Goal: Task Accomplishment & Management: Use online tool/utility

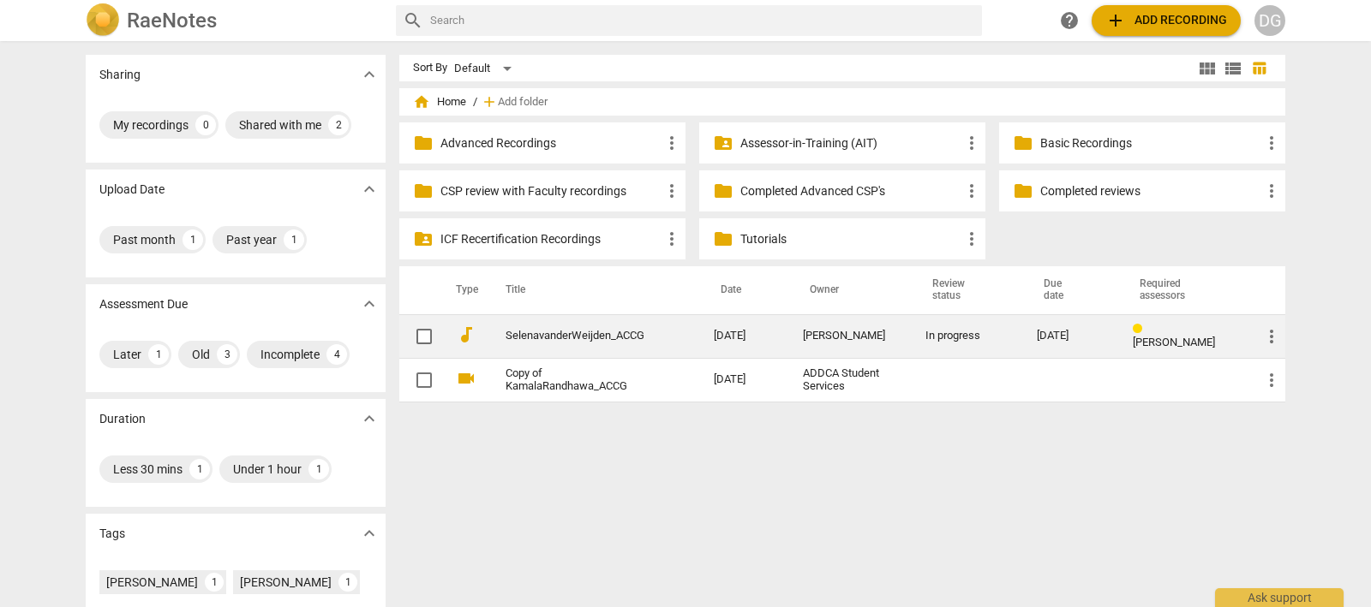
click at [580, 332] on link "SelenavanderWeijden_ACCG" at bounding box center [578, 336] width 146 height 13
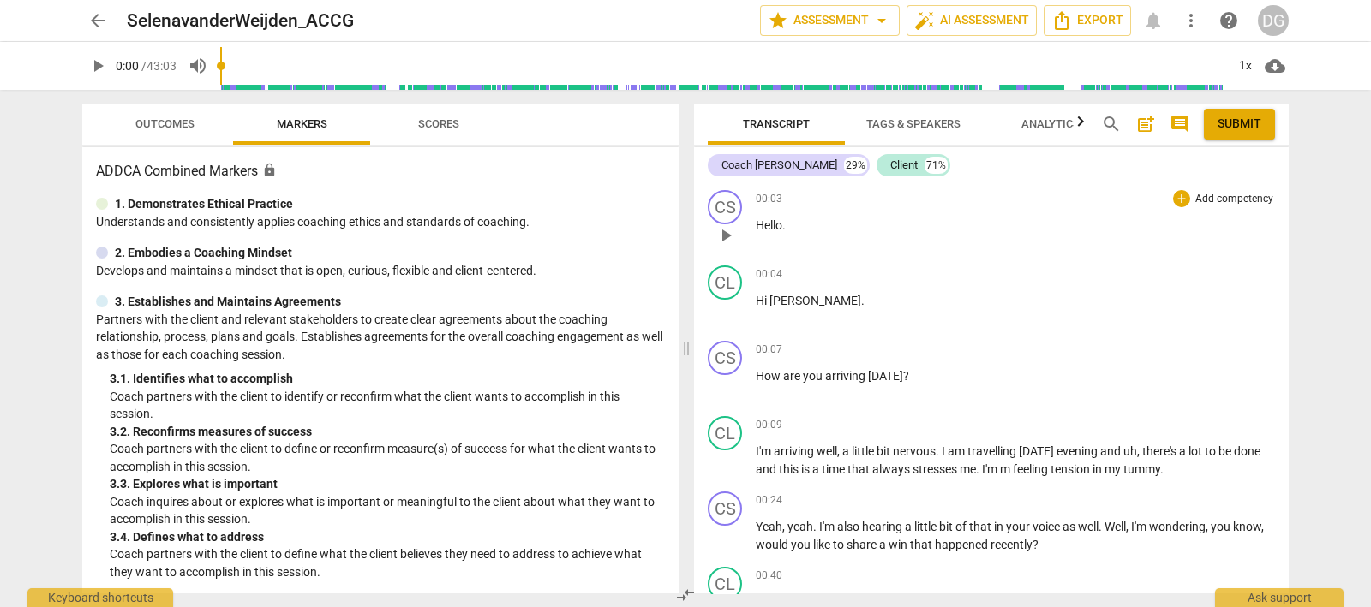
click at [726, 230] on span "play_arrow" at bounding box center [725, 235] width 21 height 21
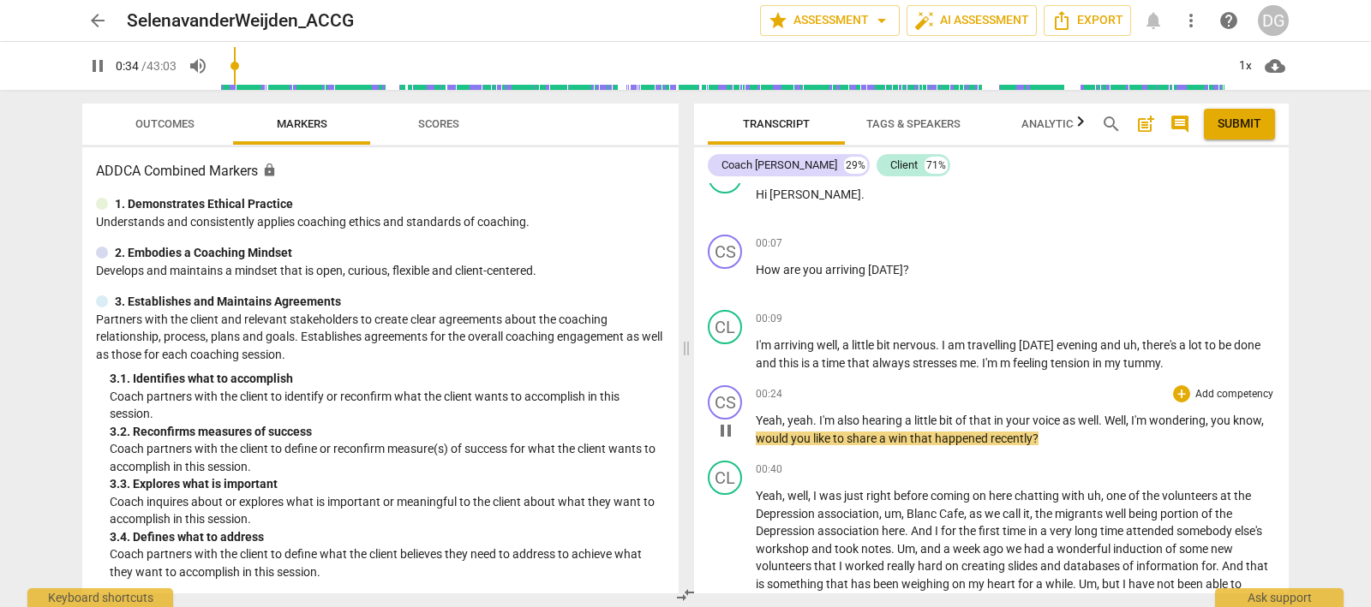
click at [726, 427] on span "pause" at bounding box center [725, 431] width 21 height 21
type input "35"
click at [1174, 390] on div "+" at bounding box center [1181, 393] width 17 height 17
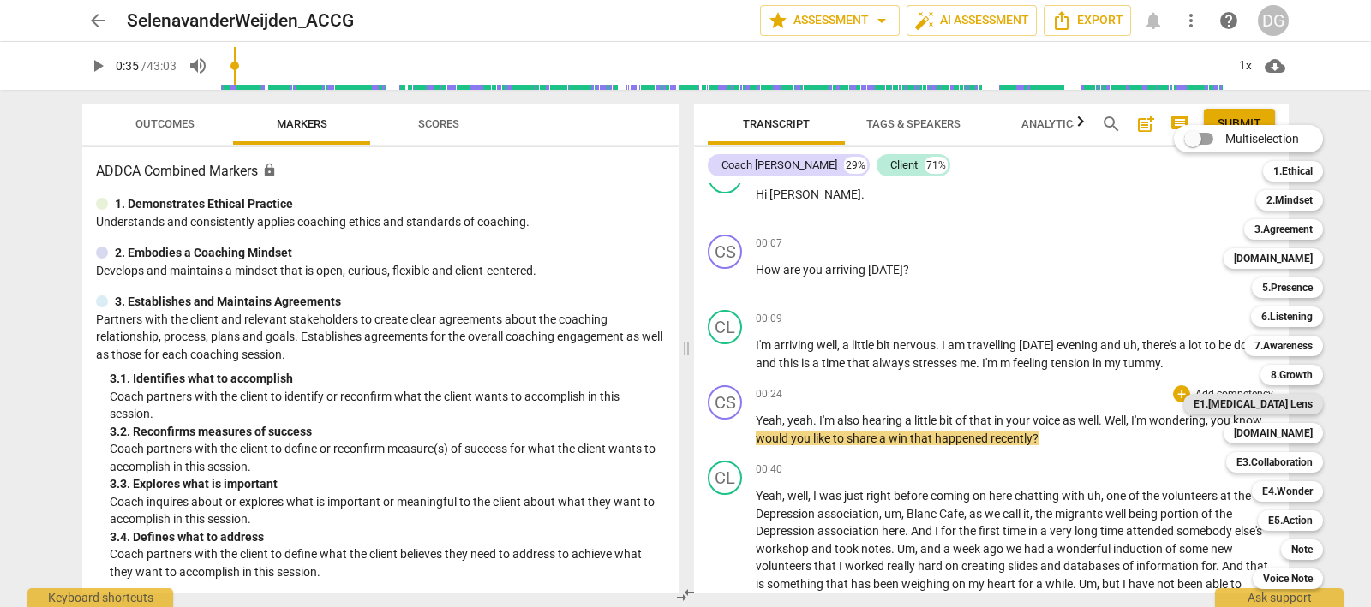
click at [1280, 399] on b "E1.[MEDICAL_DATA] Lens" at bounding box center [1252, 404] width 119 height 21
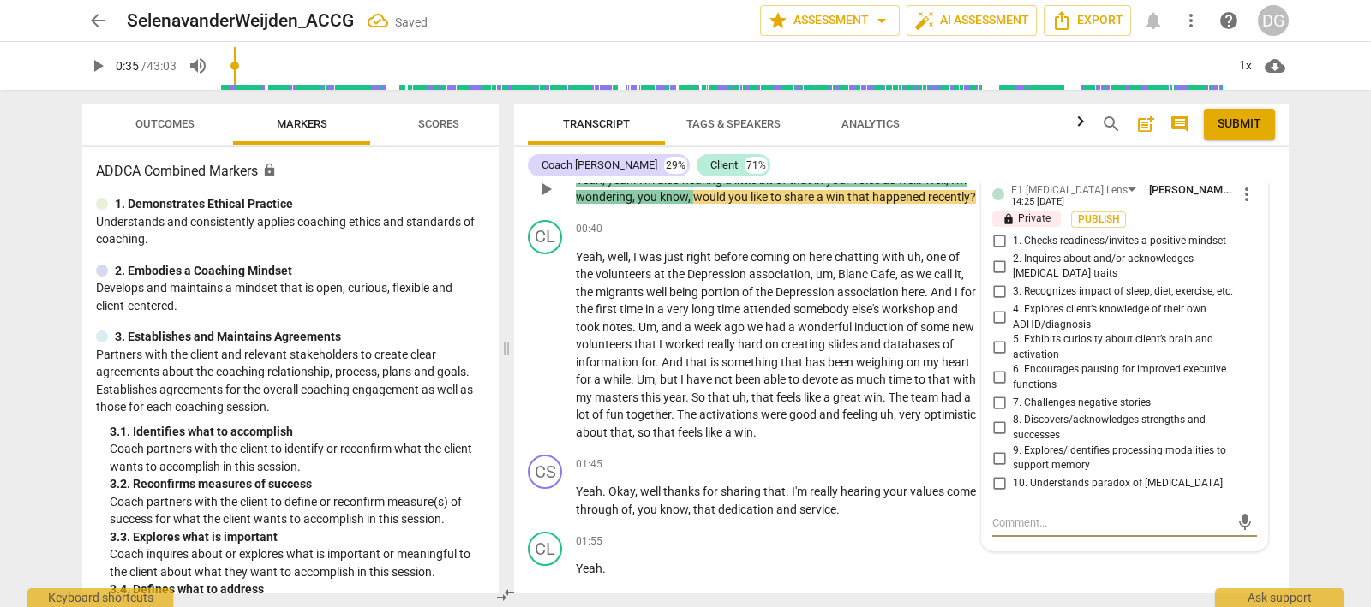
scroll to position [277, 0]
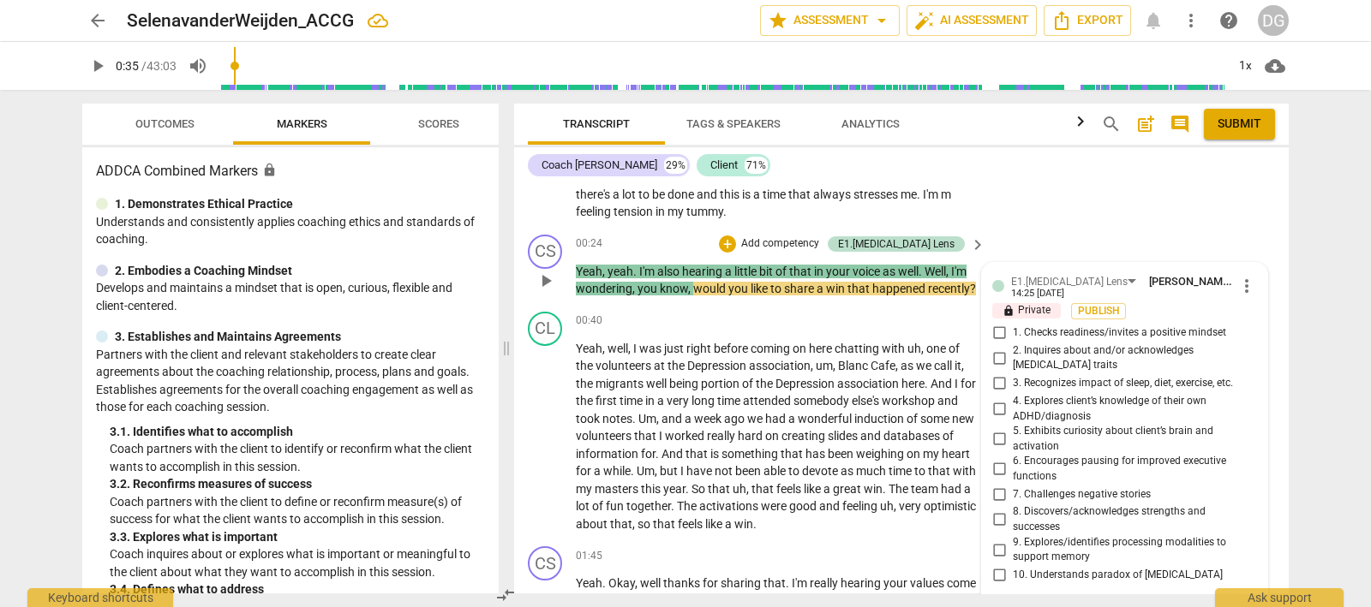
click at [994, 329] on input "1. Checks readiness/invites a positive mindset" at bounding box center [998, 333] width 27 height 21
checkbox input "true"
click at [996, 429] on input "5. Exhibits curiosity about client’s brain and activation" at bounding box center [998, 439] width 27 height 21
checkbox input "true"
click at [544, 445] on span "play_arrow" at bounding box center [545, 437] width 21 height 21
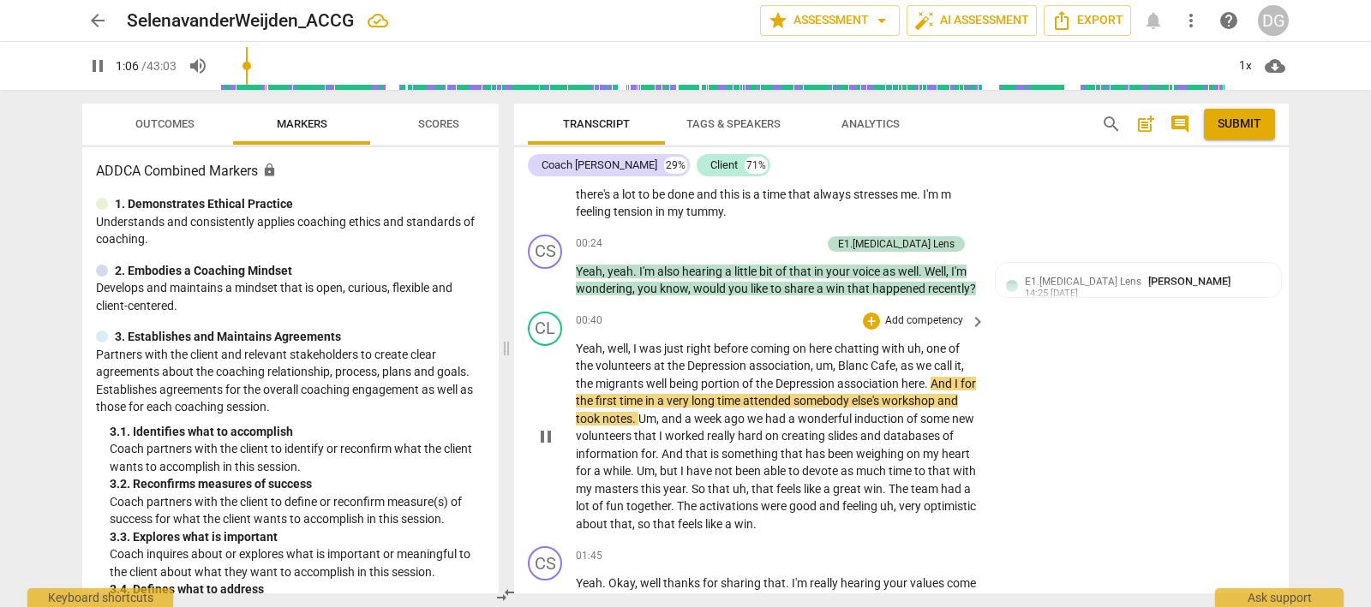
click at [780, 408] on span "attended" at bounding box center [768, 401] width 51 height 14
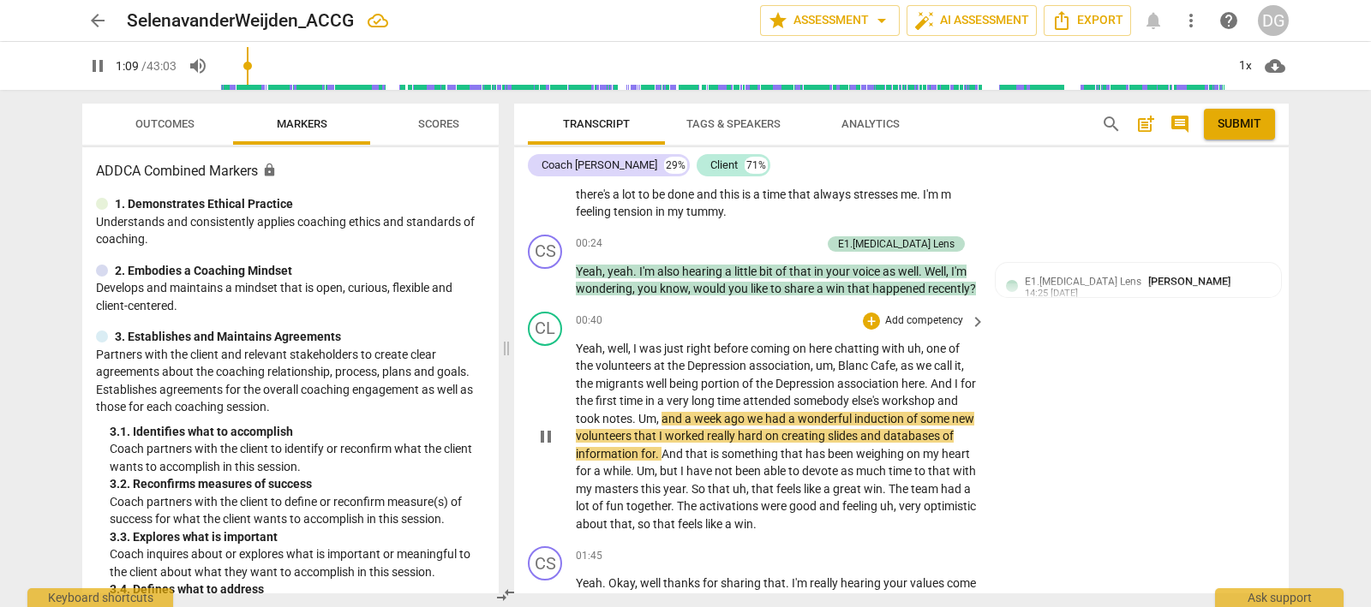
drag, startPoint x: 574, startPoint y: 413, endPoint x: 656, endPoint y: 433, distance: 84.6
click at [656, 433] on div "CL play_arrow pause 00:40 + Add competency keyboard_arrow_right Yeah , well , I…" at bounding box center [901, 423] width 774 height 236
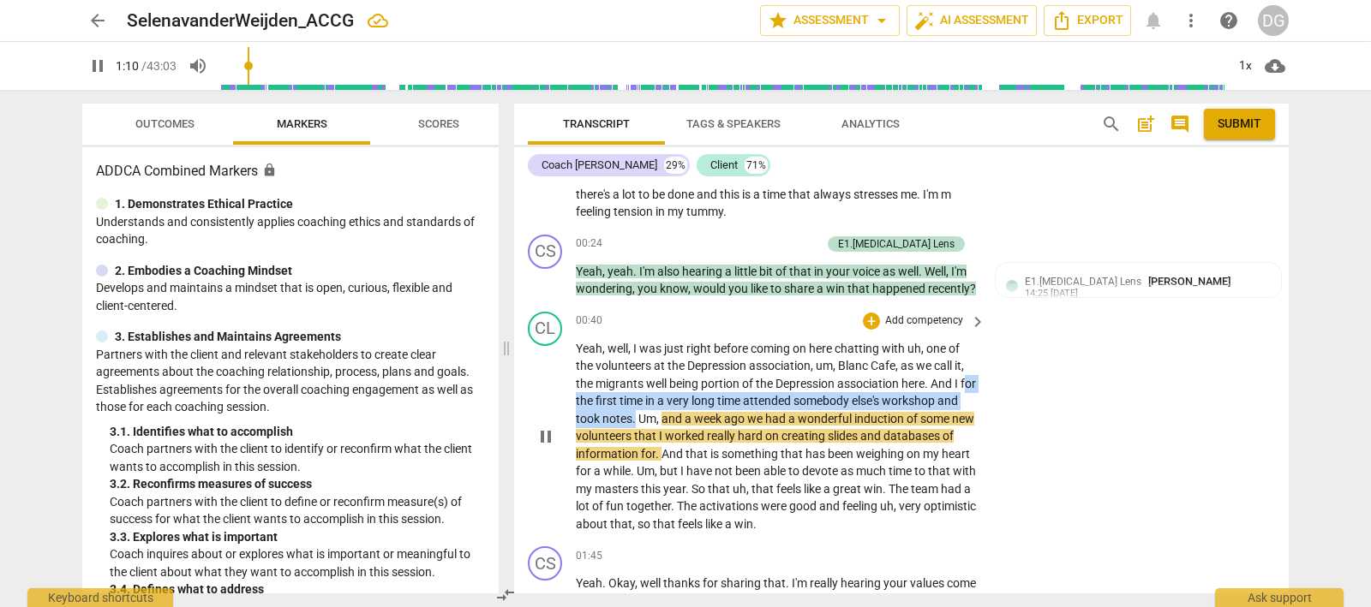
drag, startPoint x: 656, startPoint y: 432, endPoint x: 580, endPoint y: 421, distance: 76.9
click at [580, 421] on p "Yeah , well , I was just right before coming on here chatting with uh , one of …" at bounding box center [776, 437] width 401 height 194
click at [697, 404] on icon "button" at bounding box center [699, 412] width 17 height 21
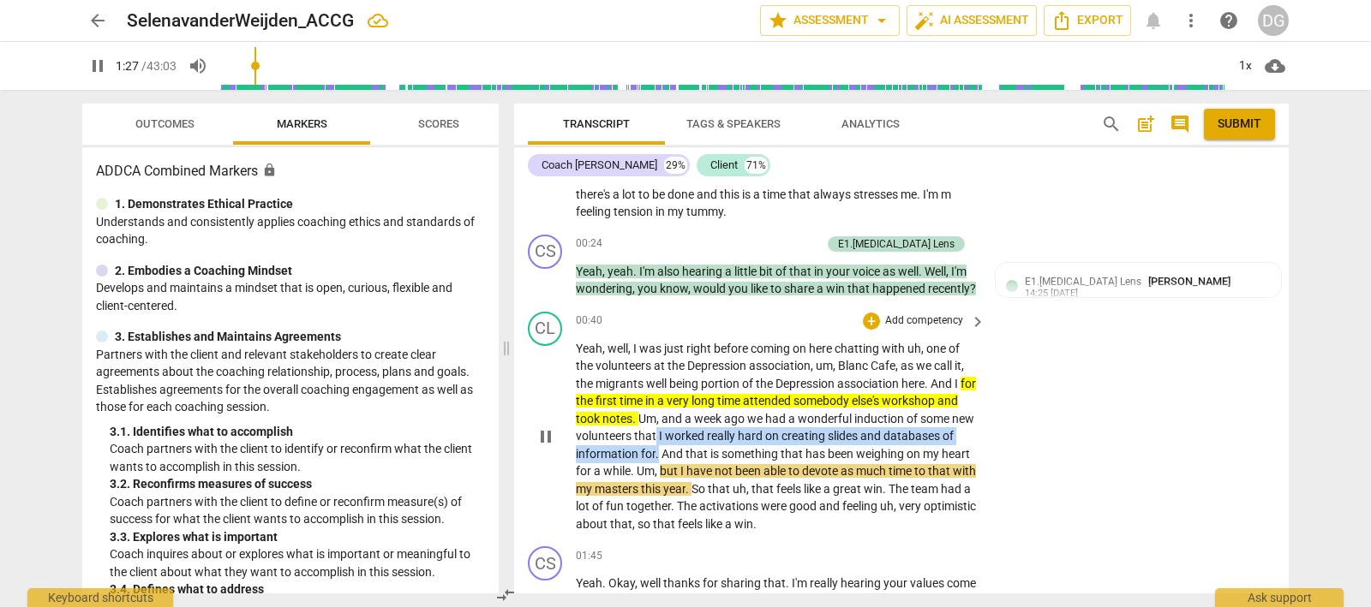
drag, startPoint x: 714, startPoint y: 451, endPoint x: 731, endPoint y: 468, distance: 23.6
click at [731, 468] on p "Yeah , well , I was just right before coming on here chatting with uh , one of …" at bounding box center [776, 437] width 401 height 194
click at [773, 443] on icon "button" at bounding box center [772, 445] width 10 height 12
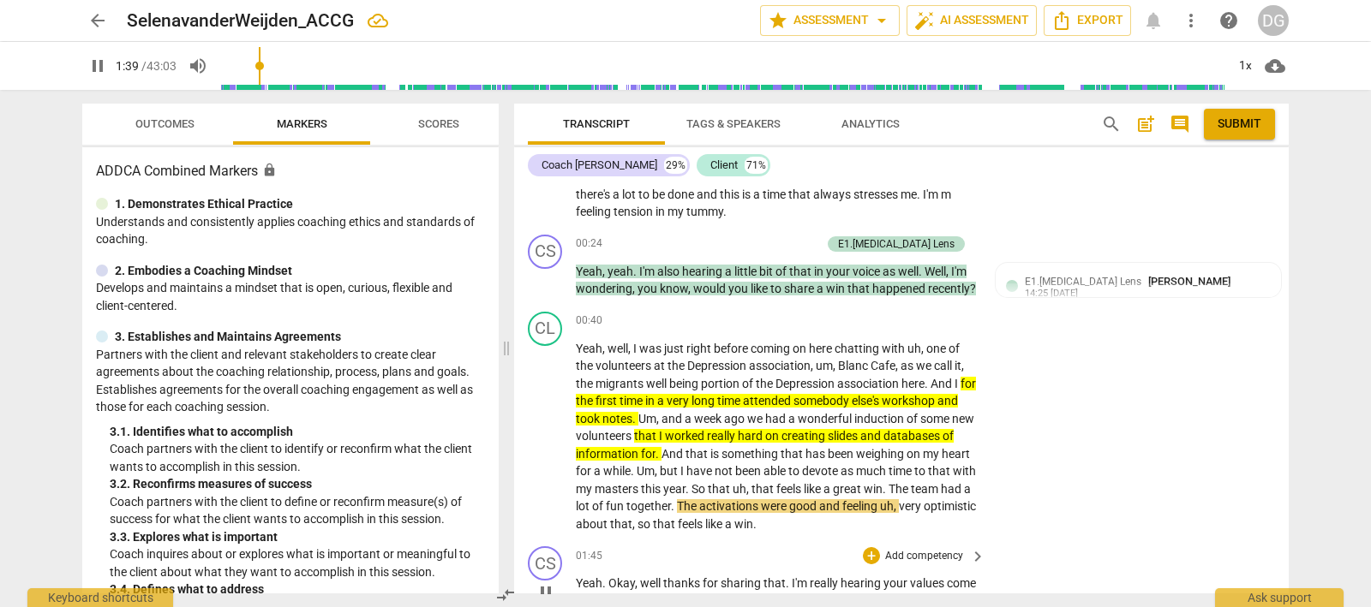
click at [751, 559] on div "CS play_arrow pause 01:45 + Add competency keyboard_arrow_right Yeah . Okay , w…" at bounding box center [901, 578] width 774 height 77
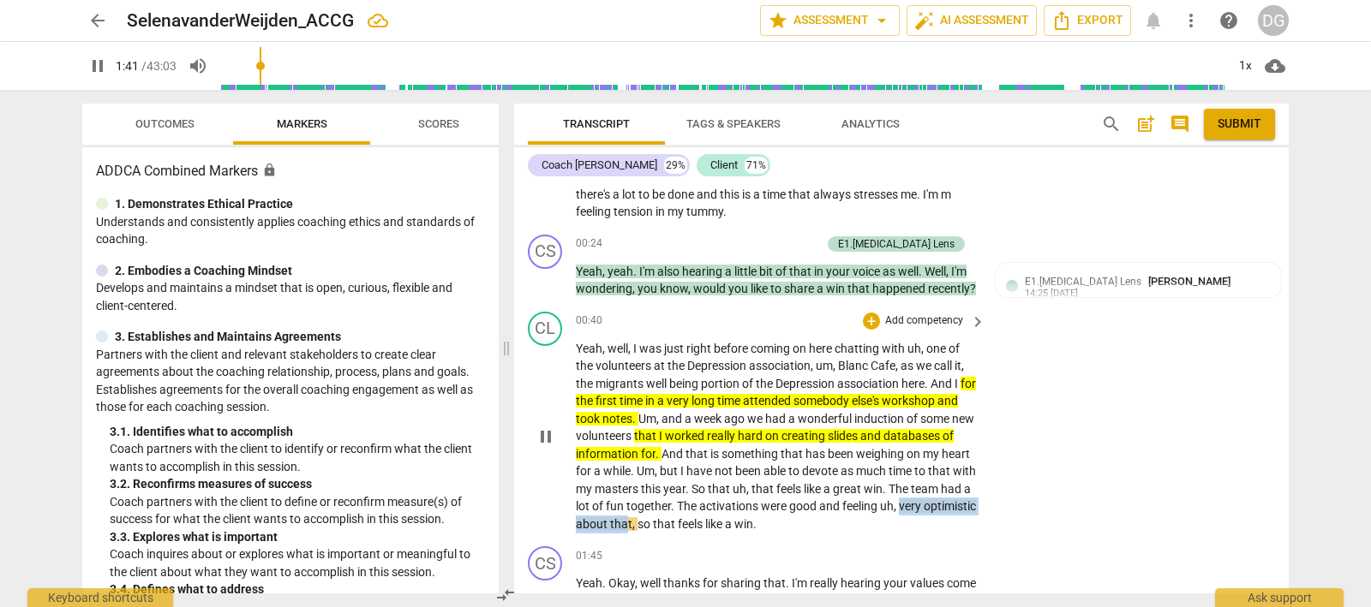
drag, startPoint x: 658, startPoint y: 539, endPoint x: 788, endPoint y: 540, distance: 130.2
click at [788, 534] on p "Yeah , well , I was just right before coming on here chatting with uh , one of …" at bounding box center [776, 437] width 401 height 194
click at [826, 511] on icon "button" at bounding box center [829, 517] width 17 height 21
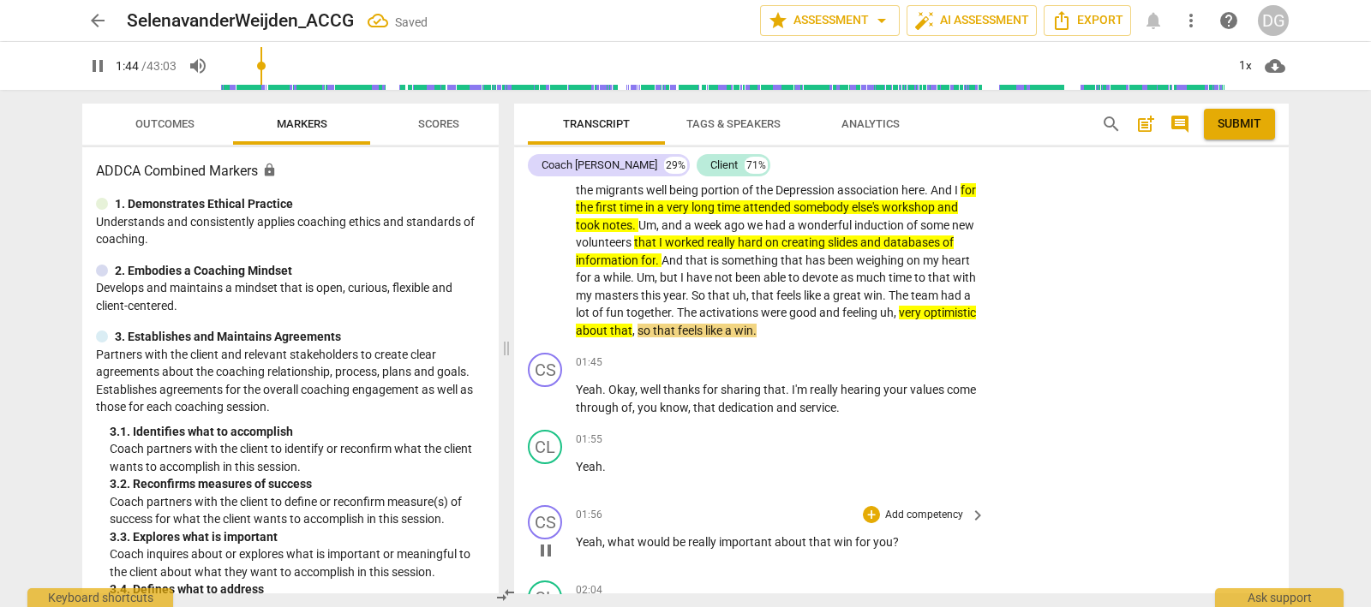
scroll to position [491, 0]
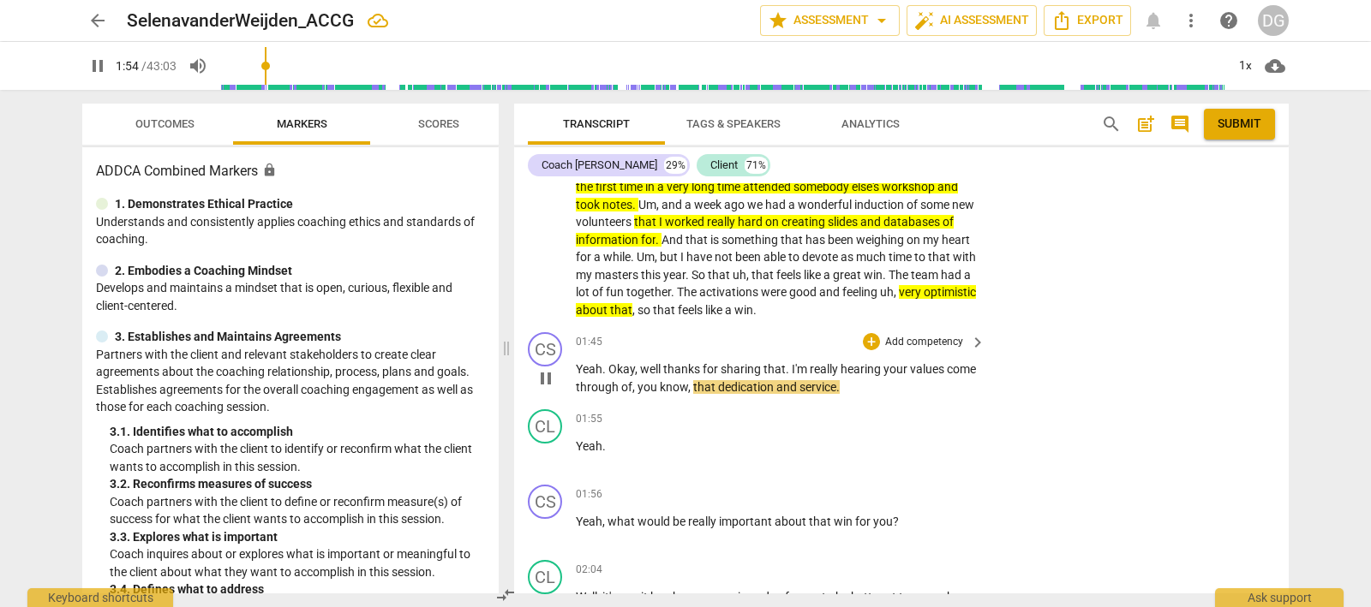
click at [546, 389] on span "pause" at bounding box center [545, 378] width 21 height 21
type input "115"
click at [863, 350] on div "+" at bounding box center [871, 341] width 17 height 17
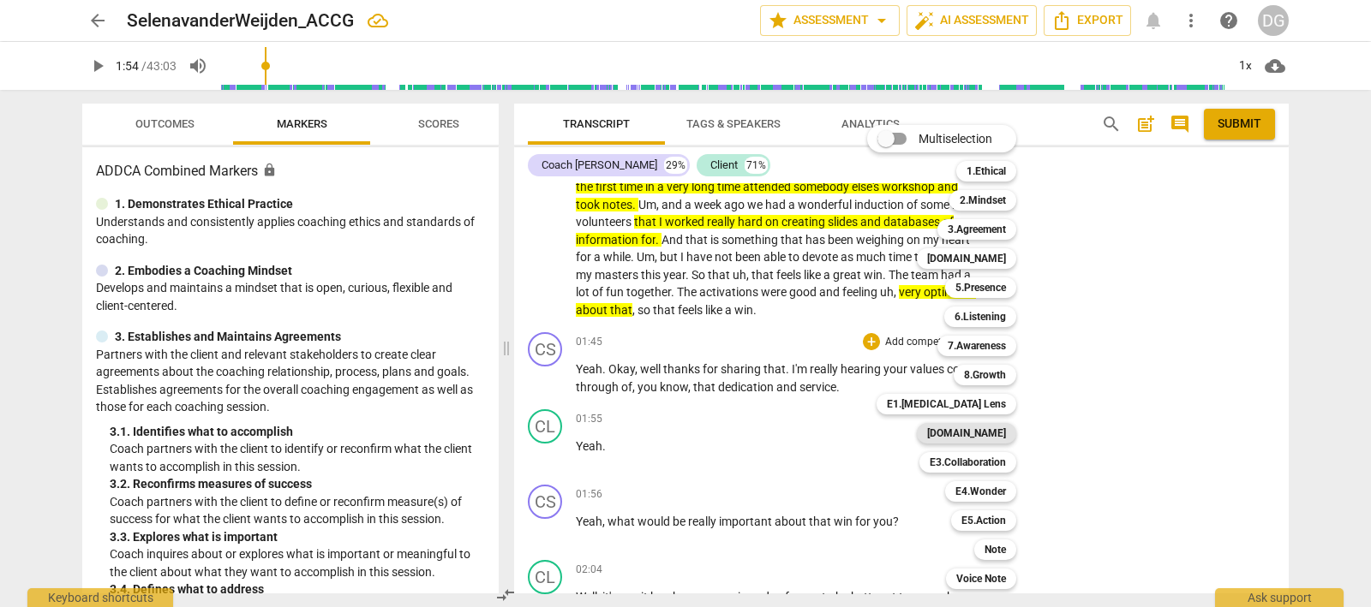
click at [981, 432] on b "[DOMAIN_NAME]" at bounding box center [966, 433] width 79 height 21
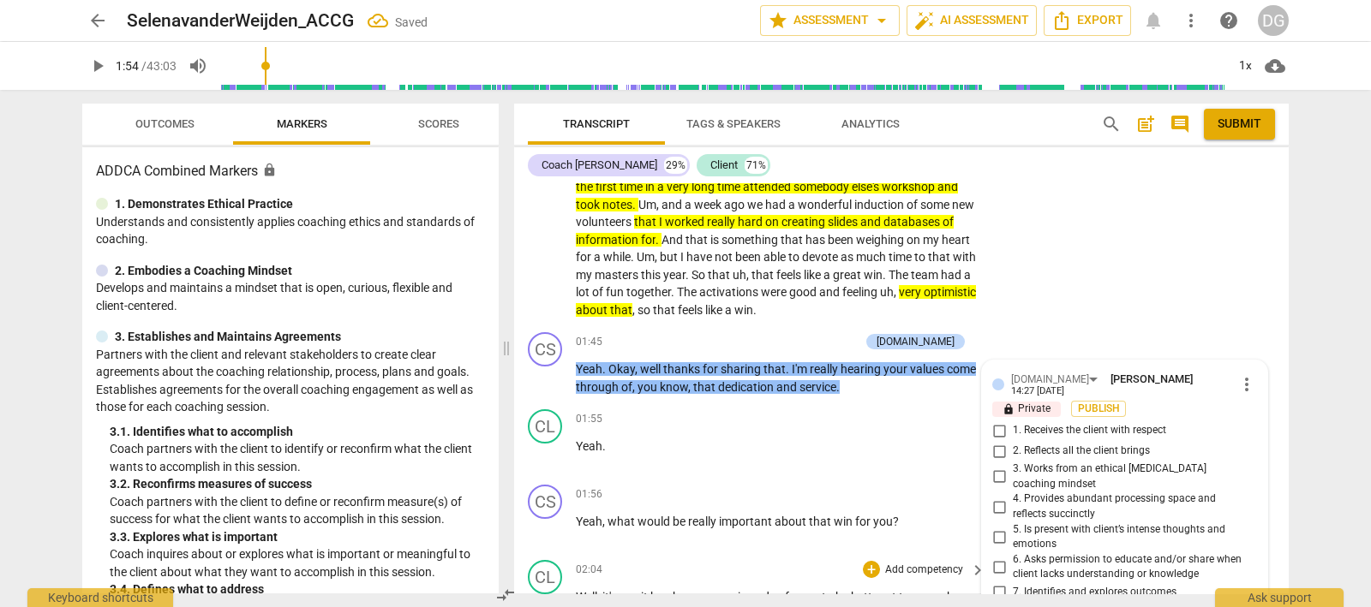
scroll to position [774, 0]
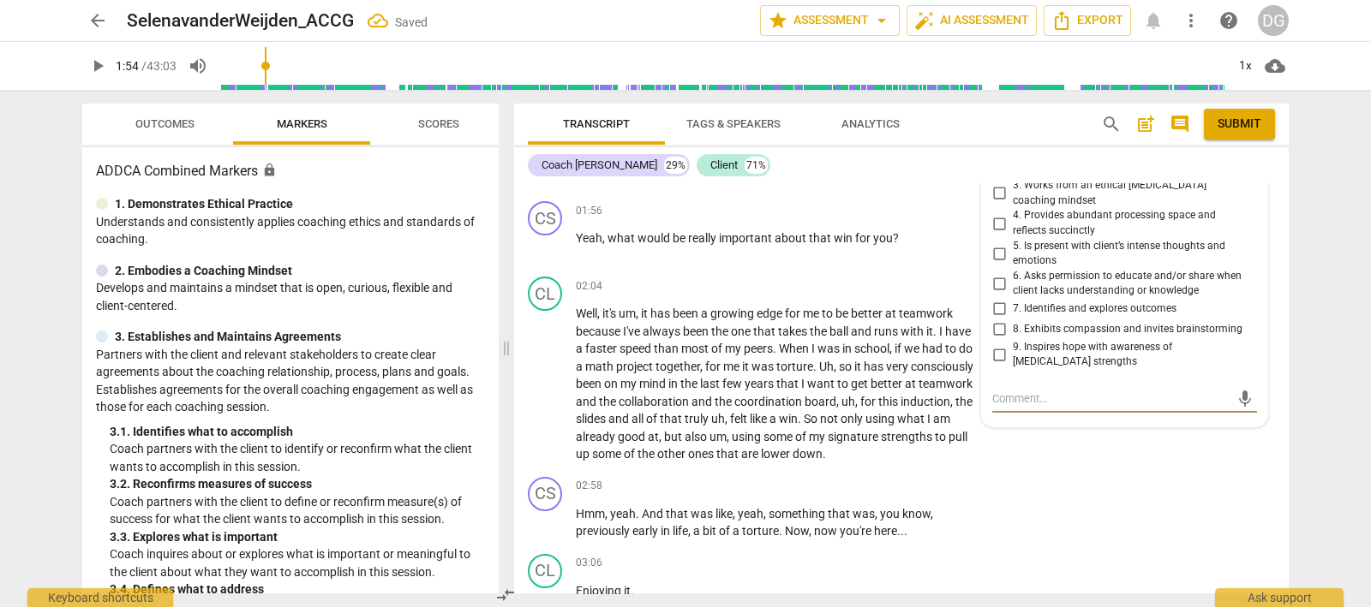
click at [996, 348] on input "9. Inspires hope with awareness of [MEDICAL_DATA] strengths" at bounding box center [998, 354] width 27 height 21
checkbox input "true"
click at [1000, 250] on input "5. Is present with client’s intense thoughts and emotions" at bounding box center [998, 253] width 27 height 21
checkbox input "true"
click at [994, 218] on input "4. Provides abundant processing space and reflects succinctly" at bounding box center [998, 223] width 27 height 21
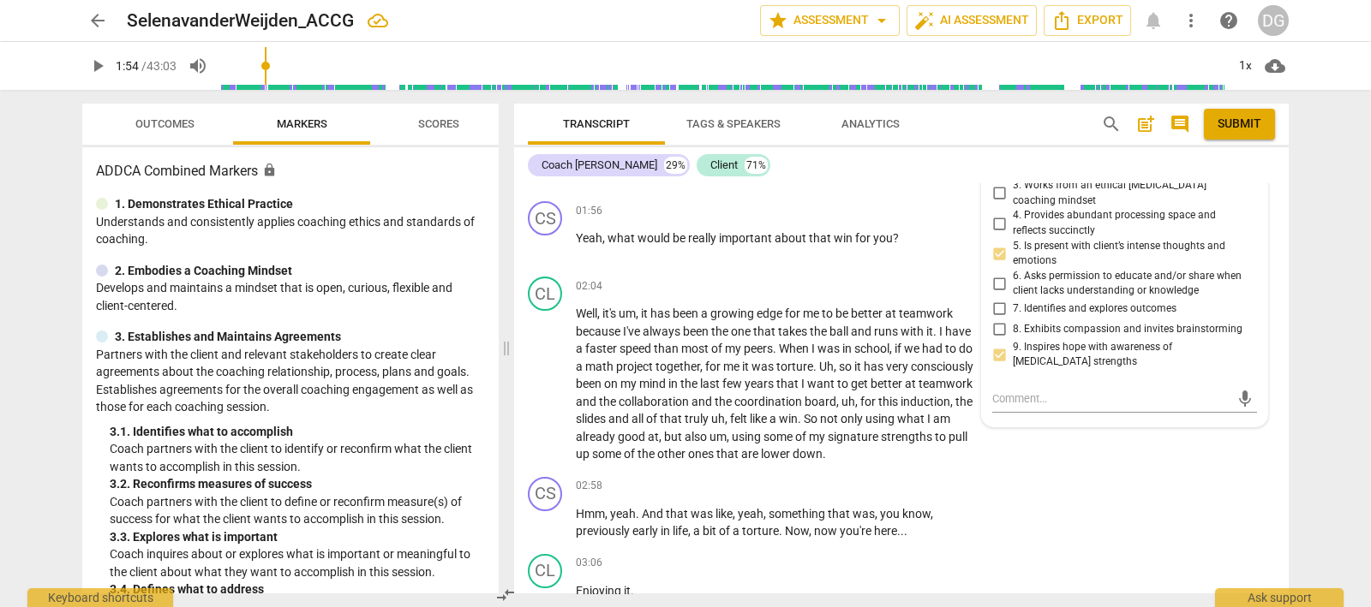
checkbox input "true"
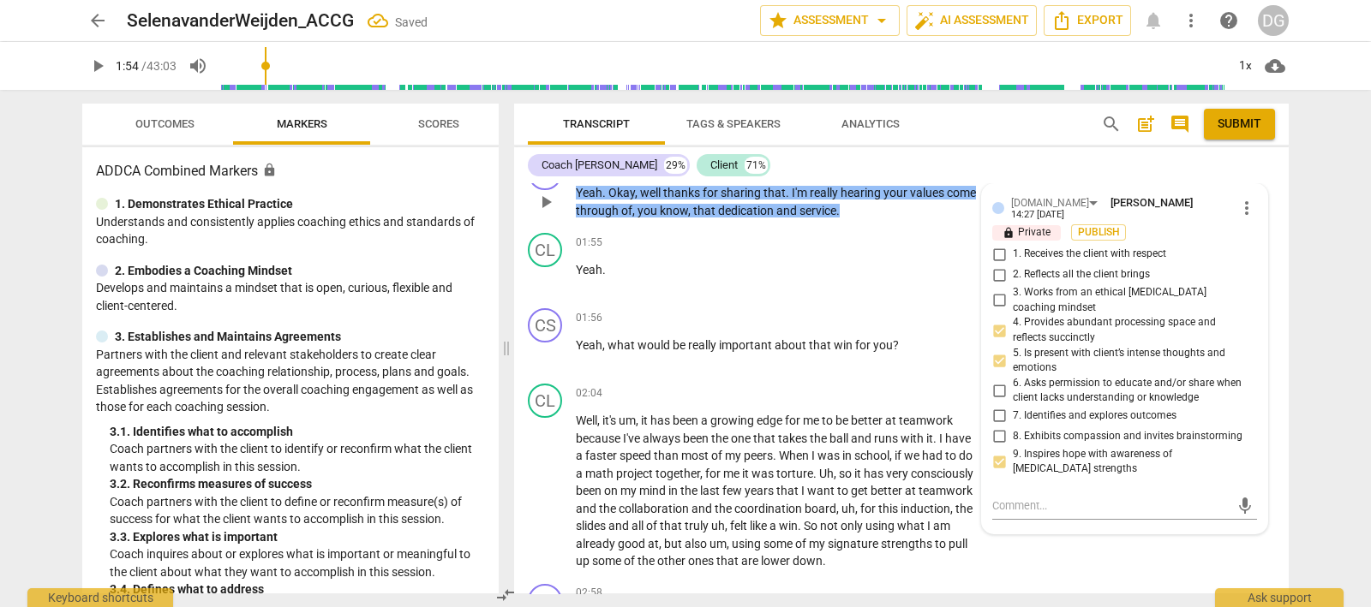
click at [994, 282] on input "2. Reflects all the client brings" at bounding box center [998, 275] width 27 height 21
checkbox input "true"
click at [994, 256] on input "1. Receives the client with respect" at bounding box center [998, 254] width 27 height 21
checkbox input "true"
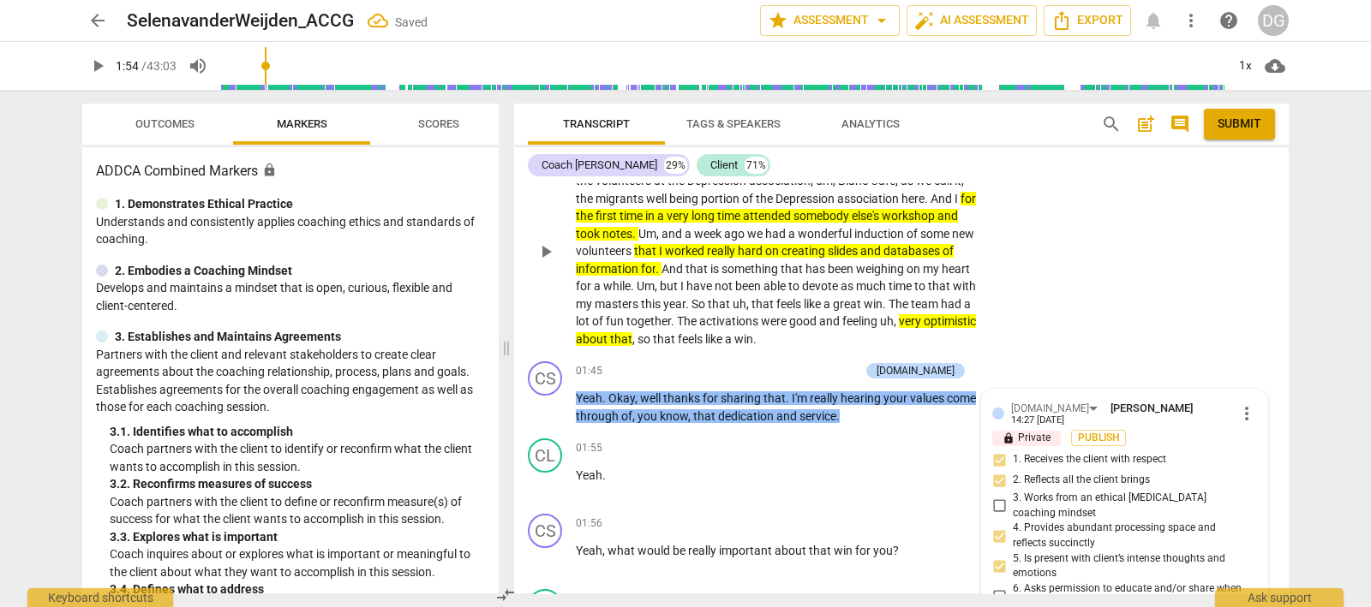
scroll to position [453, 0]
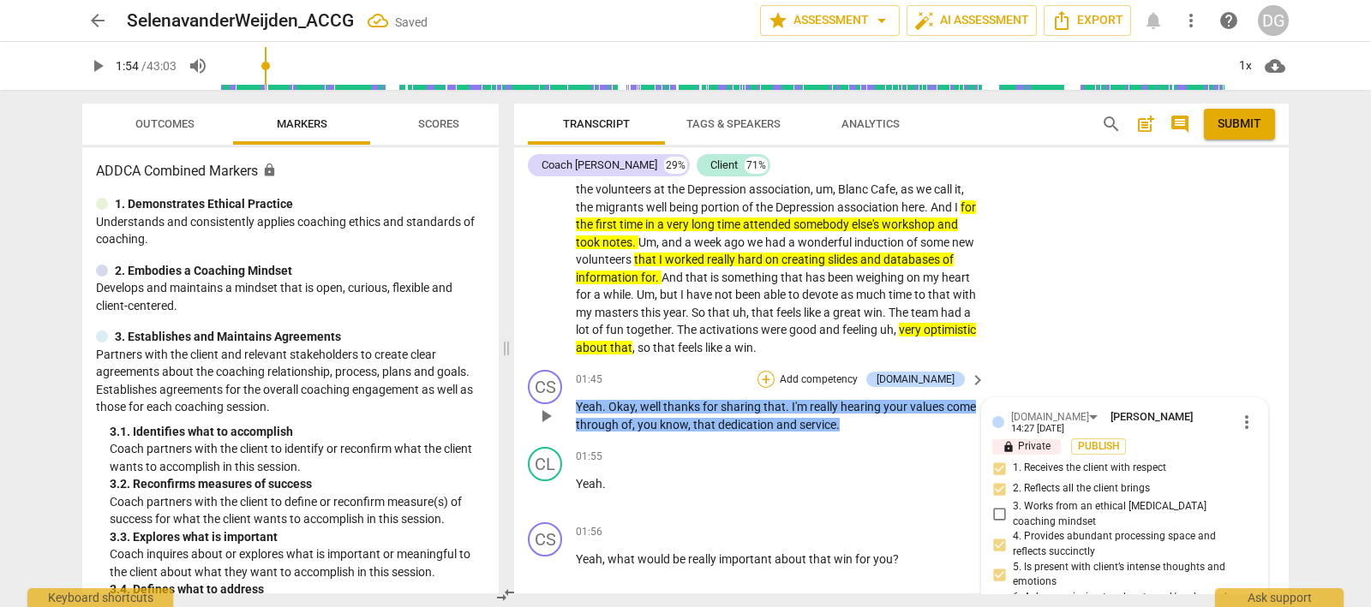
click at [774, 388] on div "+" at bounding box center [765, 379] width 17 height 17
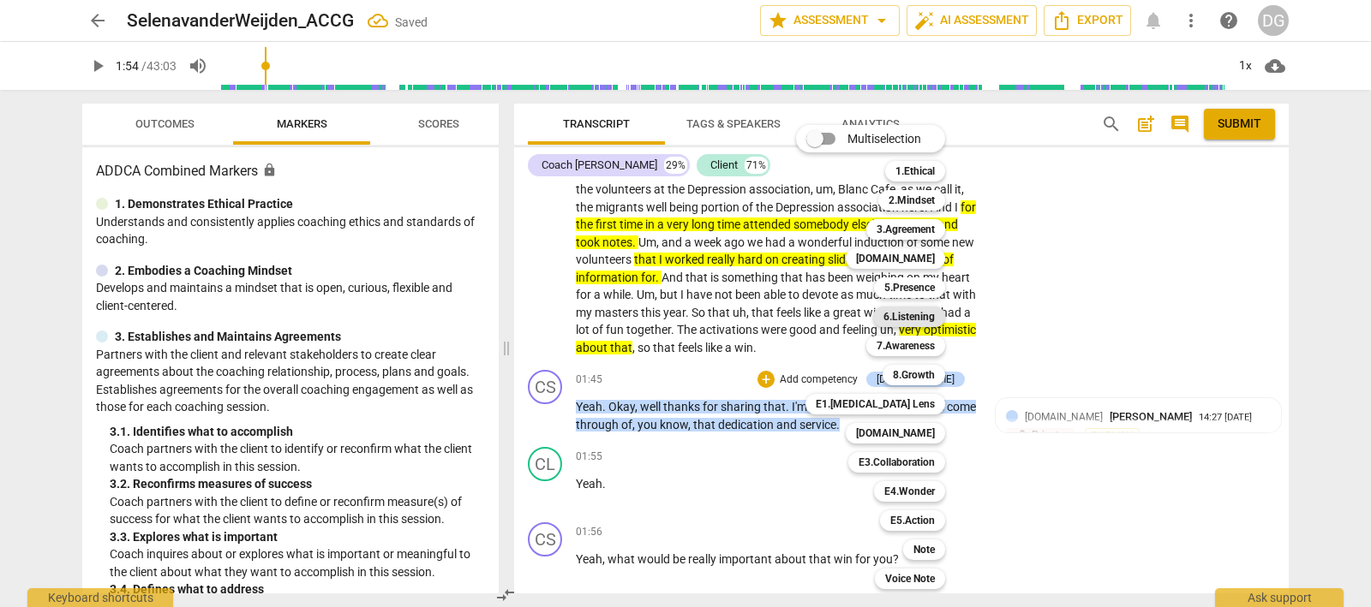
click at [917, 316] on b "6.Listening" at bounding box center [908, 317] width 51 height 21
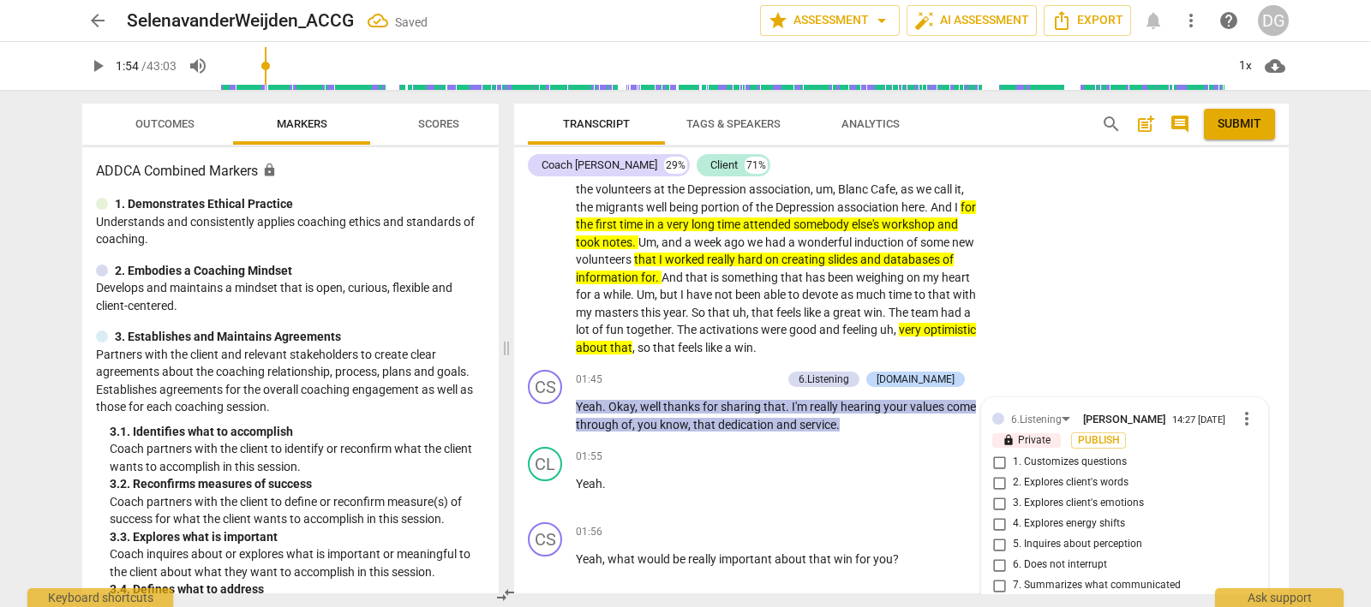
scroll to position [705, 0]
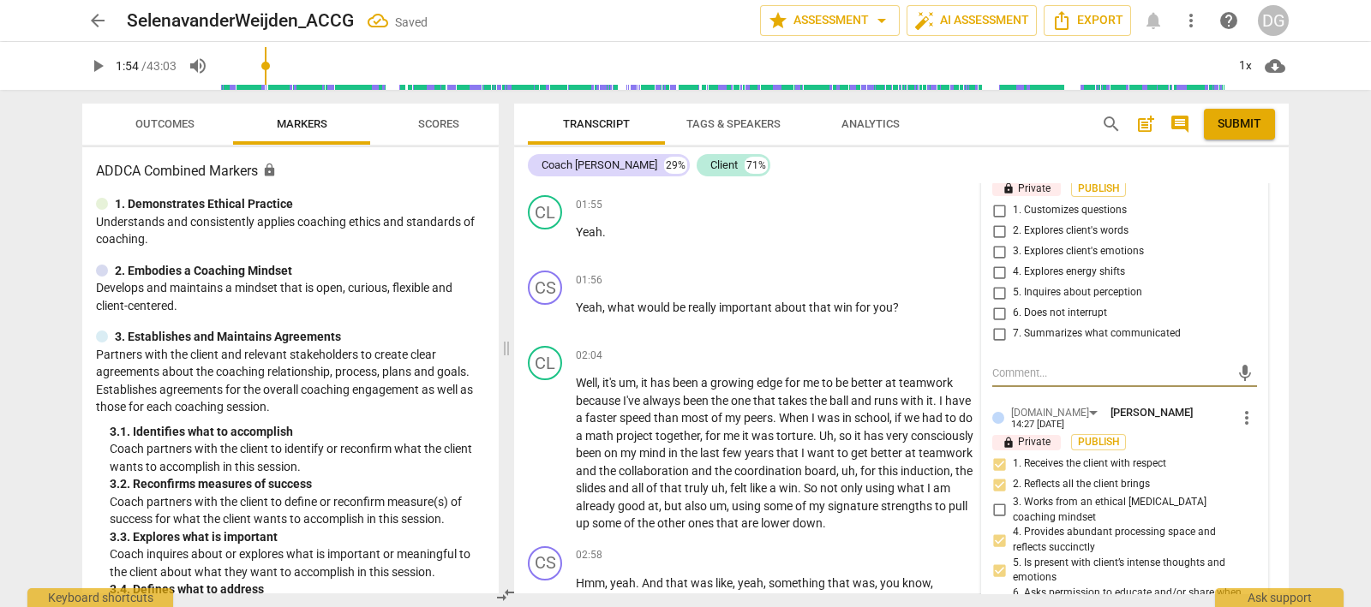
click at [994, 344] on input "7. Summarizes what communicated" at bounding box center [998, 334] width 27 height 21
checkbox input "true"
click at [994, 324] on input "6. Does not interrupt" at bounding box center [998, 313] width 27 height 21
checkbox input "true"
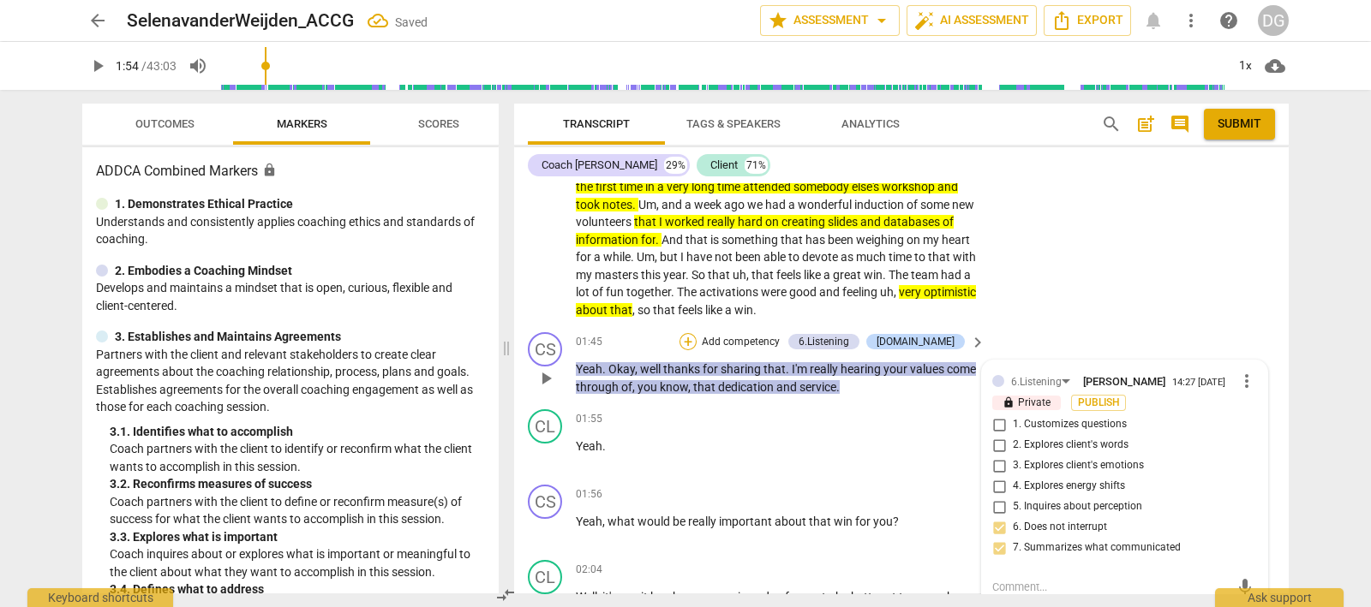
click at [696, 350] on div "+" at bounding box center [687, 341] width 17 height 17
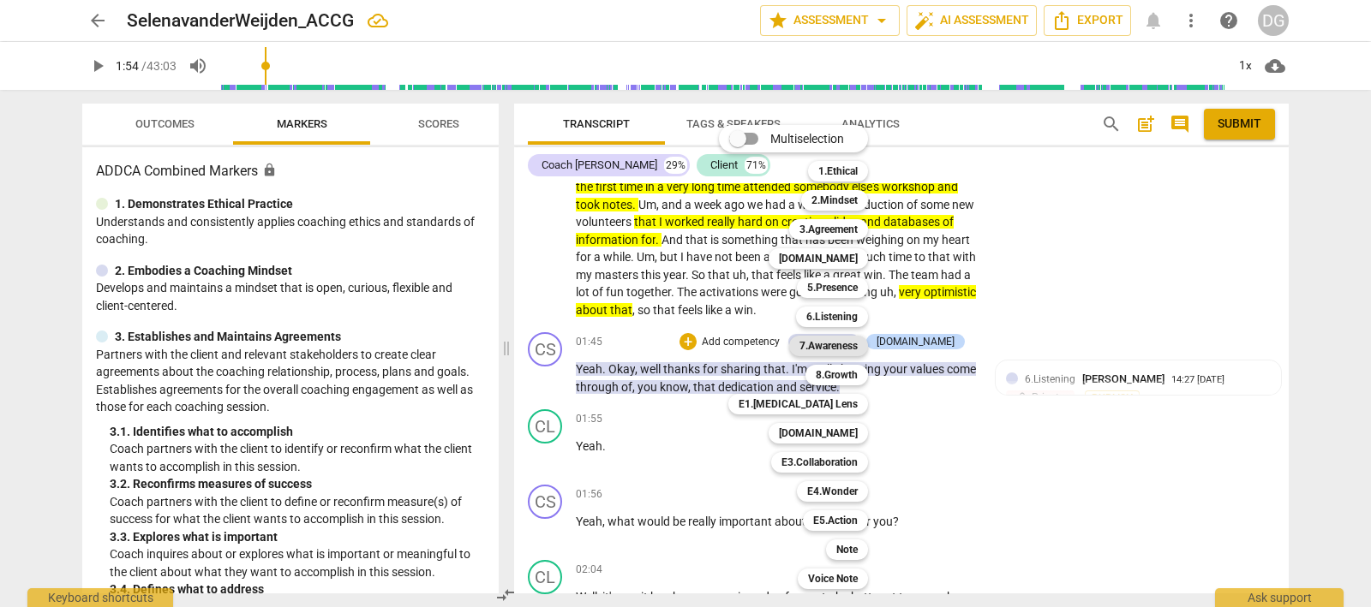
click at [832, 343] on b "7.Awareness" at bounding box center [828, 346] width 58 height 21
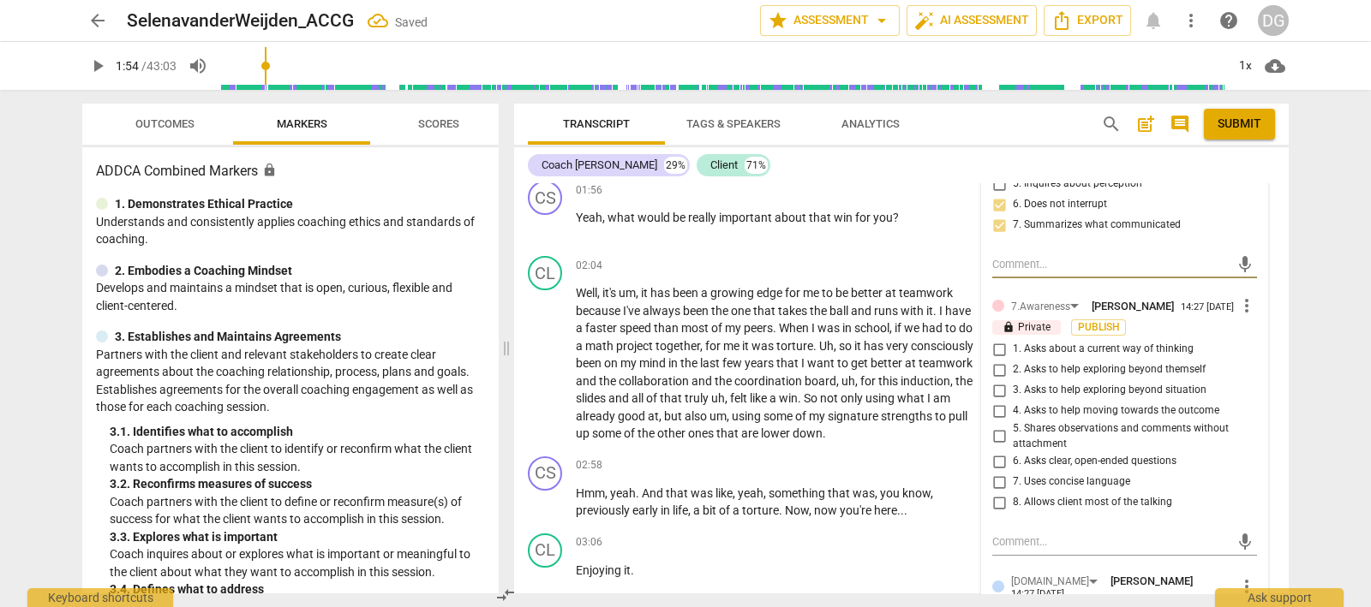
scroll to position [812, 0]
click at [995, 449] on input "5. Shares observations and comments without attachment" at bounding box center [998, 438] width 27 height 21
checkbox input "true"
click at [994, 494] on input "7. Uses concise language" at bounding box center [998, 484] width 27 height 21
checkbox input "true"
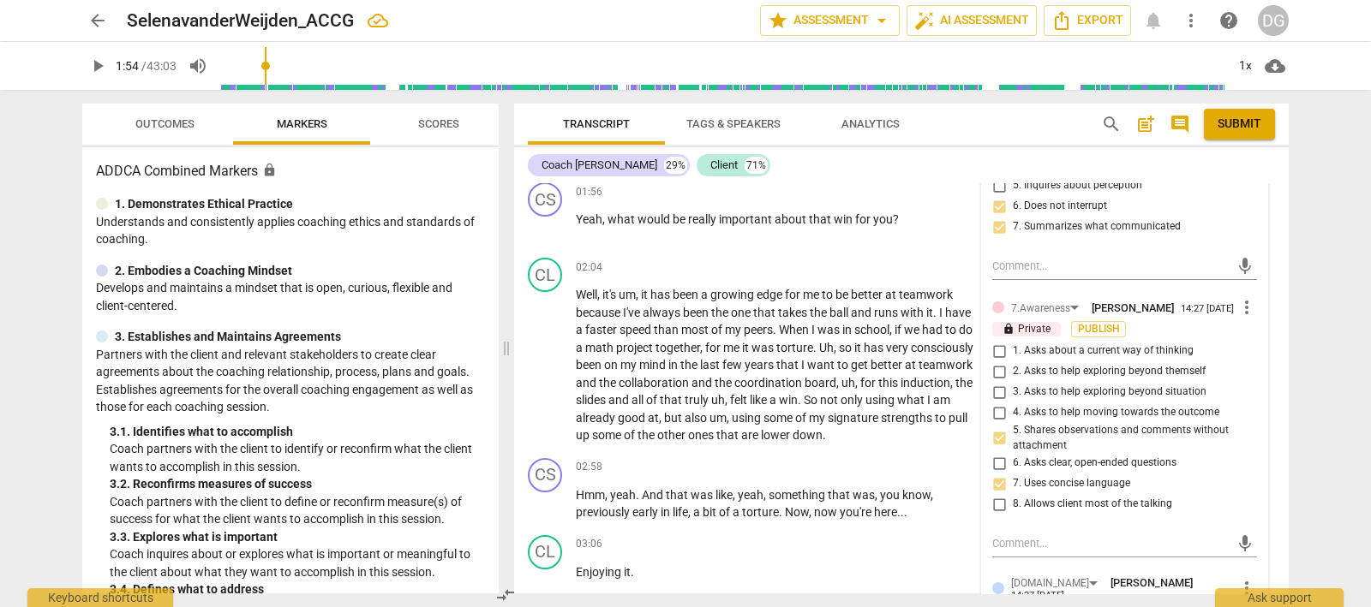
click at [994, 515] on input "8. Allows client most of the talking" at bounding box center [998, 504] width 27 height 21
checkbox input "true"
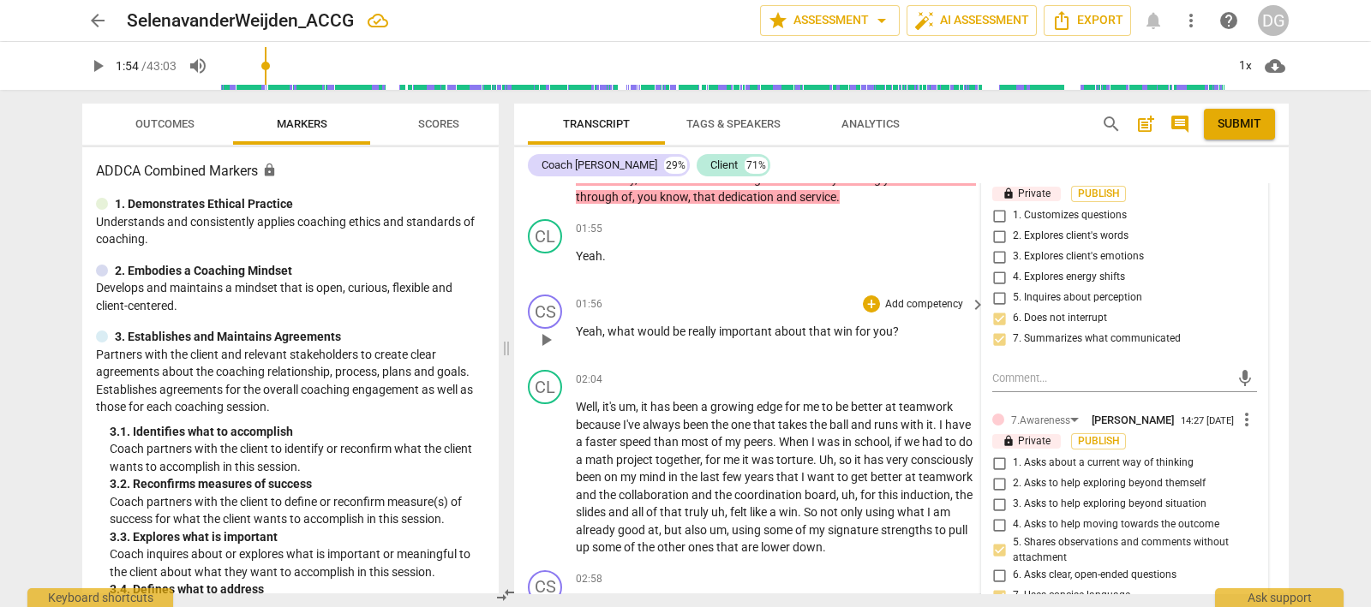
scroll to position [598, 0]
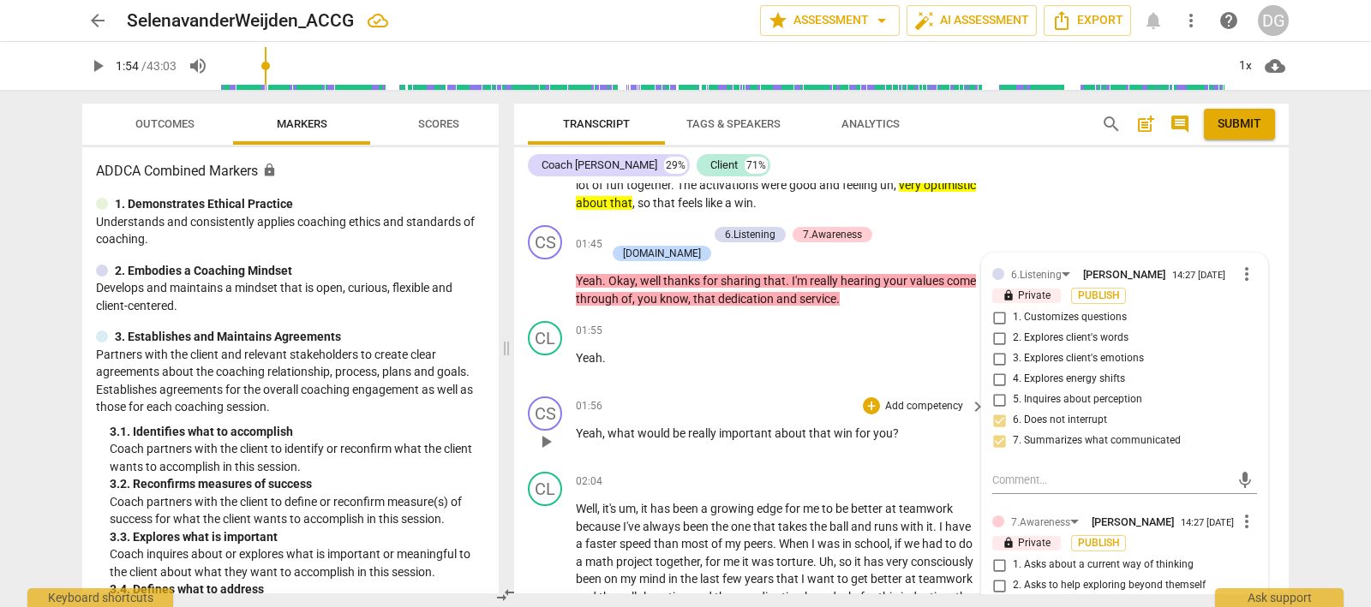
click at [544, 432] on span "play_arrow" at bounding box center [545, 442] width 21 height 21
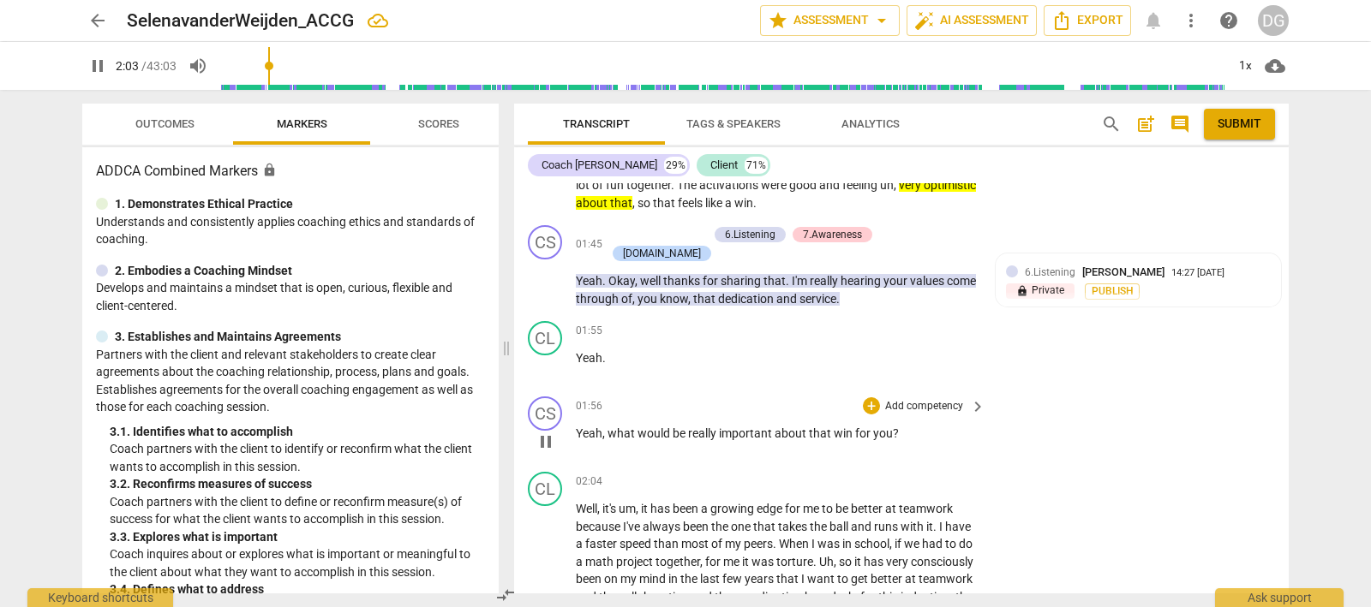
drag, startPoint x: 546, startPoint y: 432, endPoint x: 791, endPoint y: 421, distance: 244.3
click at [546, 432] on span "pause" at bounding box center [545, 442] width 21 height 21
type input "124"
click at [865, 397] on div "+" at bounding box center [871, 405] width 17 height 17
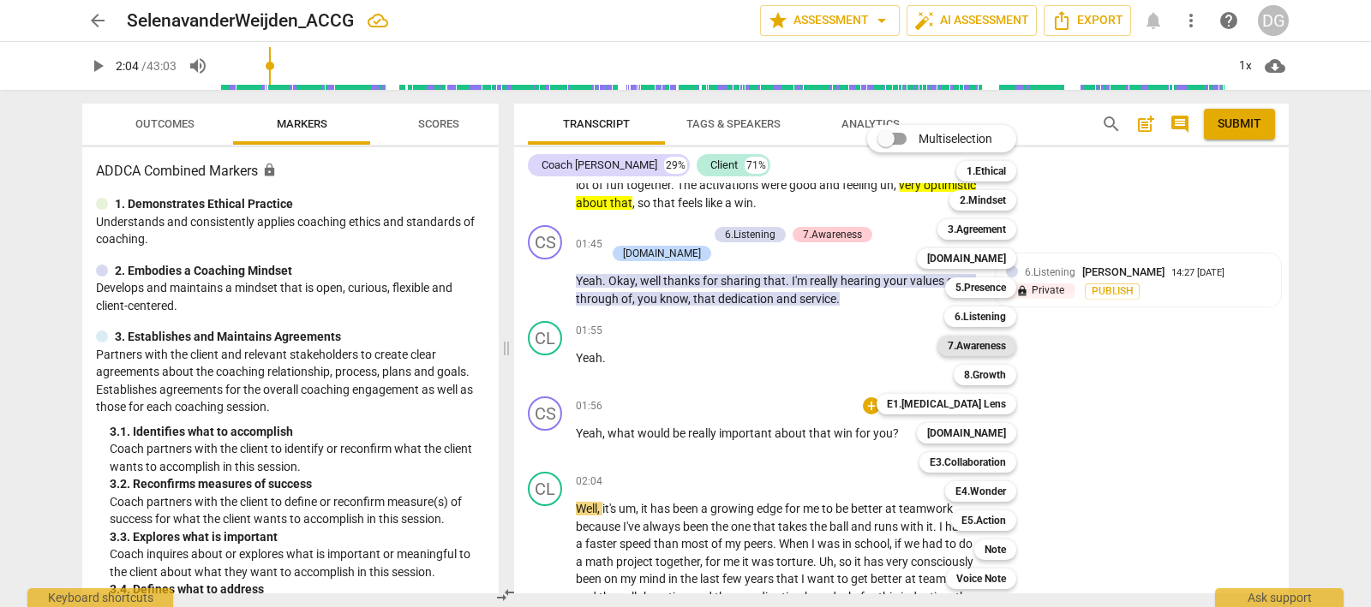
click at [985, 344] on b "7.Awareness" at bounding box center [976, 346] width 58 height 21
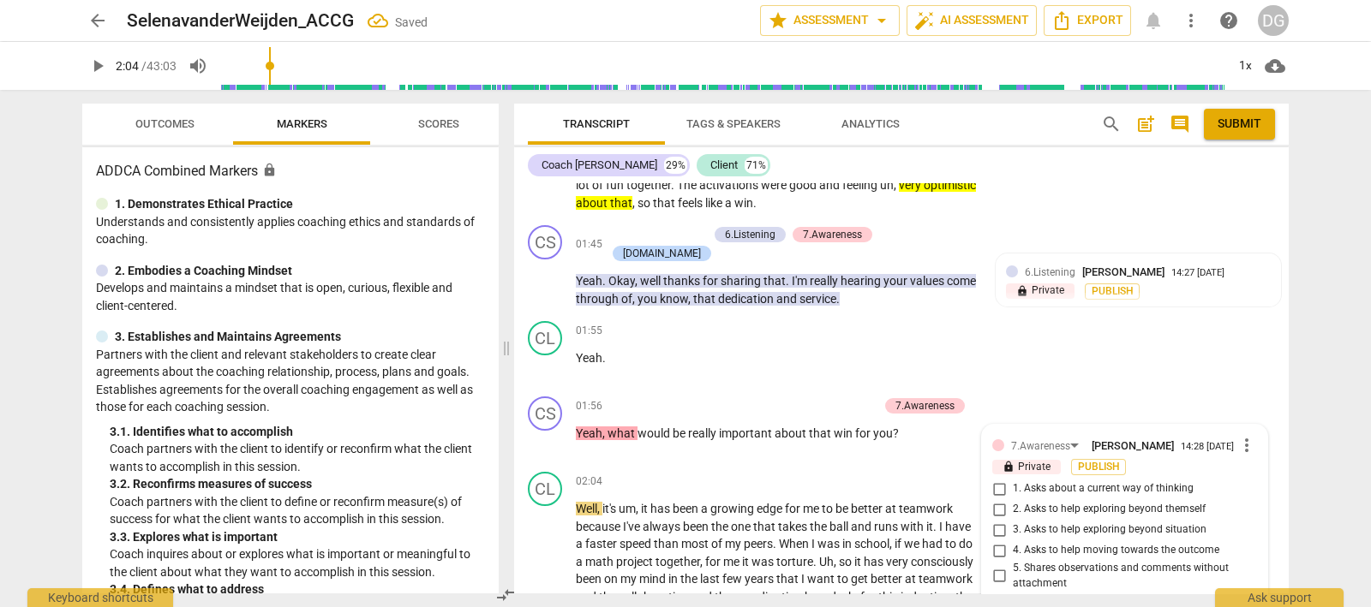
scroll to position [893, 0]
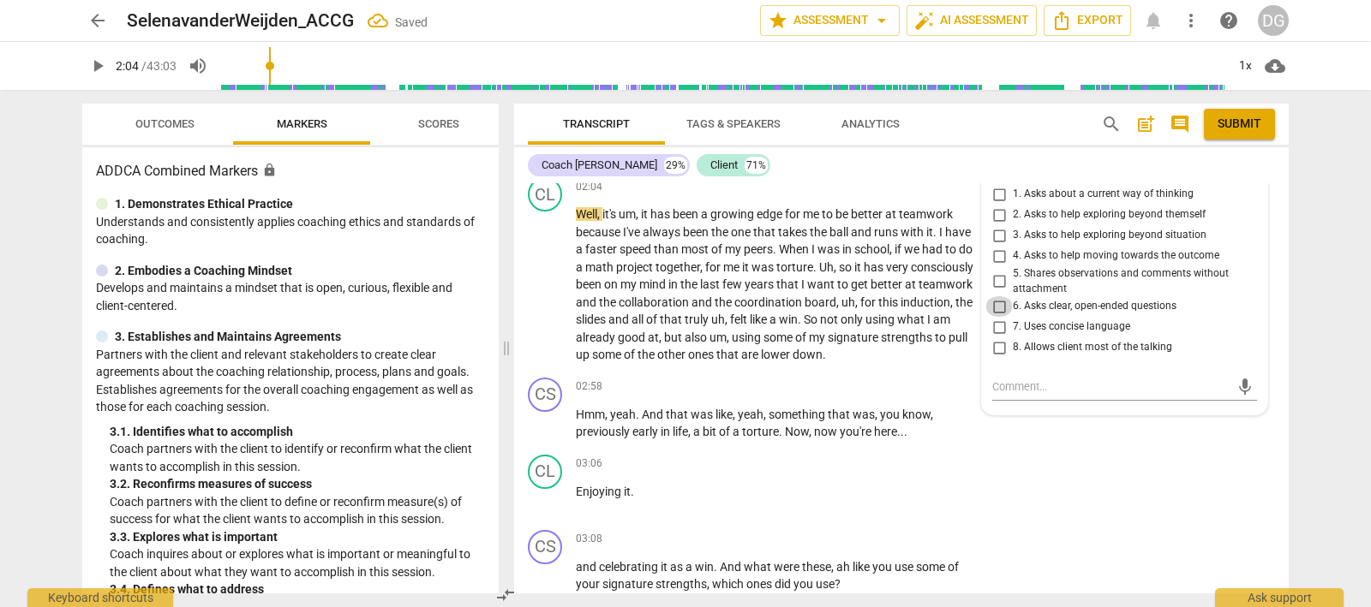
click at [994, 308] on input "6. Asks clear, open-ended questions" at bounding box center [998, 306] width 27 height 21
checkbox input "true"
click at [994, 327] on input "7. Uses concise language" at bounding box center [998, 327] width 27 height 21
checkbox input "true"
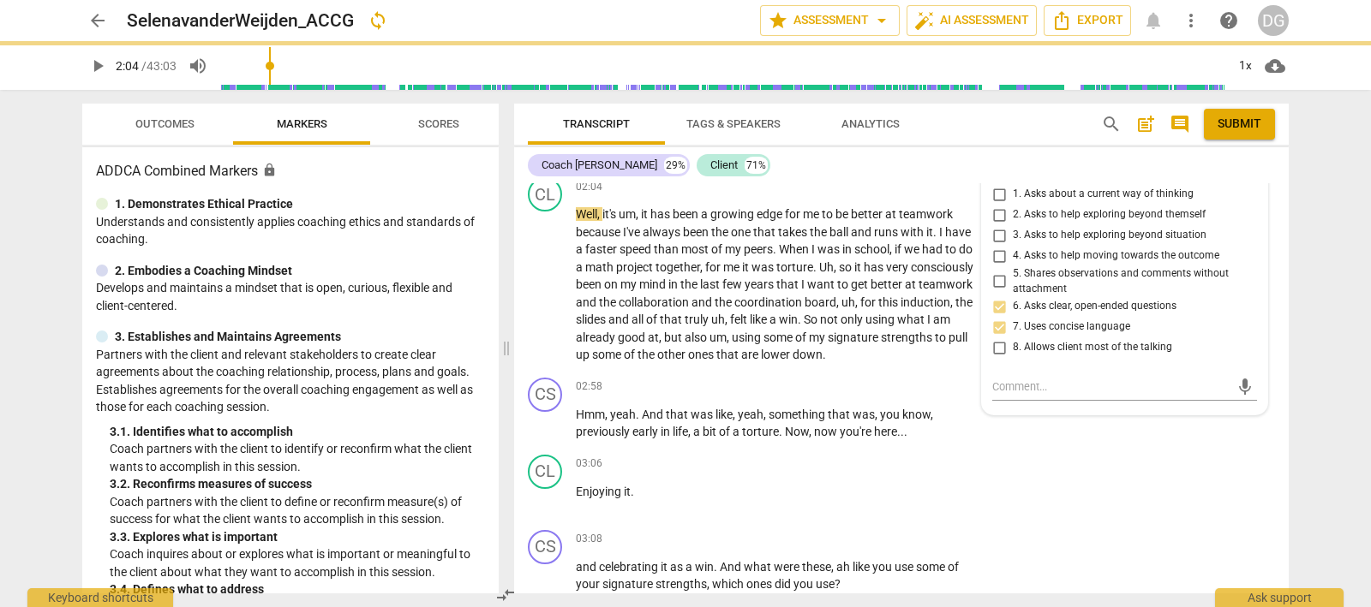
click at [992, 349] on input "8. Allows client most of the talking" at bounding box center [998, 347] width 27 height 21
checkbox input "true"
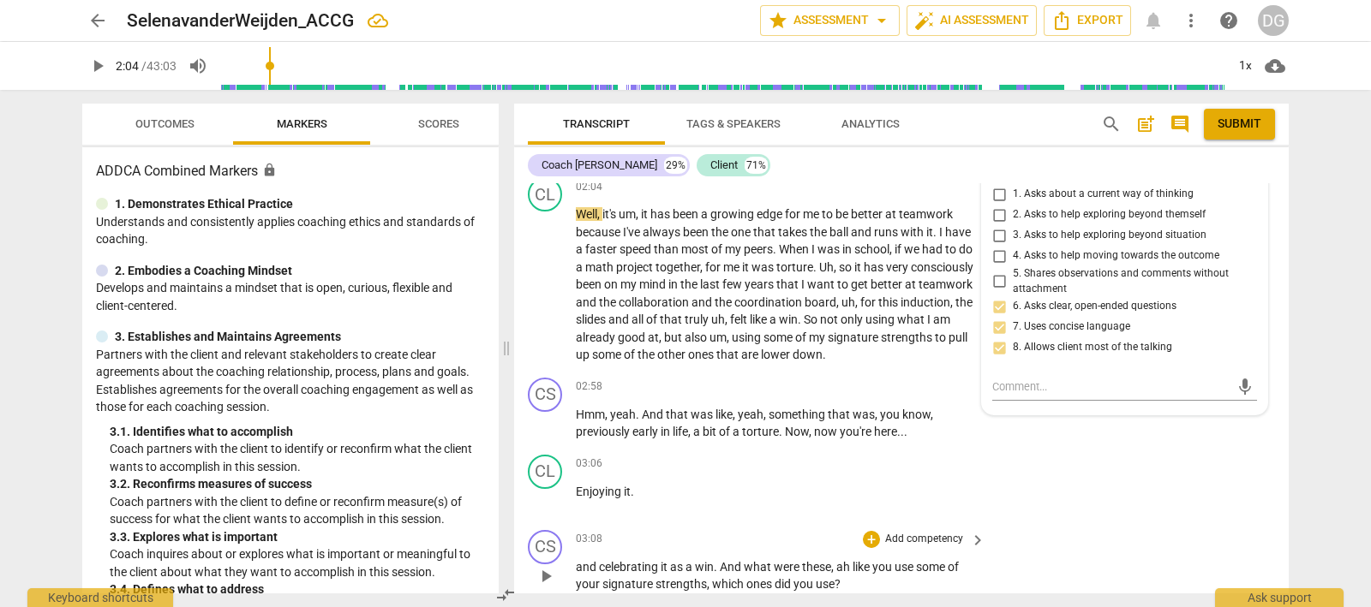
click at [1184, 528] on div "CS play_arrow pause 03:08 + Add competency keyboard_arrow_right and celebrating…" at bounding box center [901, 561] width 774 height 77
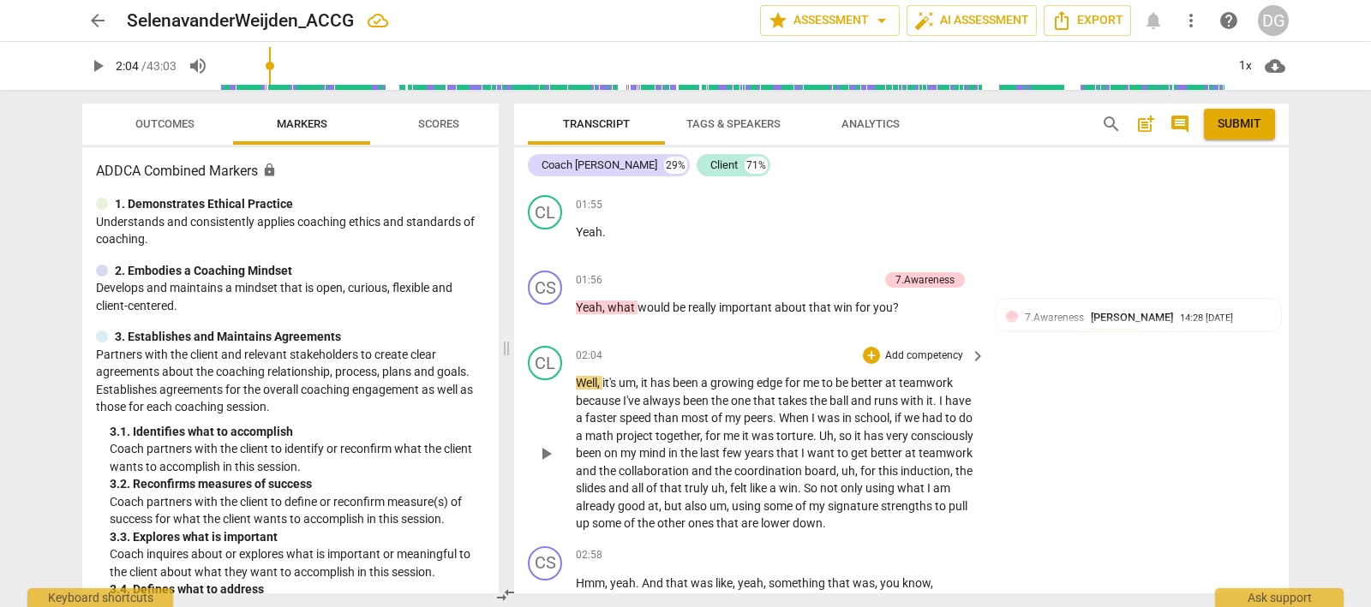
scroll to position [678, 0]
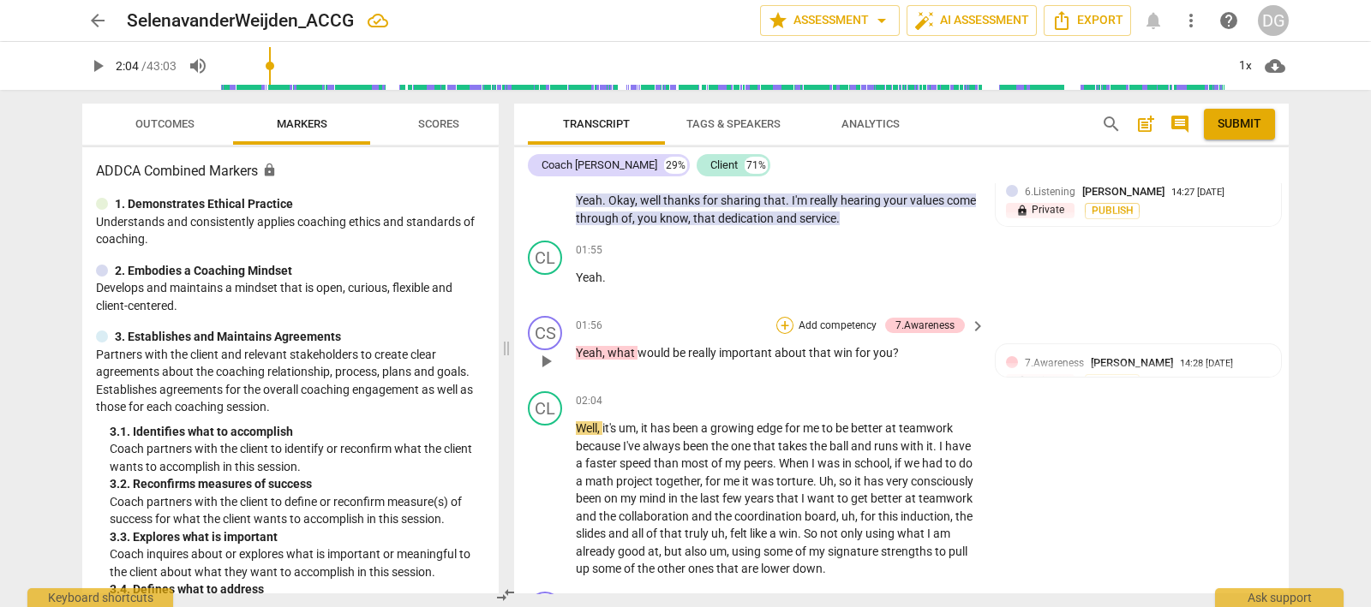
click at [779, 318] on div "+" at bounding box center [784, 325] width 17 height 17
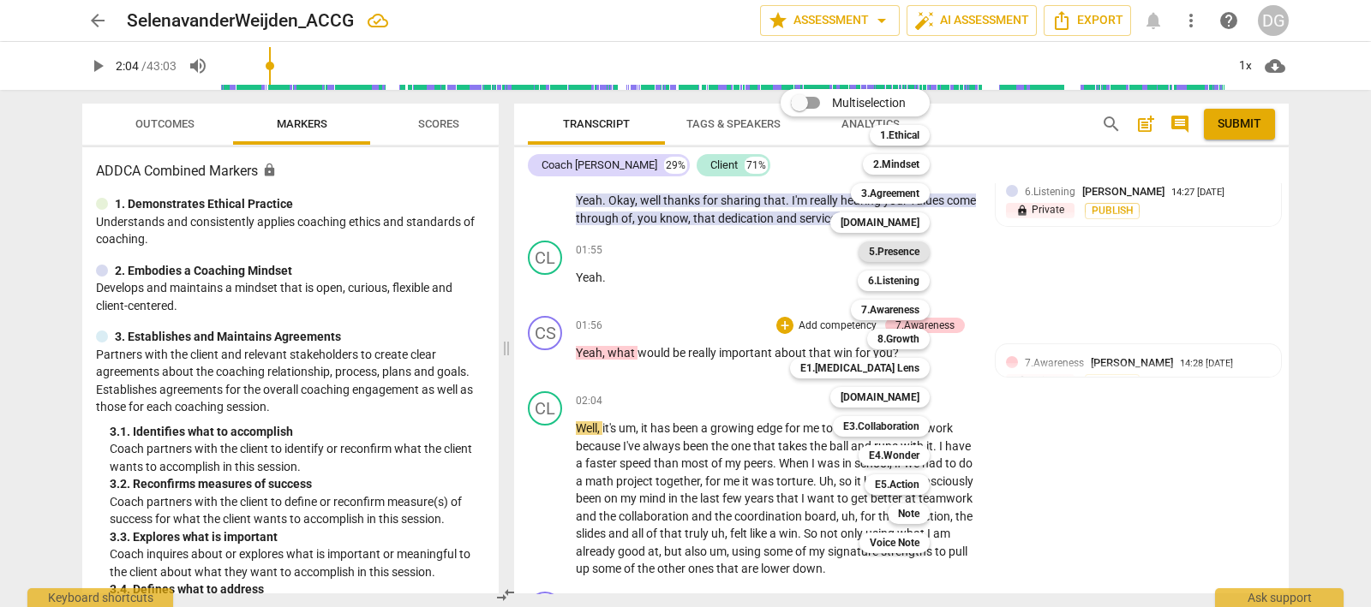
click at [896, 252] on b "5.Presence" at bounding box center [894, 252] width 51 height 21
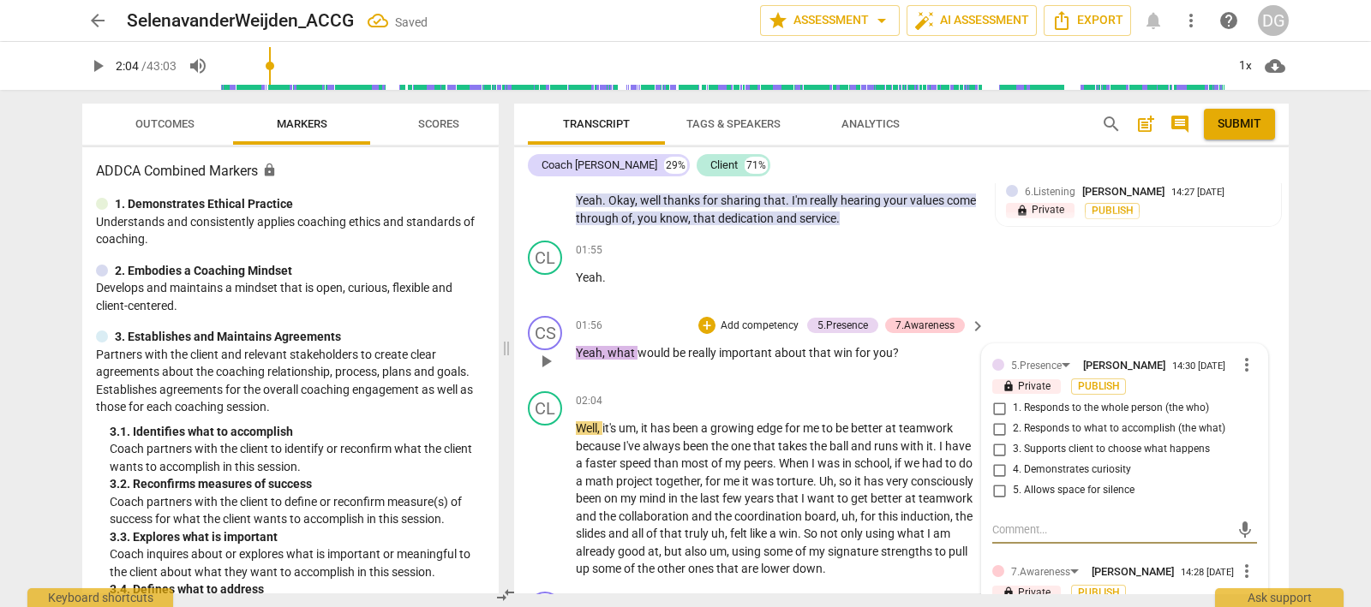
click at [998, 402] on input "1. Responds to the whole person (the who)" at bounding box center [998, 408] width 27 height 21
checkbox input "true"
click at [995, 441] on input "3. Supports client to choose what happens" at bounding box center [998, 449] width 27 height 21
checkbox input "true"
click at [998, 400] on input "1. Responds to the whole person (the who)" at bounding box center [998, 408] width 27 height 21
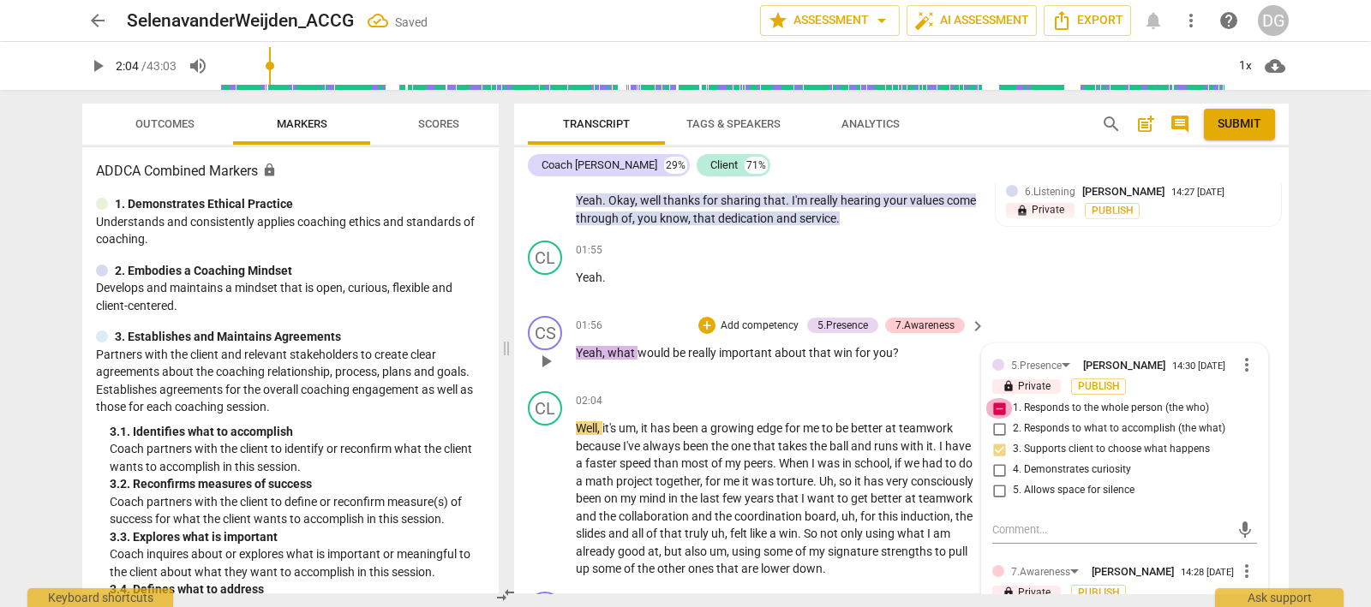
click at [1000, 399] on input "1. Responds to the whole person (the who)" at bounding box center [998, 408] width 27 height 21
checkbox input "false"
click at [995, 419] on input "2. Responds to what to accomplish (the what)" at bounding box center [998, 429] width 27 height 21
checkbox input "true"
click at [1001, 463] on input "4. Demonstrates curiosity" at bounding box center [998, 470] width 27 height 21
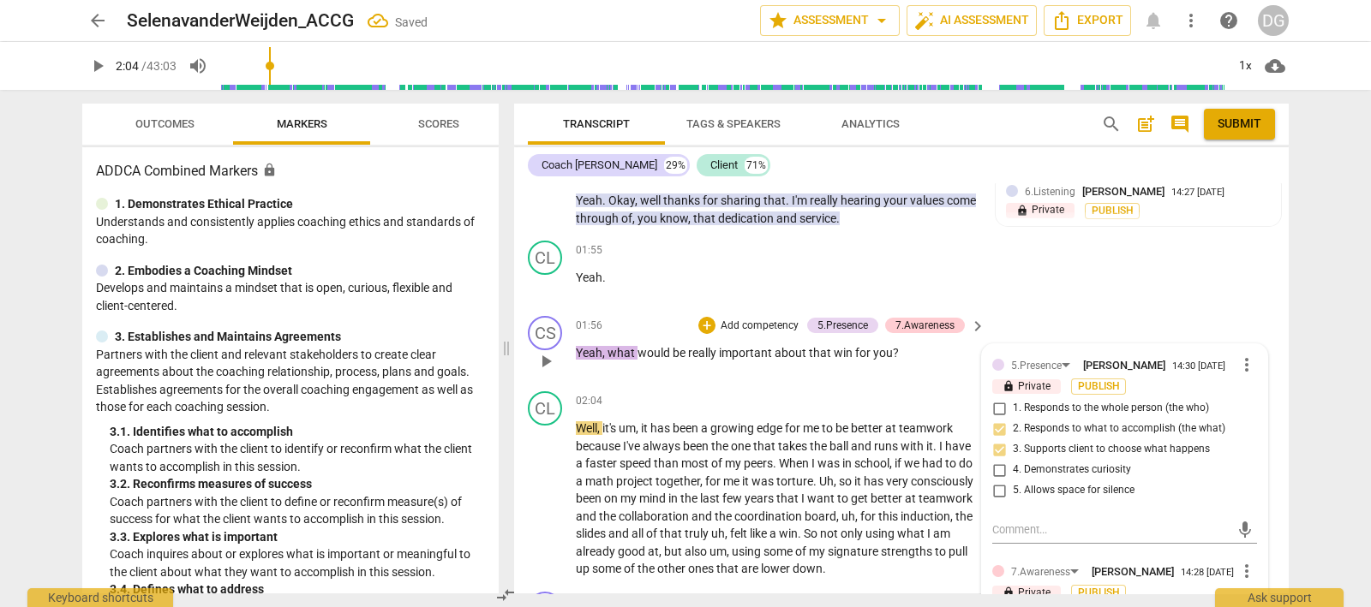
checkbox input "true"
click at [996, 481] on input "5. Allows space for silence" at bounding box center [998, 491] width 27 height 21
checkbox input "true"
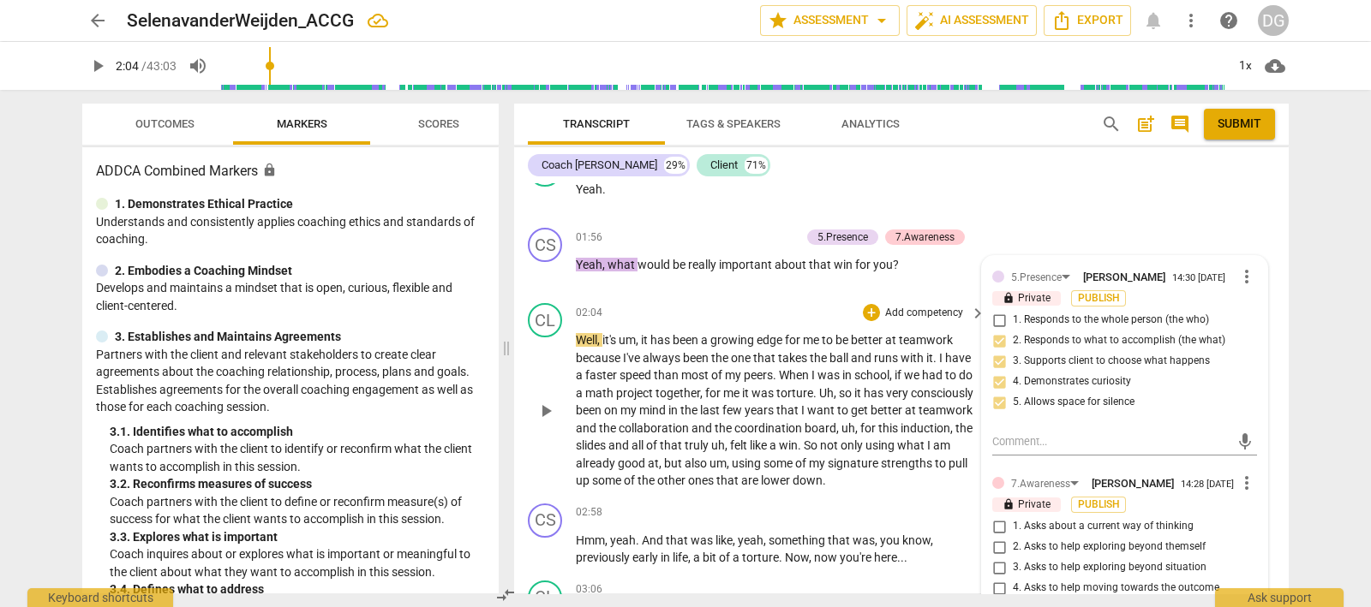
scroll to position [785, 0]
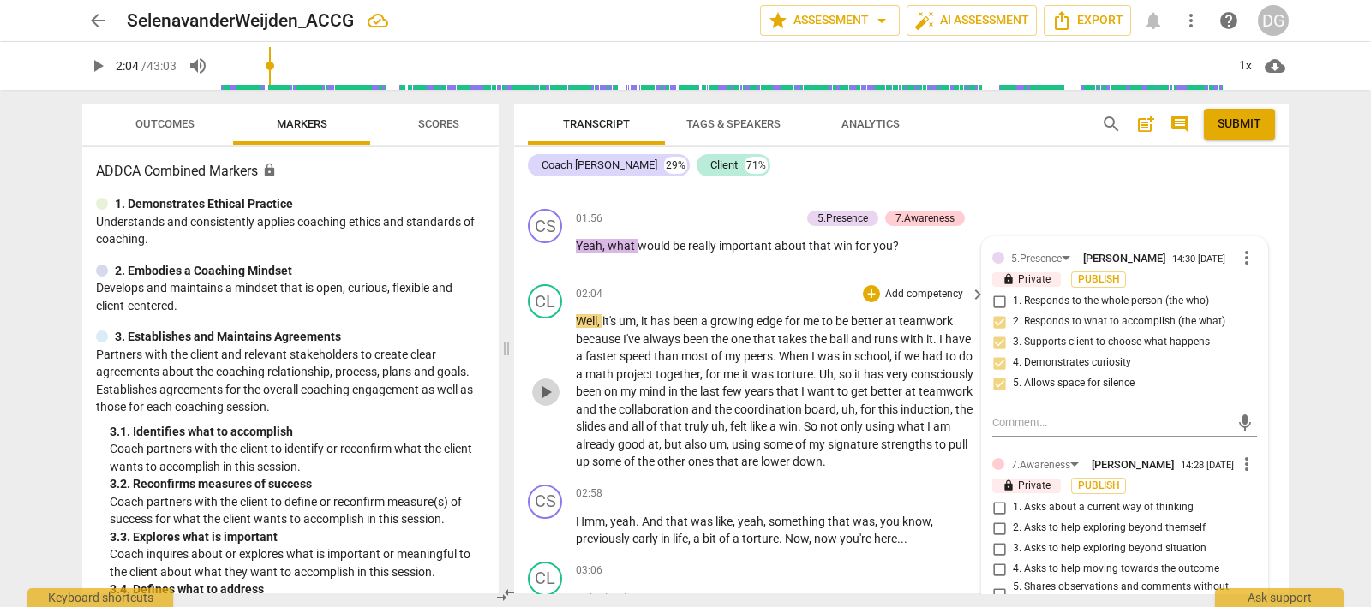
click at [546, 383] on span "play_arrow" at bounding box center [545, 392] width 21 height 21
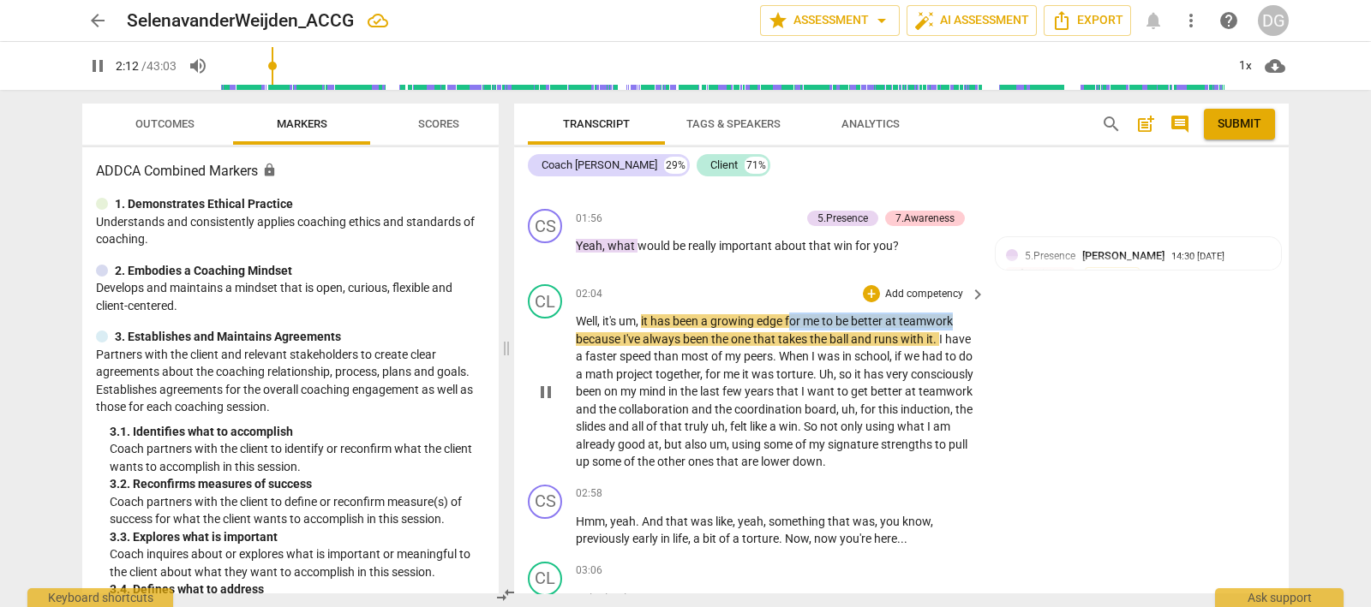
drag, startPoint x: 791, startPoint y: 315, endPoint x: 976, endPoint y: 319, distance: 185.1
click at [976, 319] on div "Well , it's um , it has been a growing edge for me to be better at teamwork bec…" at bounding box center [781, 392] width 411 height 158
click at [995, 293] on icon "button" at bounding box center [996, 292] width 10 height 12
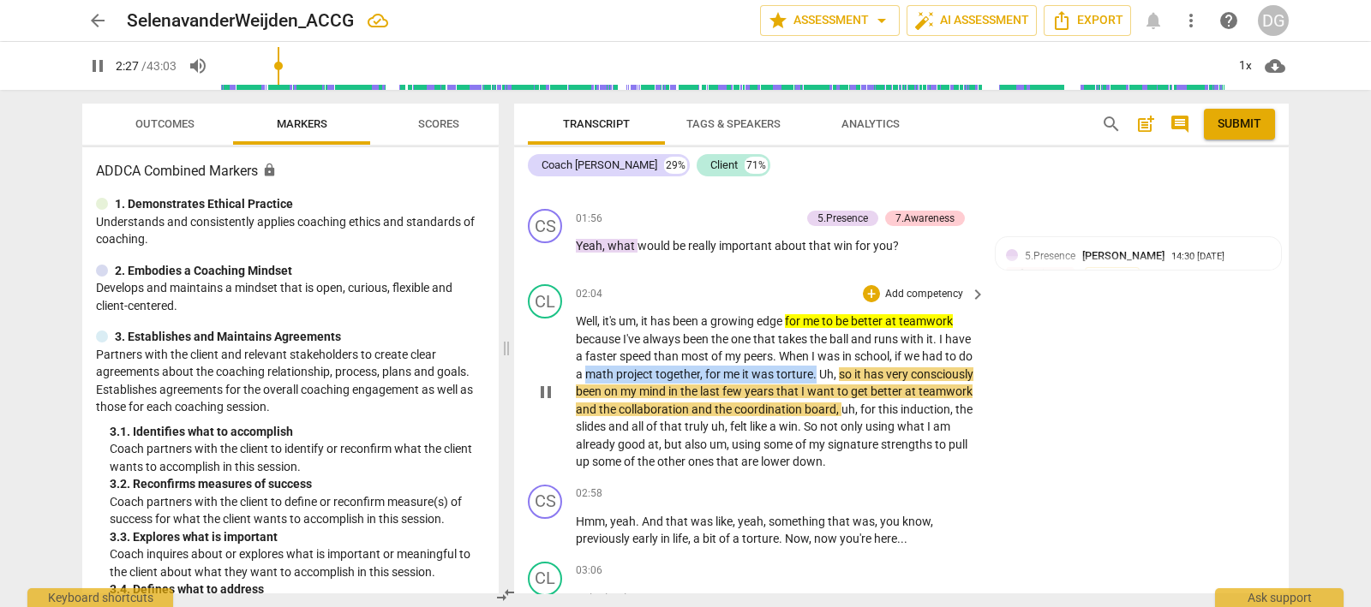
drag, startPoint x: 602, startPoint y: 370, endPoint x: 831, endPoint y: 367, distance: 228.7
click at [831, 367] on p "Well , it's um , it has been a growing edge for me to be better at teamwork bec…" at bounding box center [776, 392] width 401 height 158
click at [868, 347] on icon "button" at bounding box center [874, 347] width 17 height 21
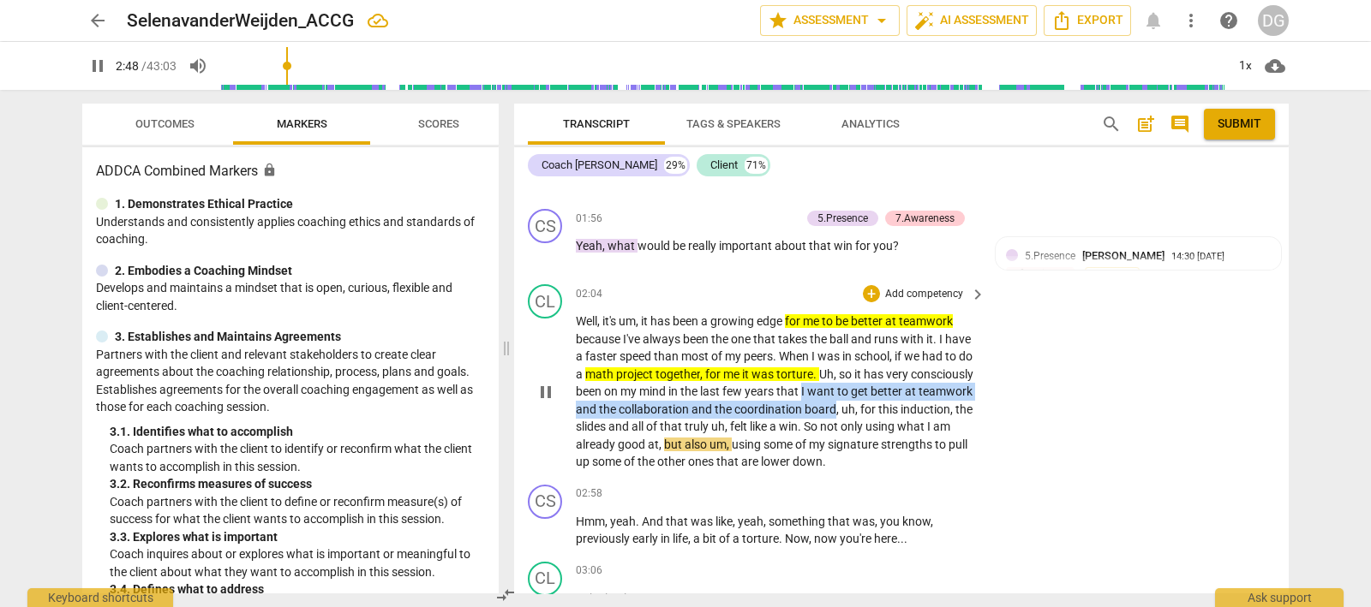
drag, startPoint x: 874, startPoint y: 388, endPoint x: 904, endPoint y: 398, distance: 31.7
click at [904, 398] on p "Well , it's um , it has been a growing edge for me to be better at teamwork bec…" at bounding box center [776, 392] width 401 height 158
click at [936, 380] on icon "button" at bounding box center [943, 382] width 17 height 21
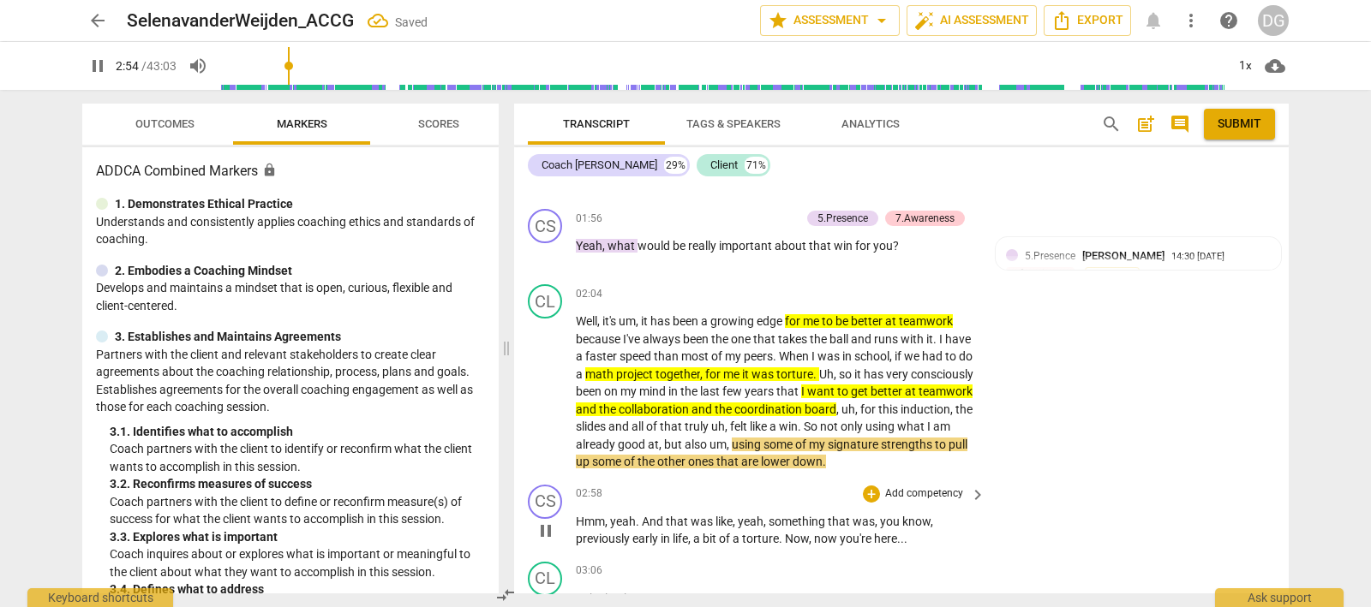
click at [797, 491] on div "02:58 + Add competency keyboard_arrow_right" at bounding box center [781, 494] width 411 height 19
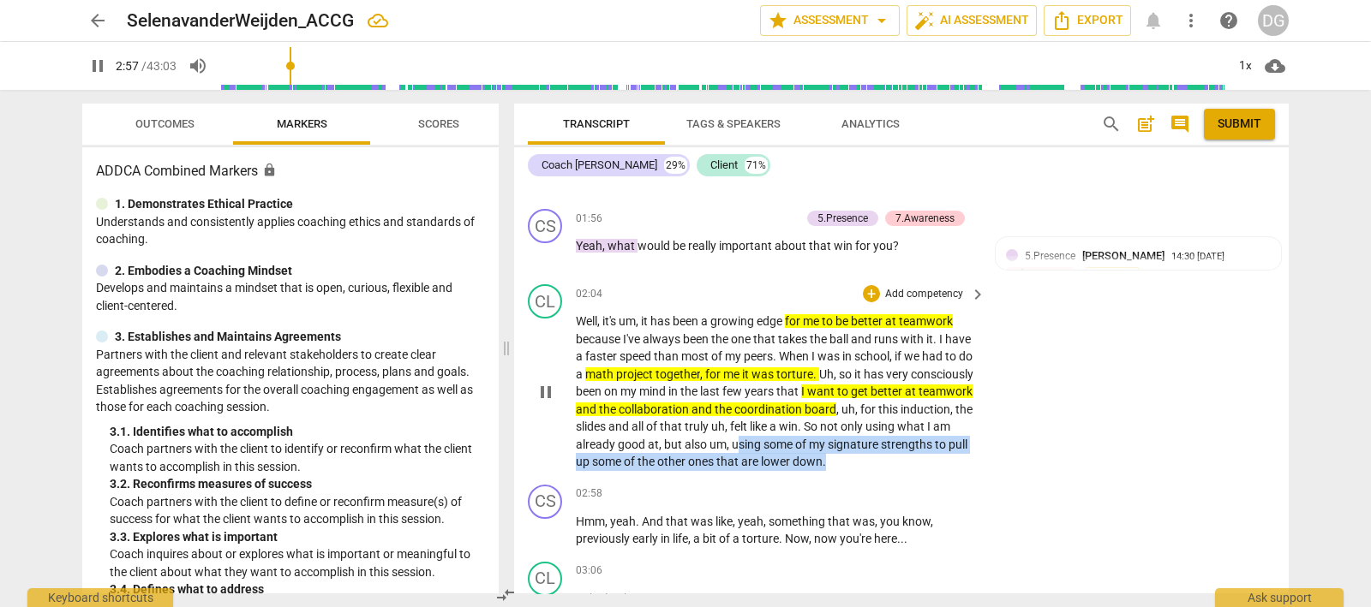
drag, startPoint x: 789, startPoint y: 438, endPoint x: 921, endPoint y: 460, distance: 133.8
click at [921, 460] on p "Well , it's um , it has been a growing edge for me to be better at teamwork bec…" at bounding box center [776, 392] width 401 height 158
drag, startPoint x: 947, startPoint y: 430, endPoint x: 1002, endPoint y: 474, distance: 70.1
click at [948, 430] on icon "button" at bounding box center [955, 435] width 17 height 21
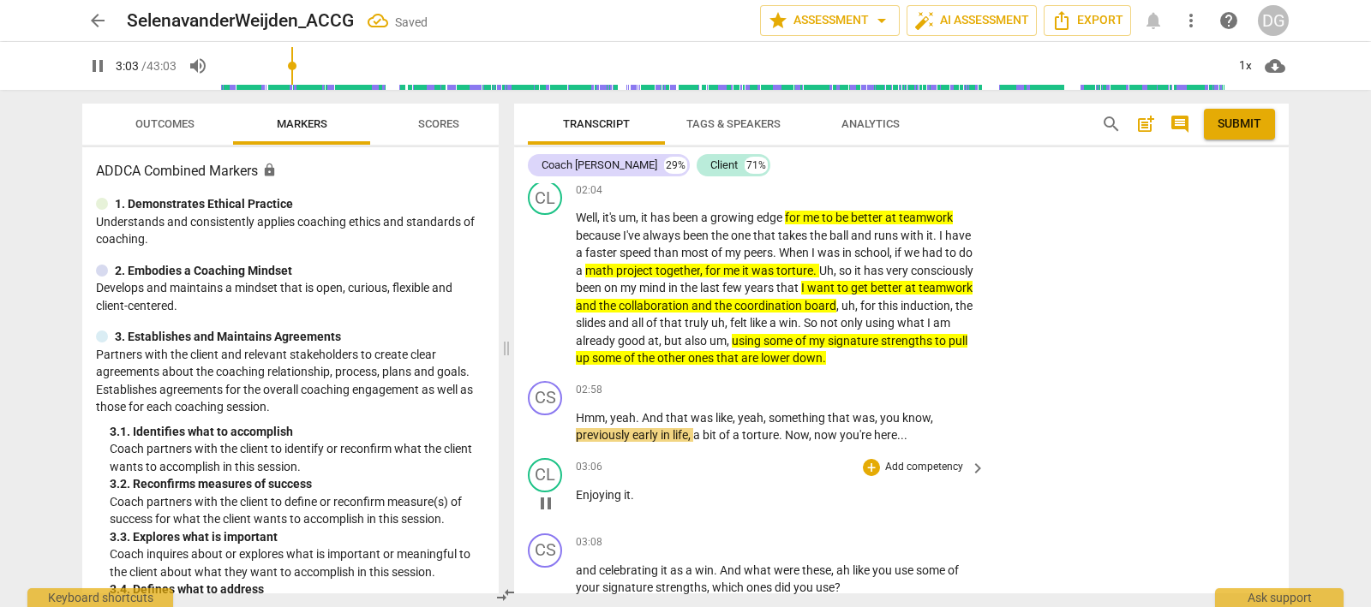
scroll to position [893, 0]
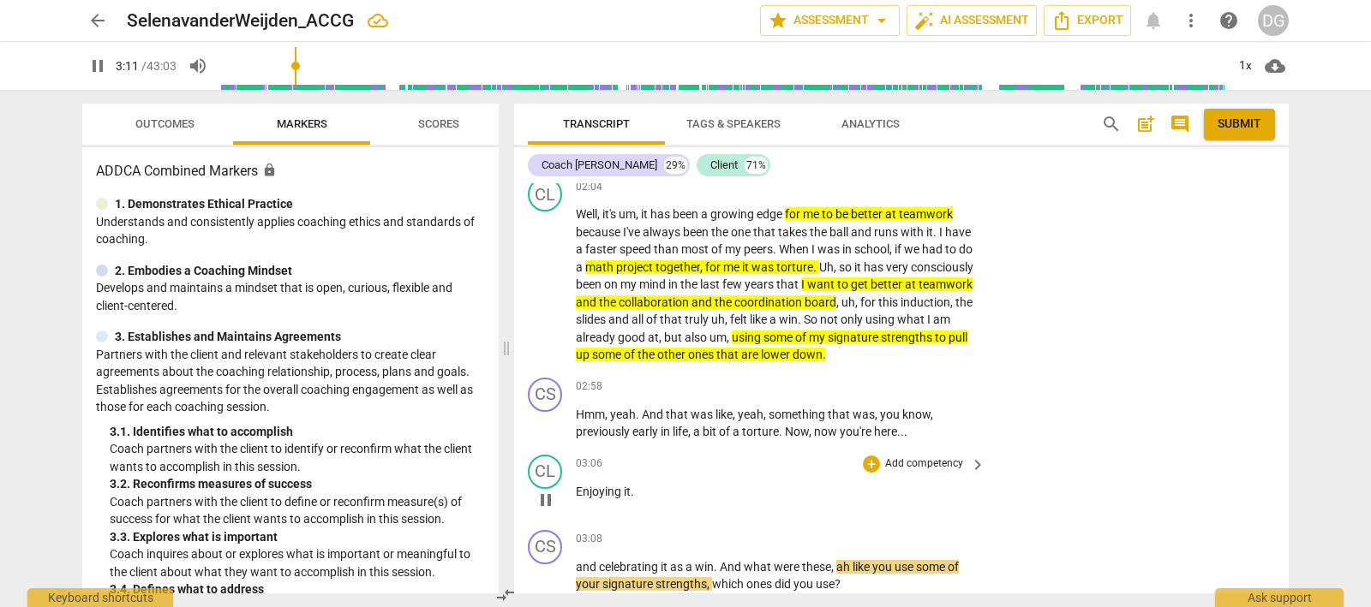
click at [543, 490] on span "pause" at bounding box center [545, 500] width 21 height 21
click at [712, 577] on span "which" at bounding box center [729, 584] width 34 height 14
click at [841, 578] on p "and celebrating it as a win . And what were these , ah like you use some of you…" at bounding box center [776, 575] width 401 height 35
click at [969, 558] on p "and celebrating it as a win . And what were these , ah like you use some of you…" at bounding box center [776, 575] width 401 height 35
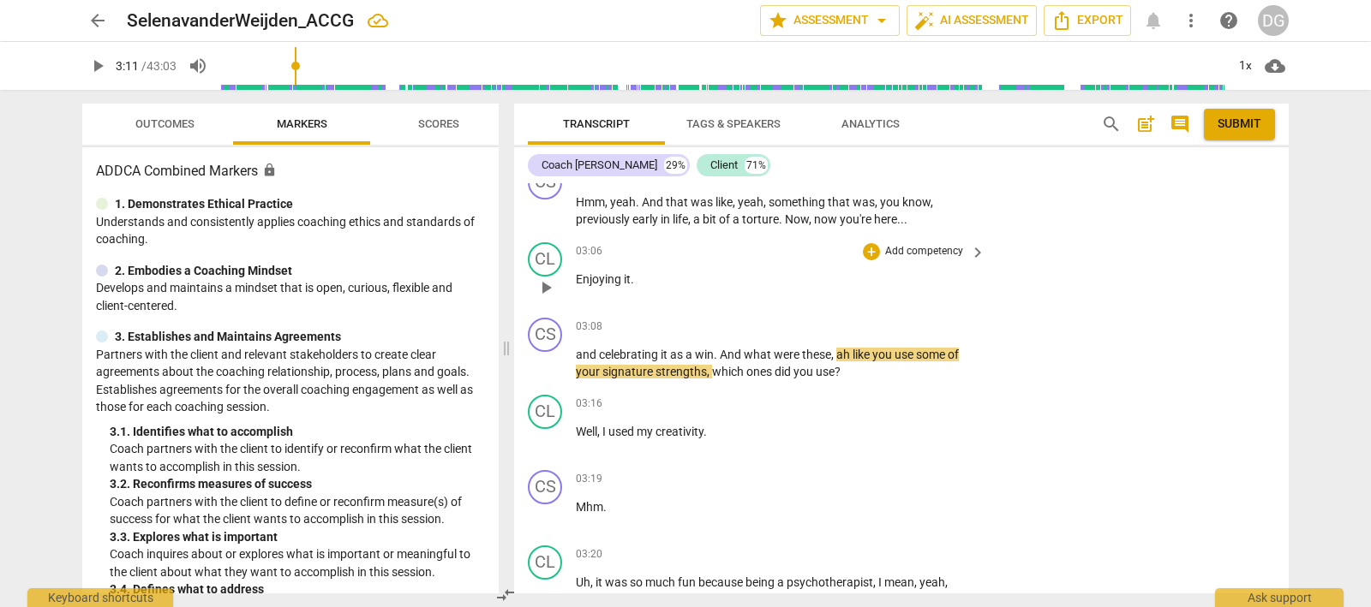
scroll to position [1107, 0]
click at [848, 367] on p "and celebrating it as a win . And what were these , ah like you use some of you…" at bounding box center [776, 361] width 401 height 35
click at [778, 404] on div "03:16 + Add competency keyboard_arrow_right" at bounding box center [781, 402] width 411 height 19
click at [842, 367] on p "and celebrating it as a win . And what were these , ah like you use some of you…" at bounding box center [776, 361] width 401 height 35
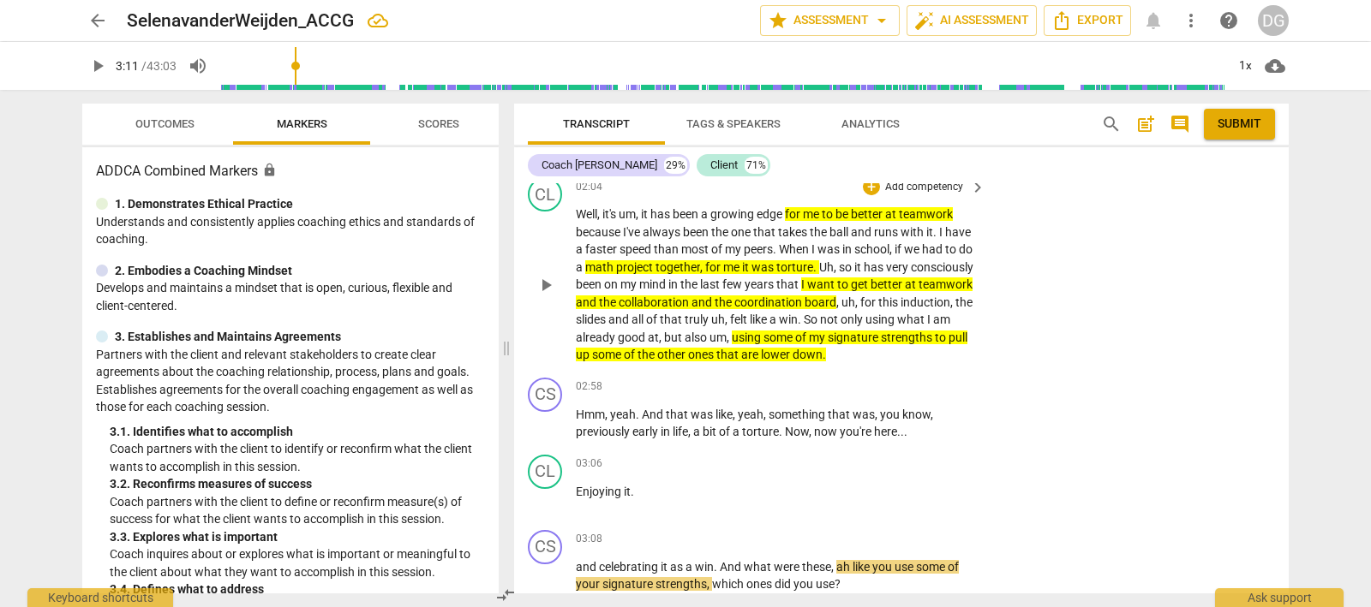
scroll to position [785, 0]
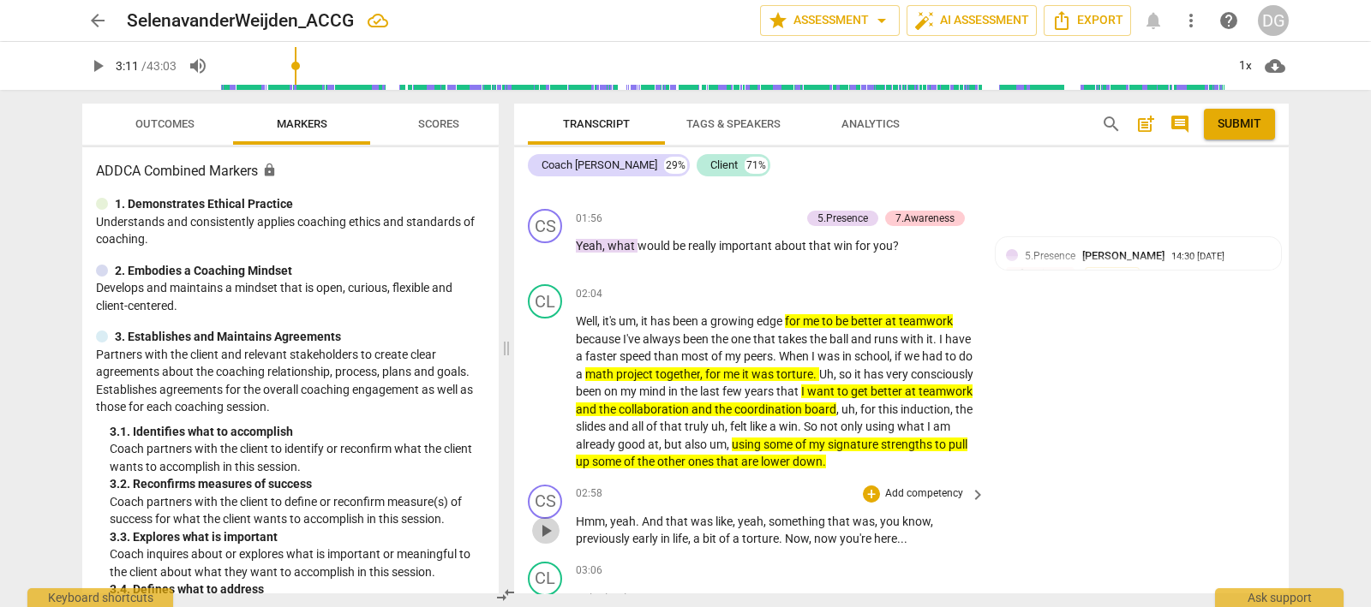
click at [544, 523] on span "play_arrow" at bounding box center [545, 531] width 21 height 21
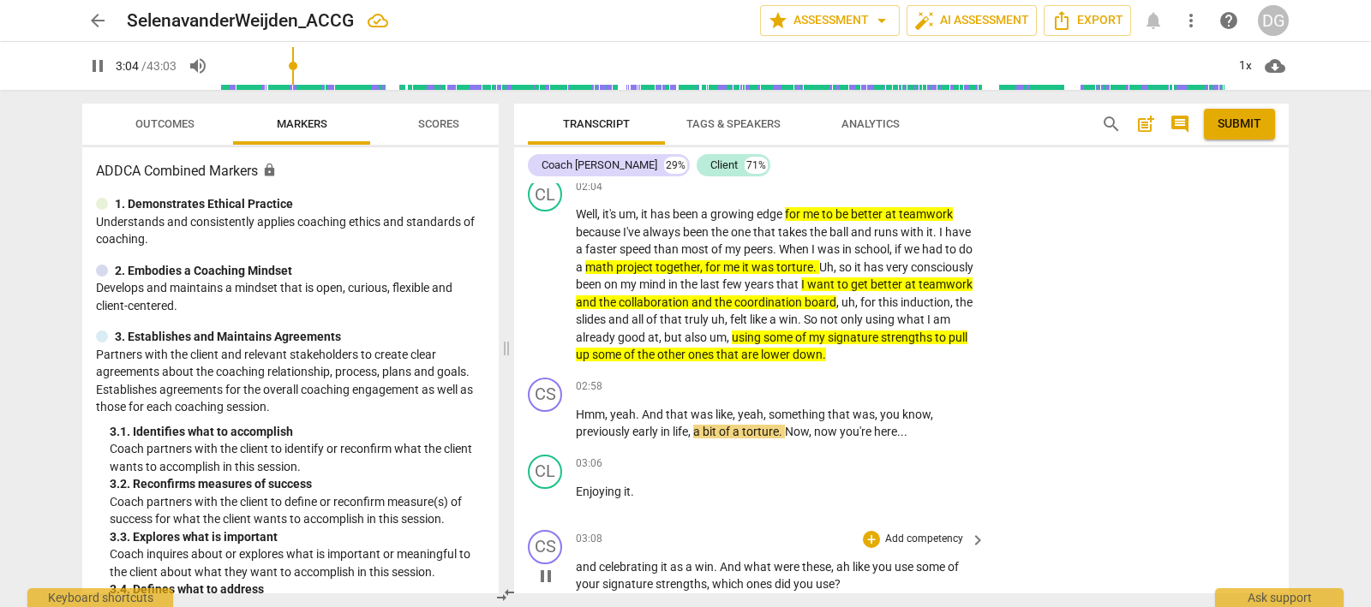
scroll to position [1000, 0]
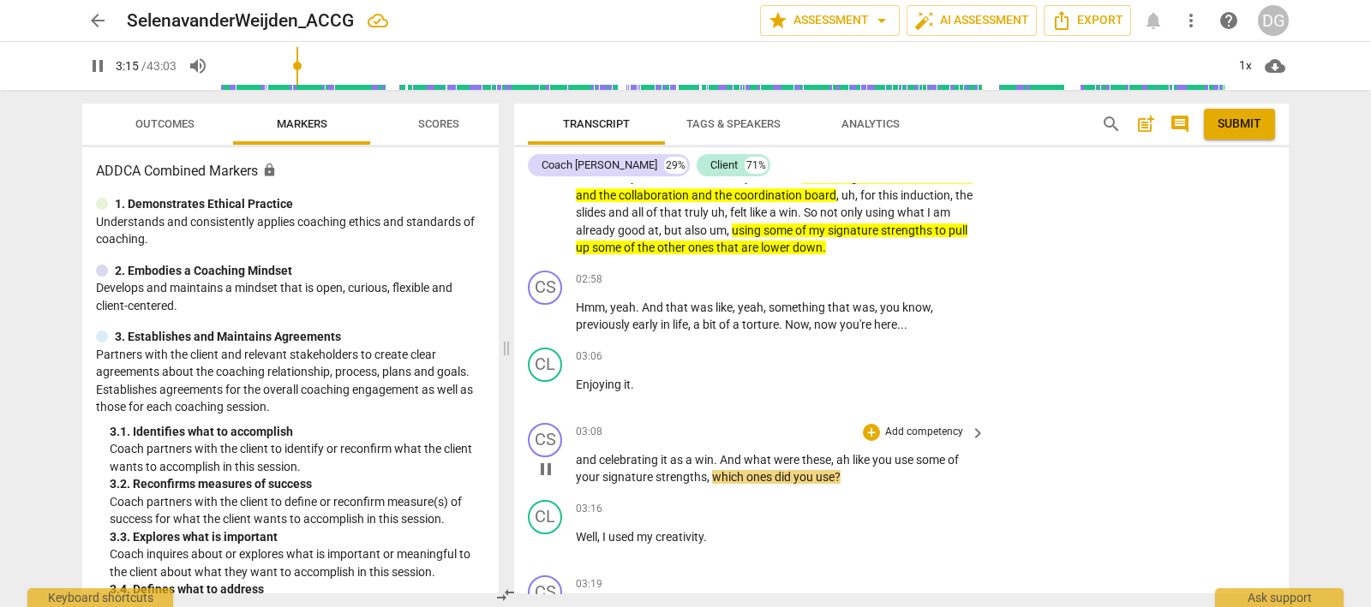
drag, startPoint x: 544, startPoint y: 459, endPoint x: 563, endPoint y: 460, distance: 18.9
click at [544, 459] on span "pause" at bounding box center [545, 469] width 21 height 21
click at [868, 424] on div "+" at bounding box center [871, 432] width 17 height 17
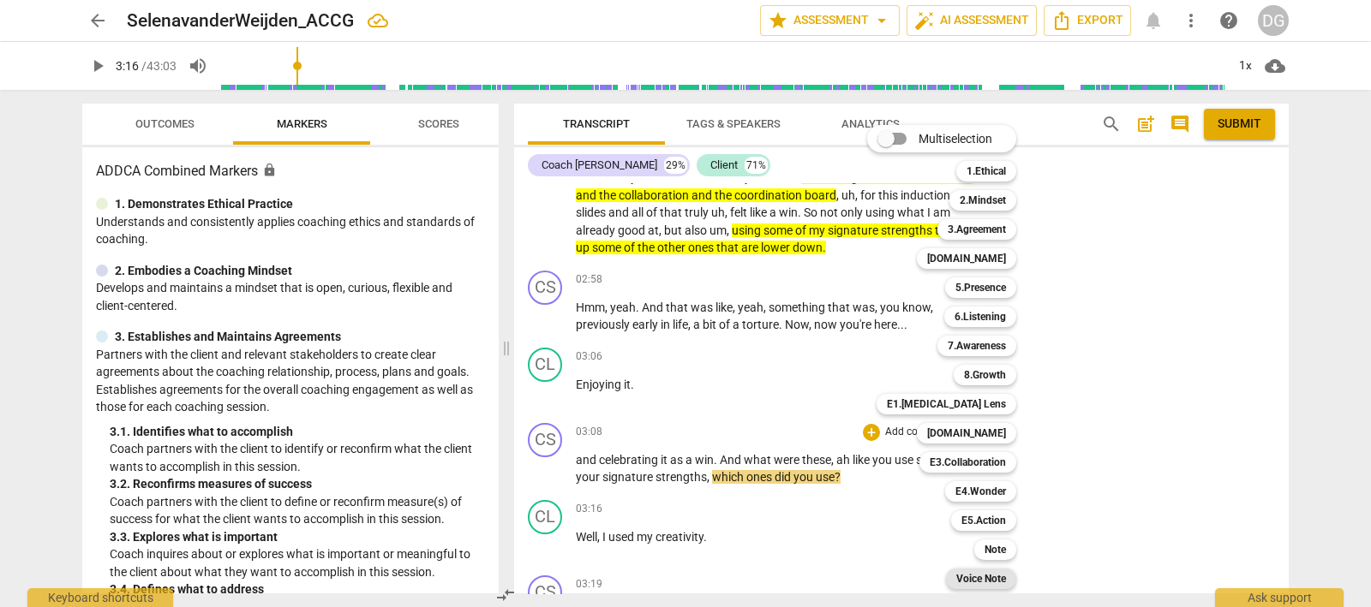
click at [981, 576] on b "Voice Note" at bounding box center [981, 579] width 50 height 21
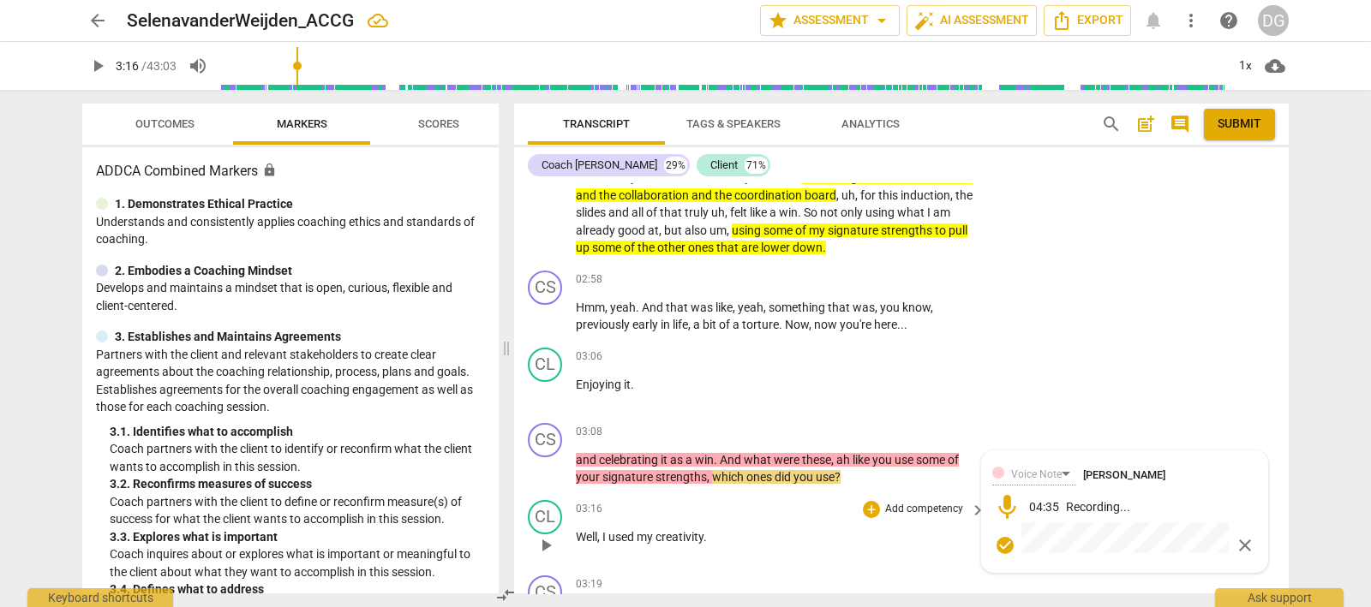
click at [1242, 537] on span "close" at bounding box center [1244, 545] width 21 height 21
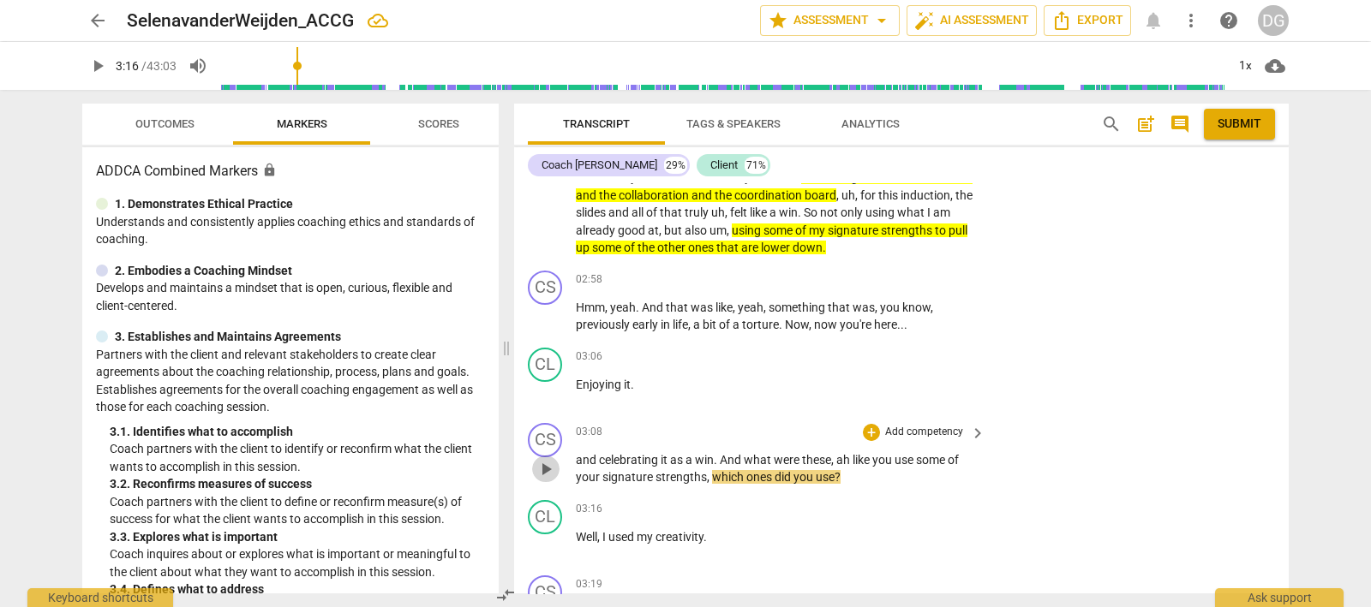
click at [544, 460] on span "play_arrow" at bounding box center [545, 469] width 21 height 21
click at [544, 460] on span "pause" at bounding box center [545, 469] width 21 height 21
type input "198"
click at [866, 425] on div "+" at bounding box center [871, 432] width 17 height 17
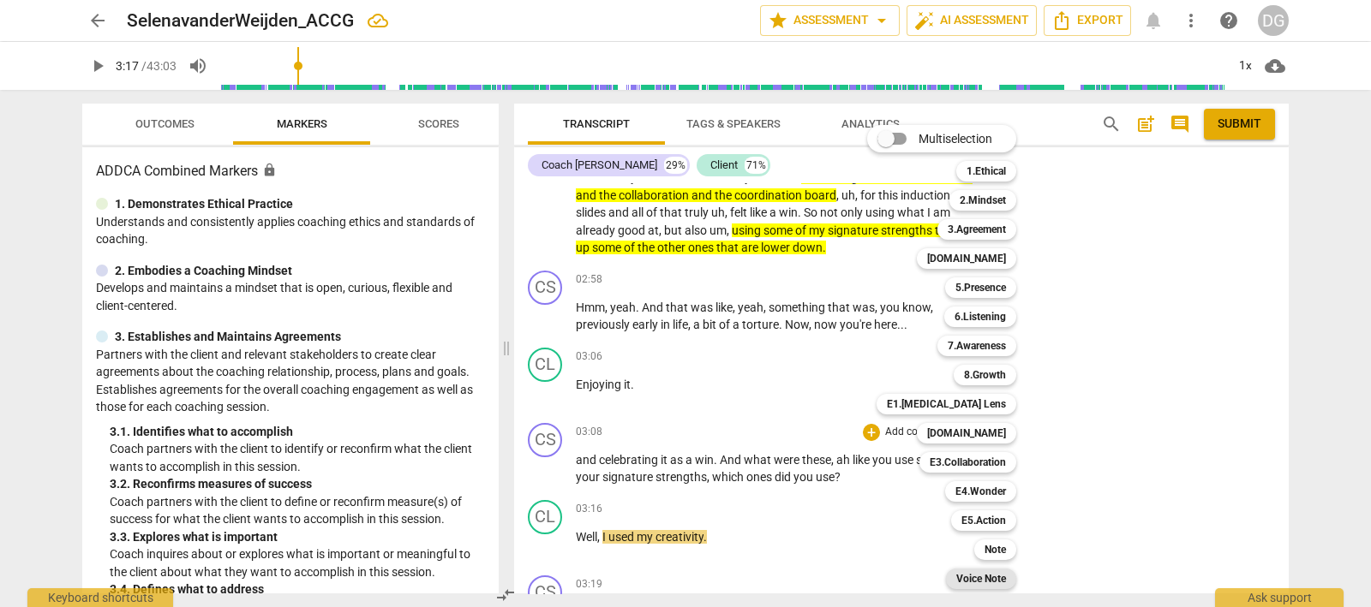
click at [978, 577] on b "Voice Note" at bounding box center [981, 579] width 50 height 21
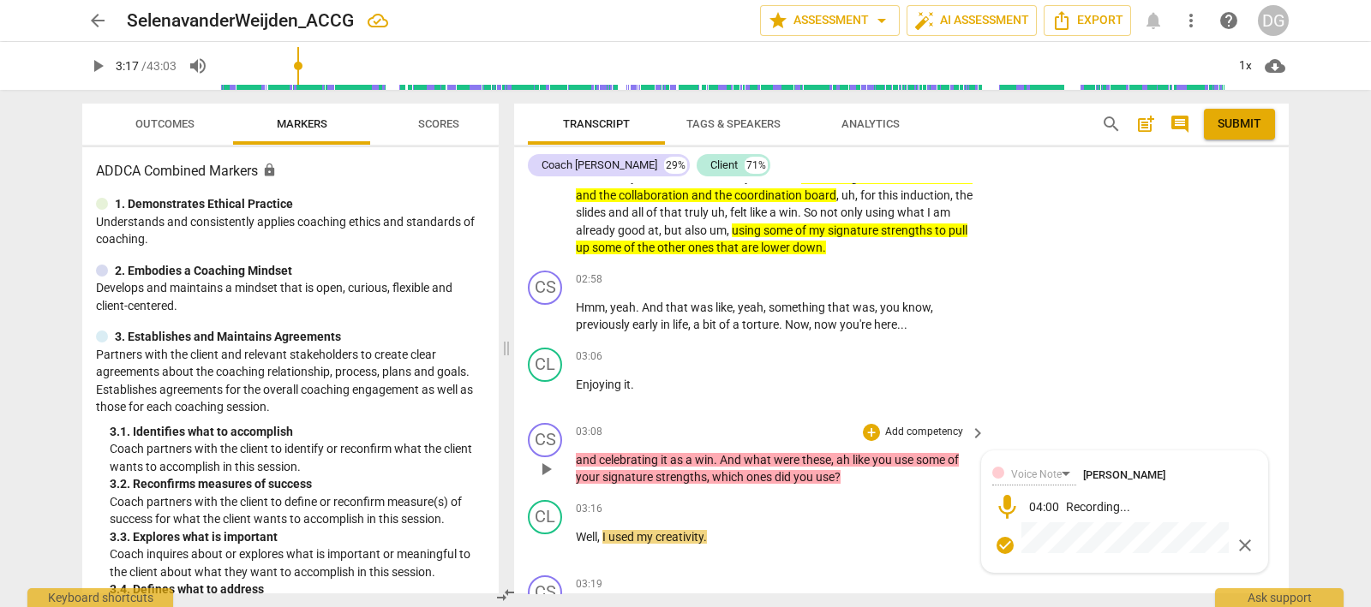
click at [1000, 535] on span "check_circle" at bounding box center [1004, 545] width 21 height 21
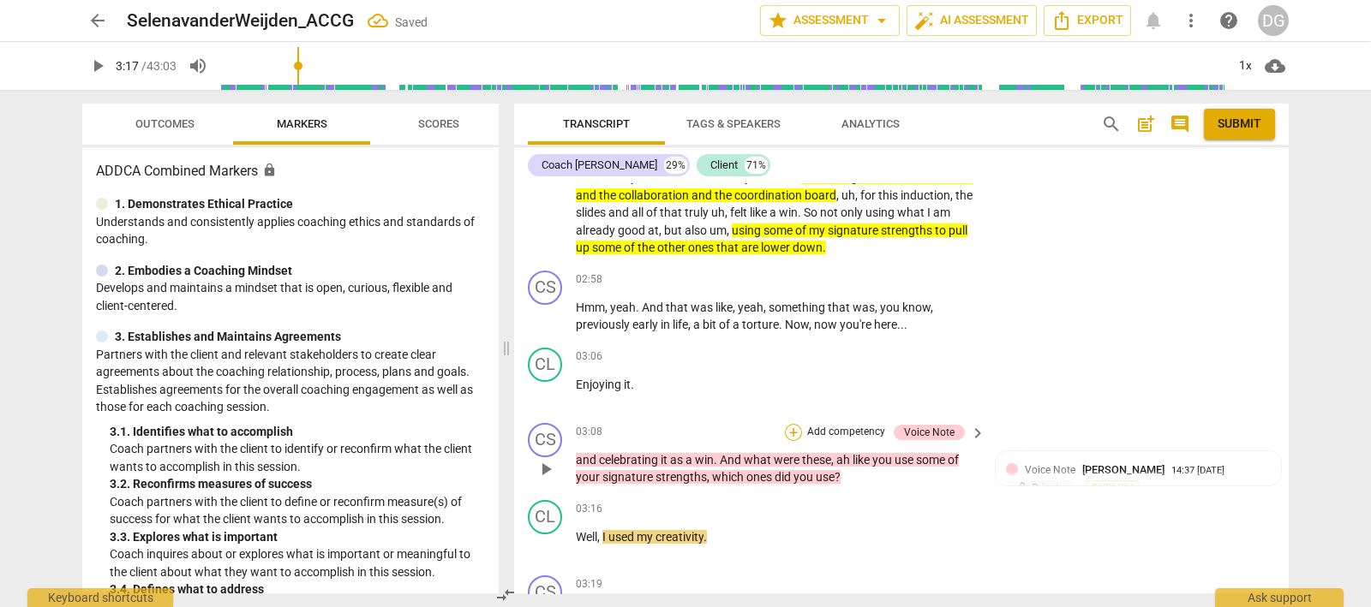
click at [790, 424] on div "+" at bounding box center [793, 432] width 17 height 17
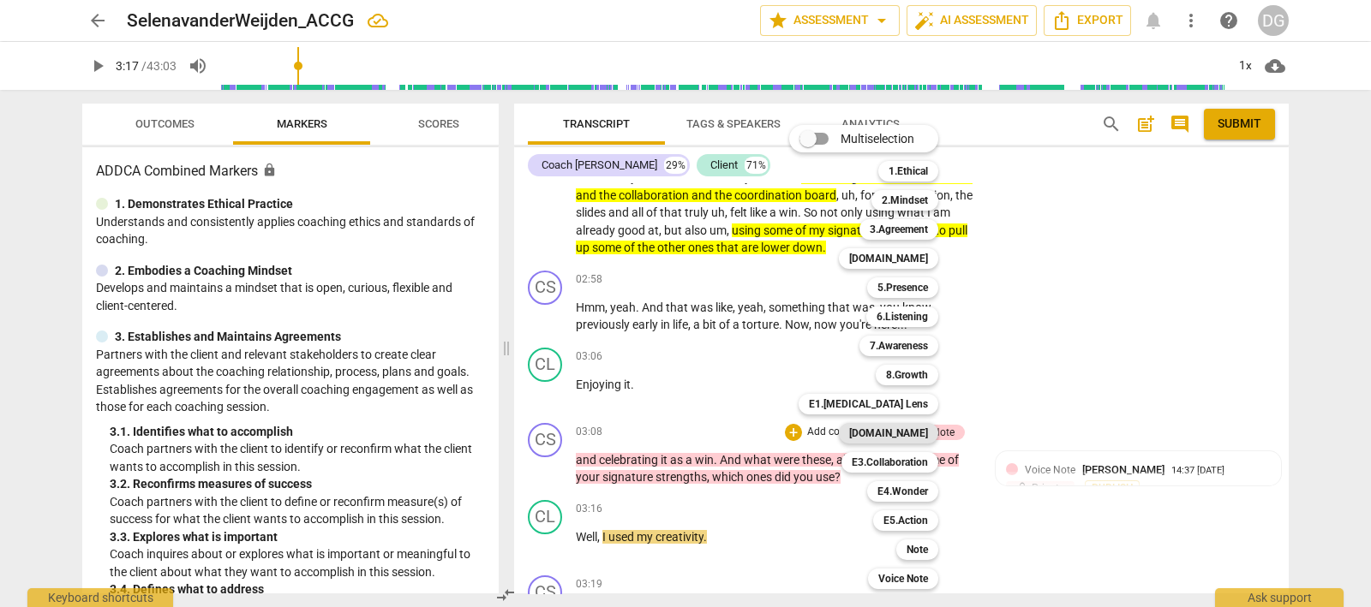
click at [915, 430] on b "[DOMAIN_NAME]" at bounding box center [888, 433] width 79 height 21
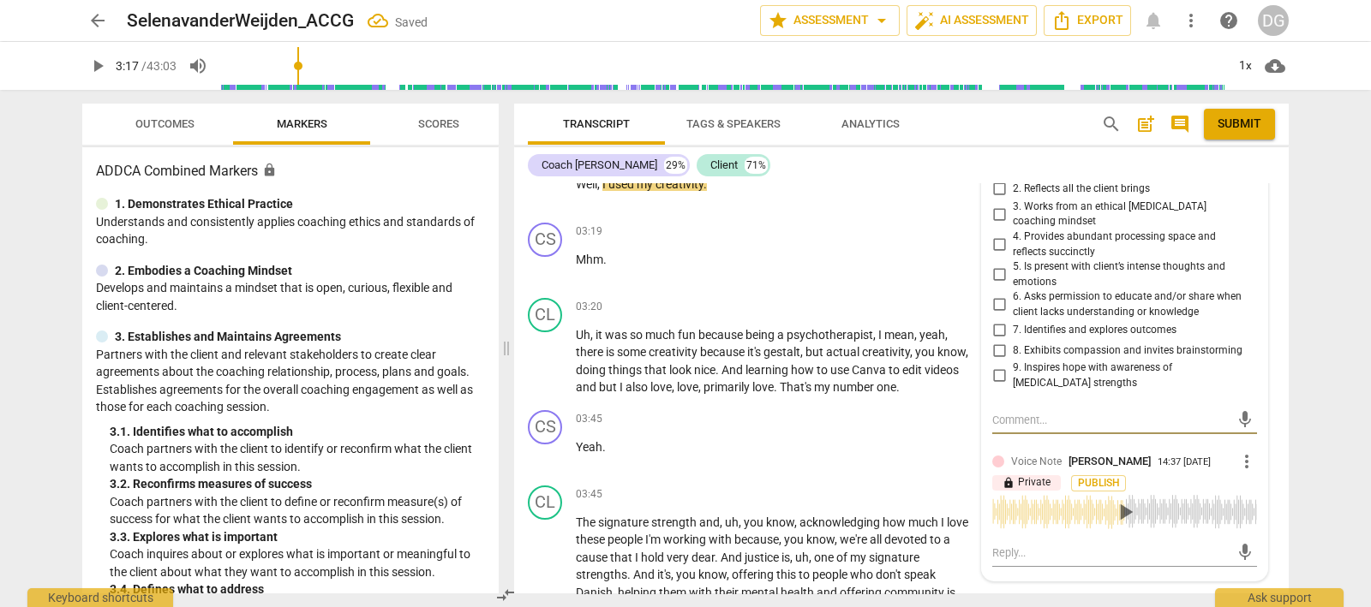
scroll to position [1139, 0]
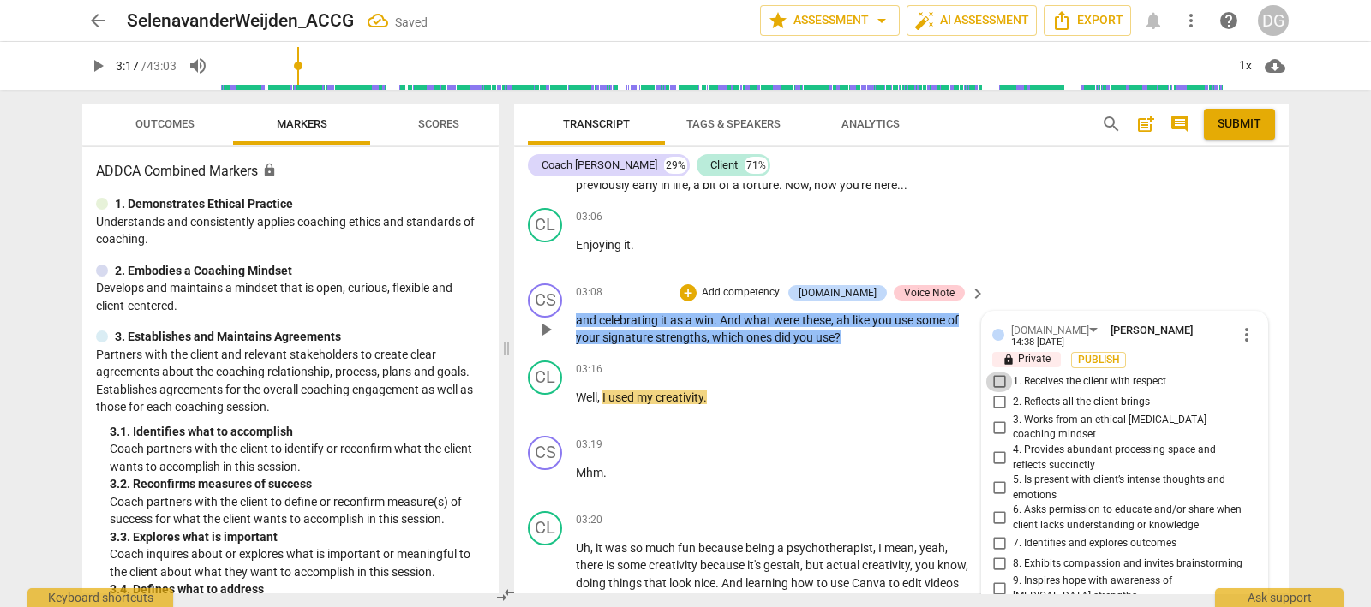
click at [995, 372] on input "1. Receives the client with respect" at bounding box center [998, 382] width 27 height 21
checkbox input "true"
click at [994, 392] on input "2. Reflects all the client brings" at bounding box center [998, 402] width 27 height 21
checkbox input "true"
click at [993, 448] on input "4. Provides abundant processing space and reflects succinctly" at bounding box center [998, 458] width 27 height 21
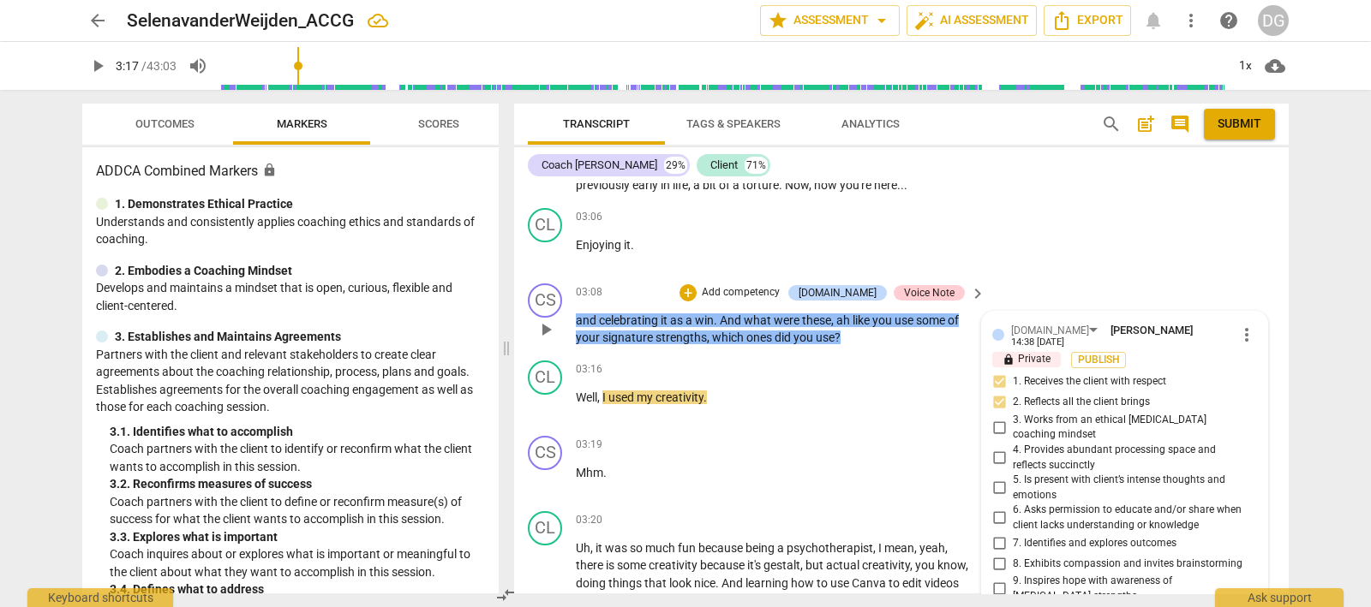
checkbox input "true"
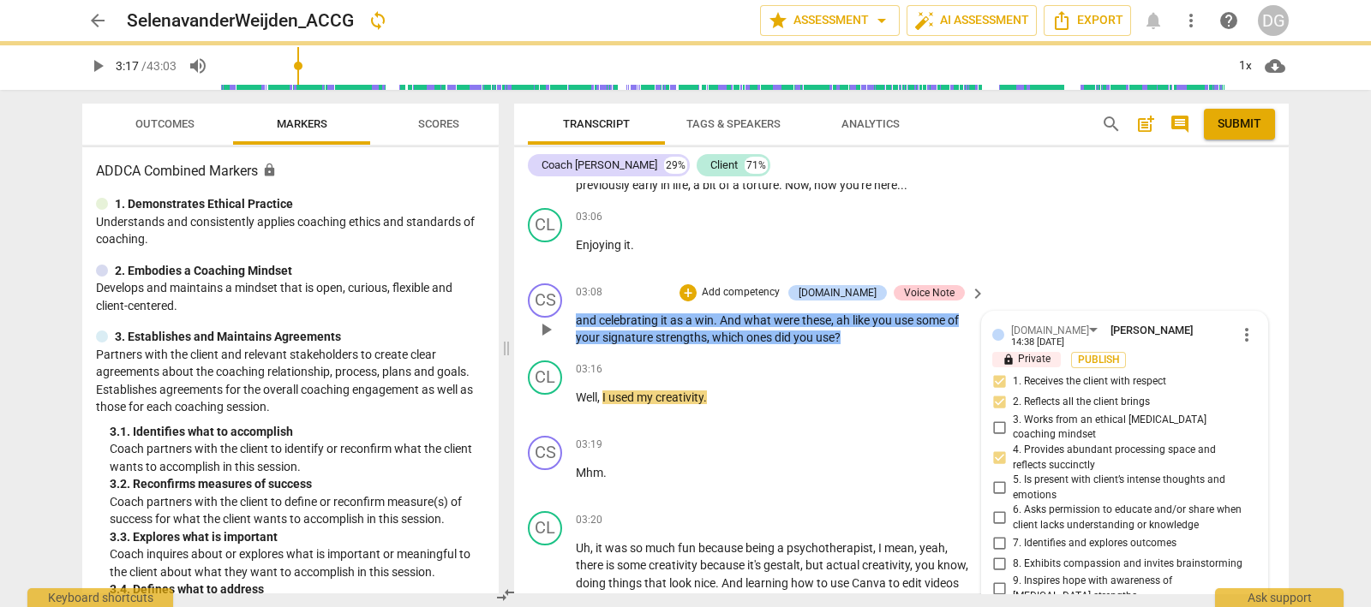
click at [994, 478] on input "5. Is present with client’s intense thoughts and emotions" at bounding box center [998, 488] width 27 height 21
checkbox input "true"
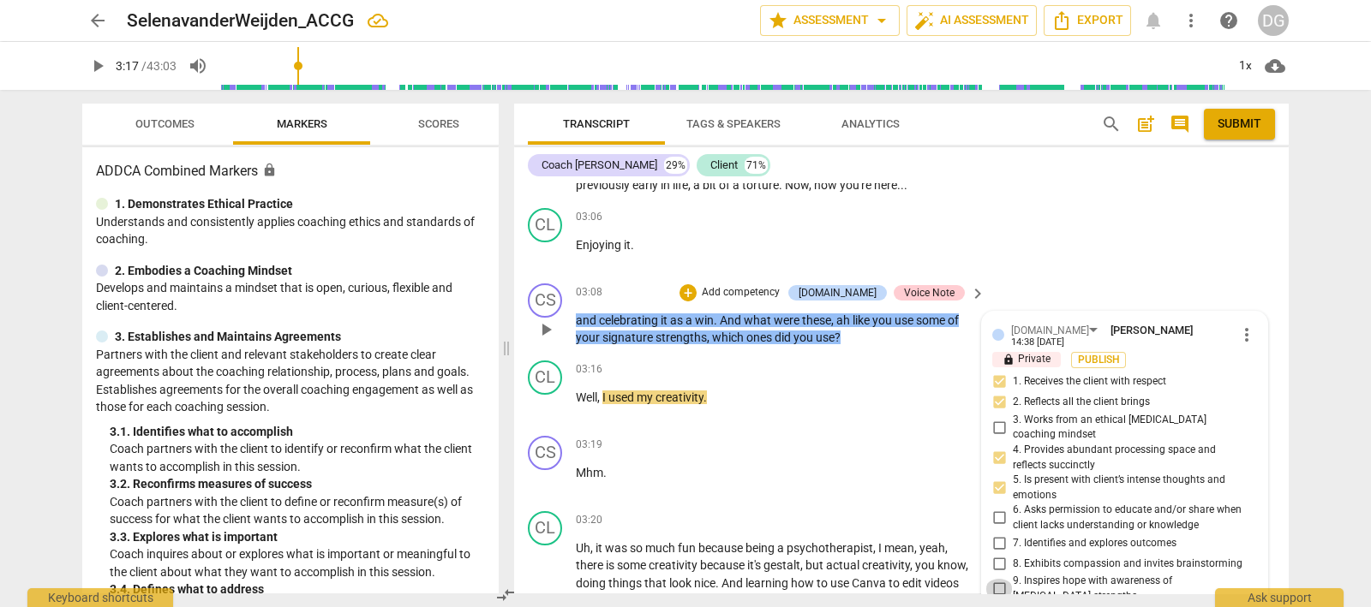
click at [997, 579] on input "9. Inspires hope with awareness of [MEDICAL_DATA] strengths" at bounding box center [998, 589] width 27 height 21
checkbox input "true"
click at [696, 284] on div "+" at bounding box center [687, 292] width 17 height 17
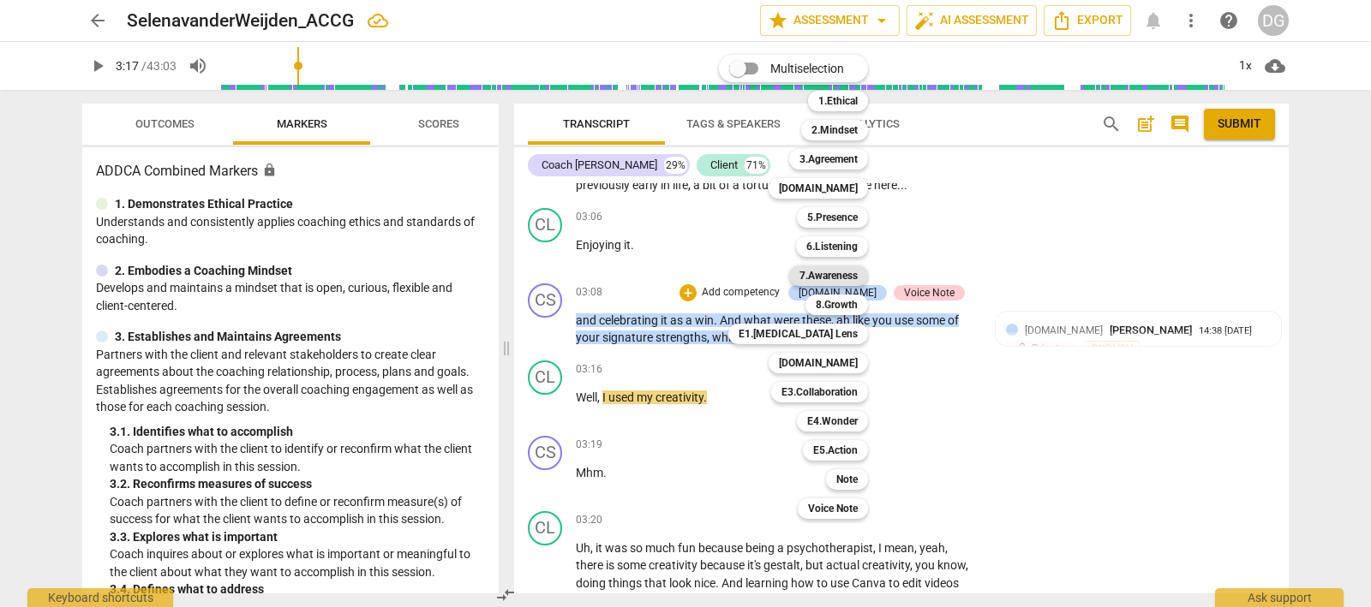
click at [841, 272] on b "7.Awareness" at bounding box center [828, 276] width 58 height 21
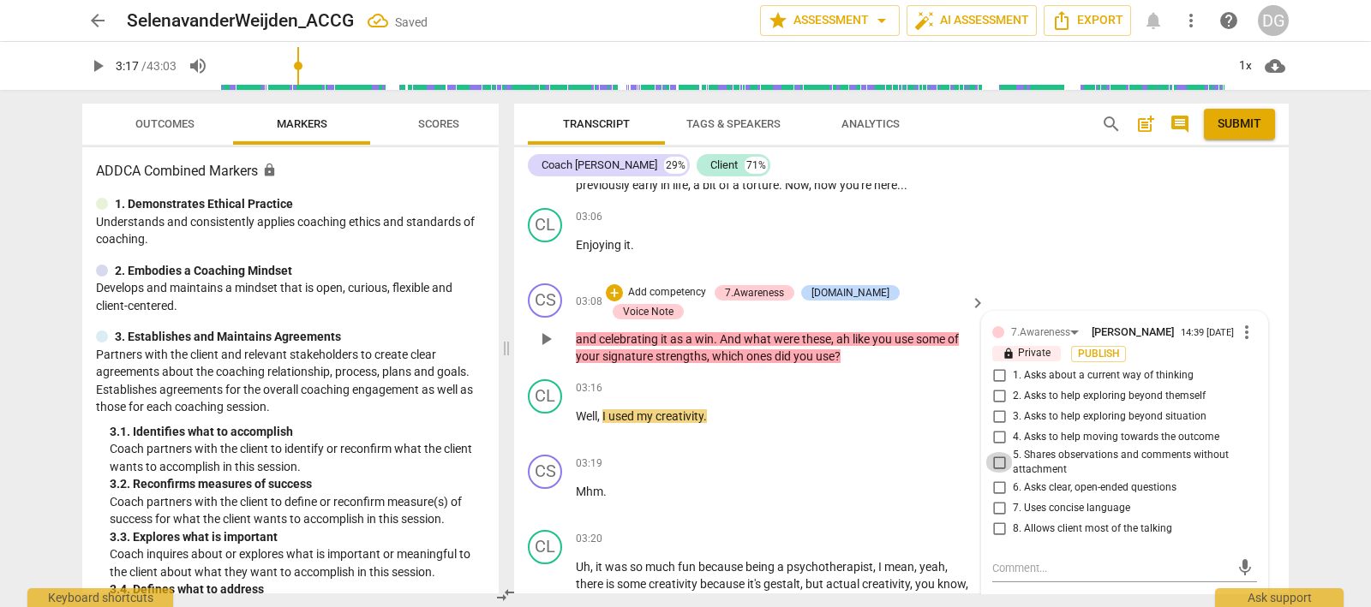
click at [992, 457] on input "5. Shares observations and comments without attachment" at bounding box center [998, 462] width 27 height 21
checkbox input "true"
click at [997, 502] on input "7. Uses concise language" at bounding box center [998, 509] width 27 height 21
checkbox input "true"
click at [994, 528] on input "8. Allows client most of the talking" at bounding box center [998, 529] width 27 height 21
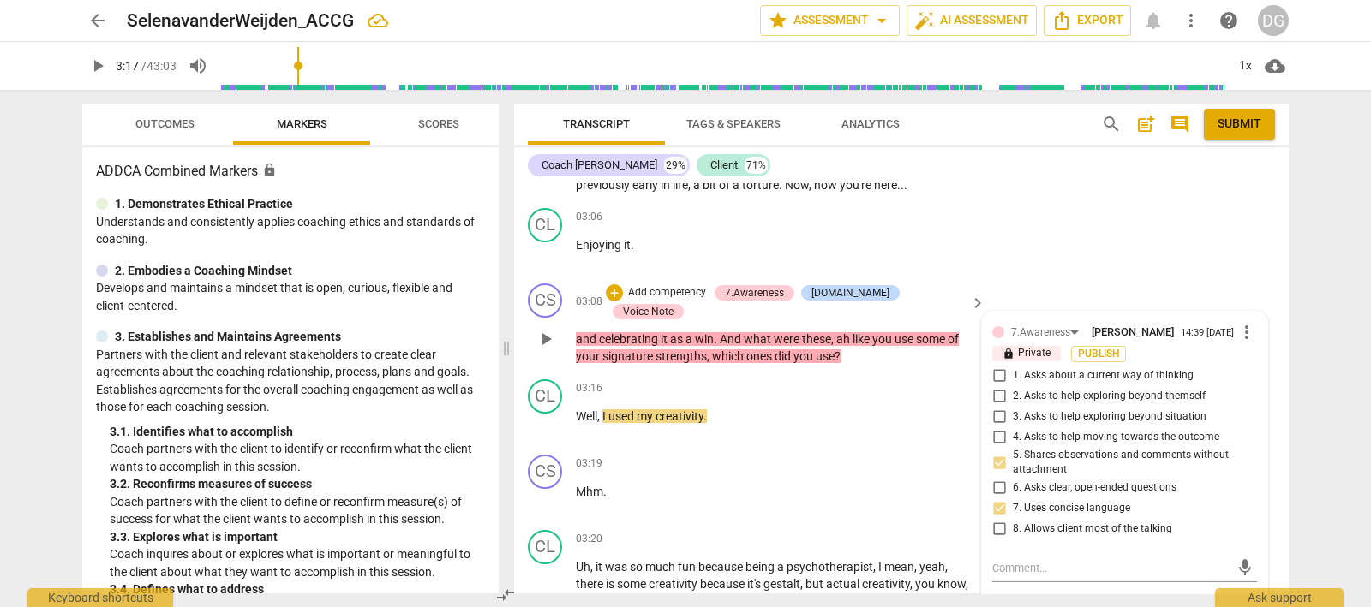
checkbox input "true"
click at [686, 455] on div "03:19 + Add competency keyboard_arrow_right" at bounding box center [781, 464] width 411 height 19
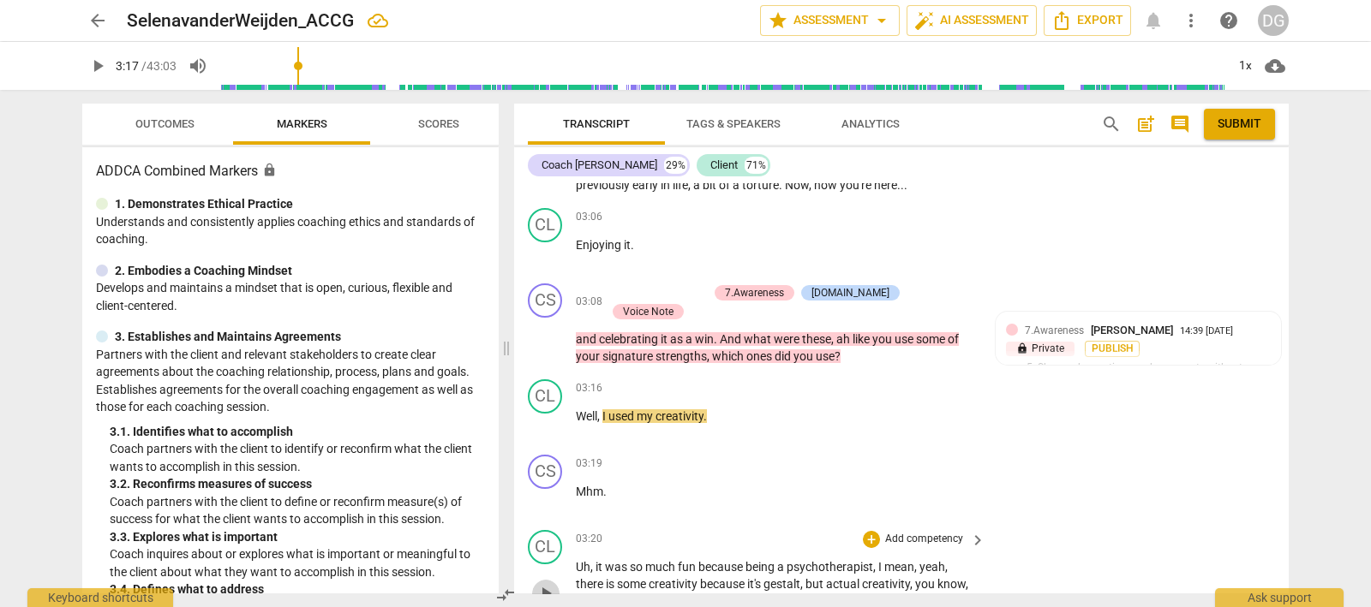
click at [544, 583] on span "play_arrow" at bounding box center [545, 593] width 21 height 21
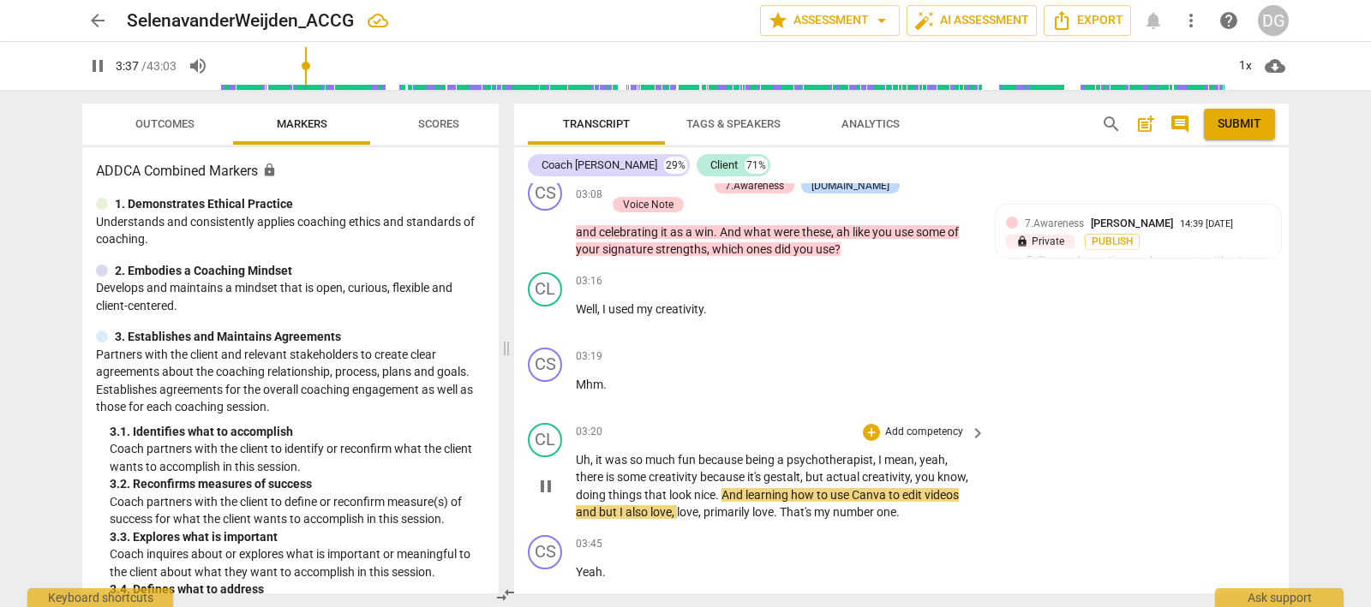
scroll to position [1353, 0]
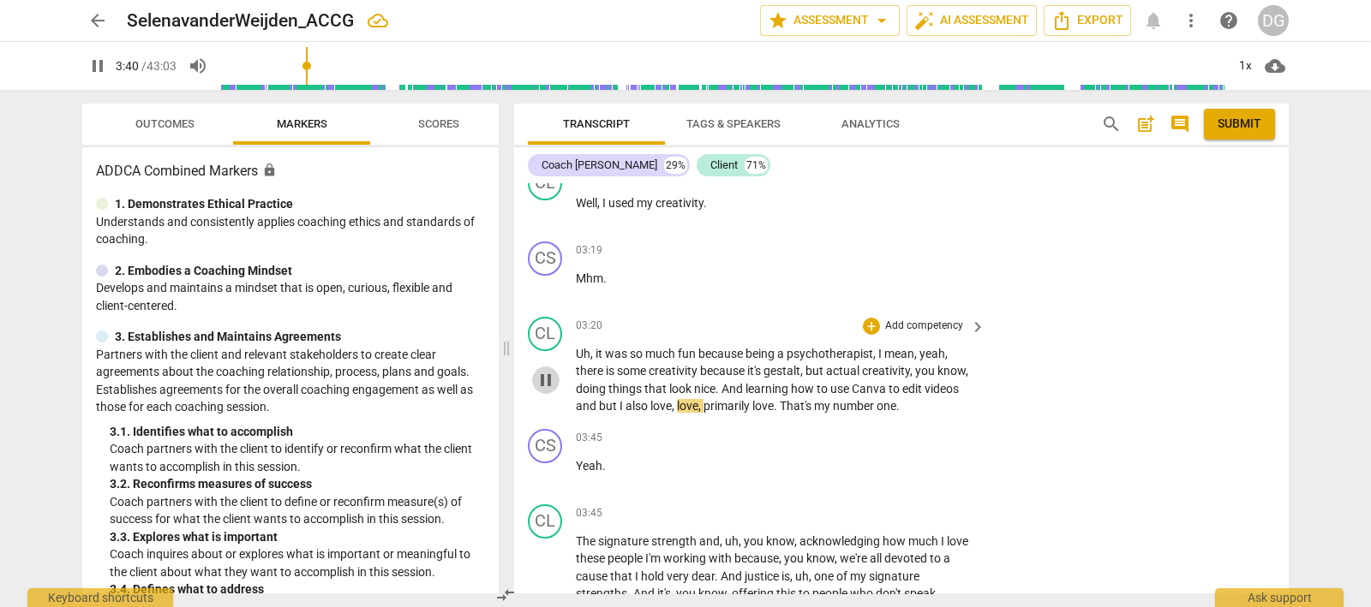
click at [549, 370] on span "pause" at bounding box center [545, 380] width 21 height 21
drag, startPoint x: 699, startPoint y: 348, endPoint x: 642, endPoint y: 349, distance: 56.5
click at [642, 349] on p "Uh , it was so much fun because being a psychotherapist , I mean , yeah , there…" at bounding box center [776, 380] width 401 height 70
drag, startPoint x: 737, startPoint y: 323, endPoint x: 717, endPoint y: 366, distance: 47.1
click at [737, 322] on icon "button" at bounding box center [740, 320] width 10 height 12
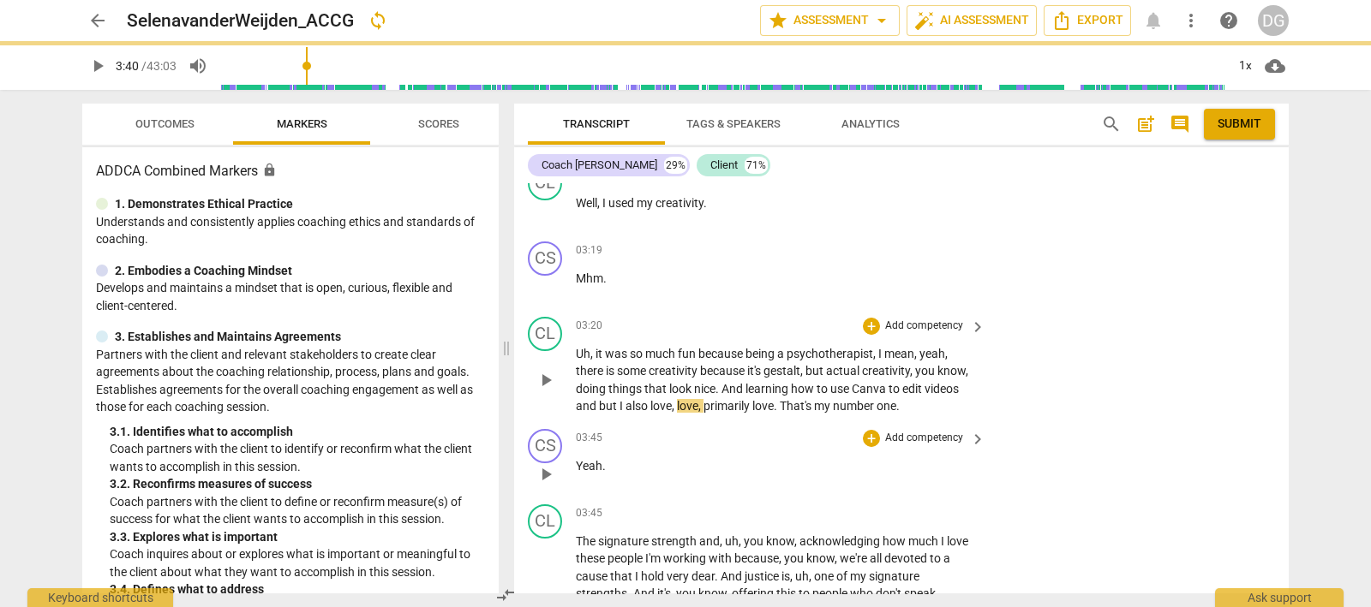
scroll to position [1460, 0]
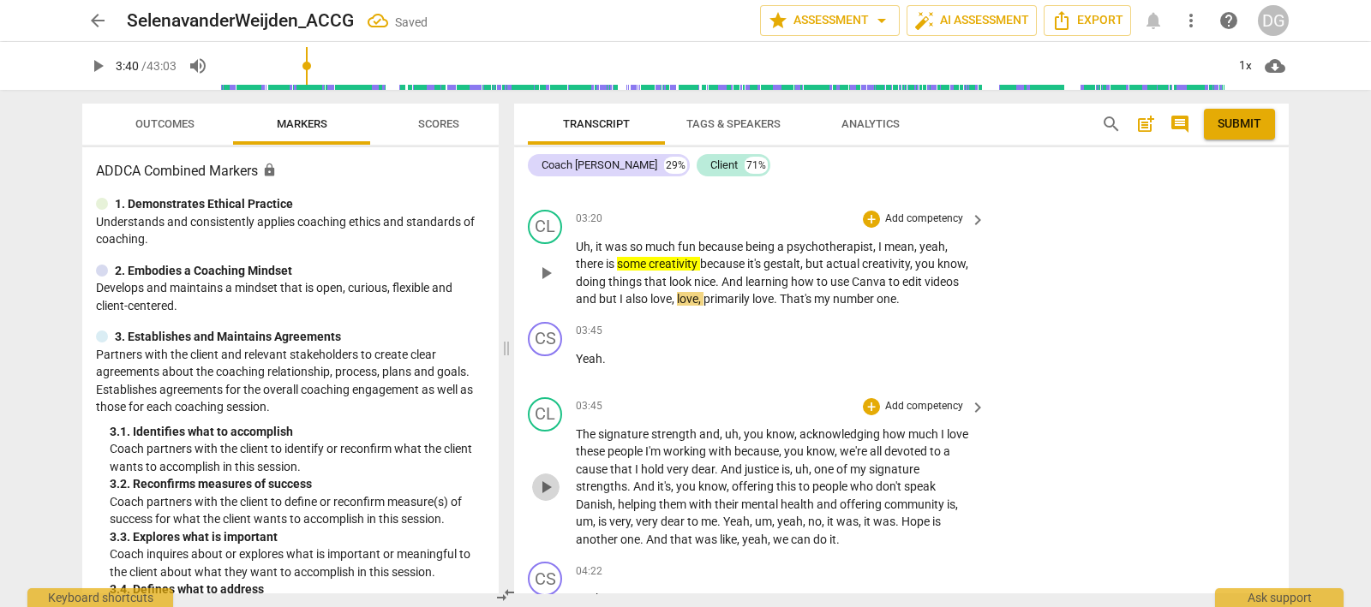
click at [543, 477] on span "play_arrow" at bounding box center [545, 487] width 21 height 21
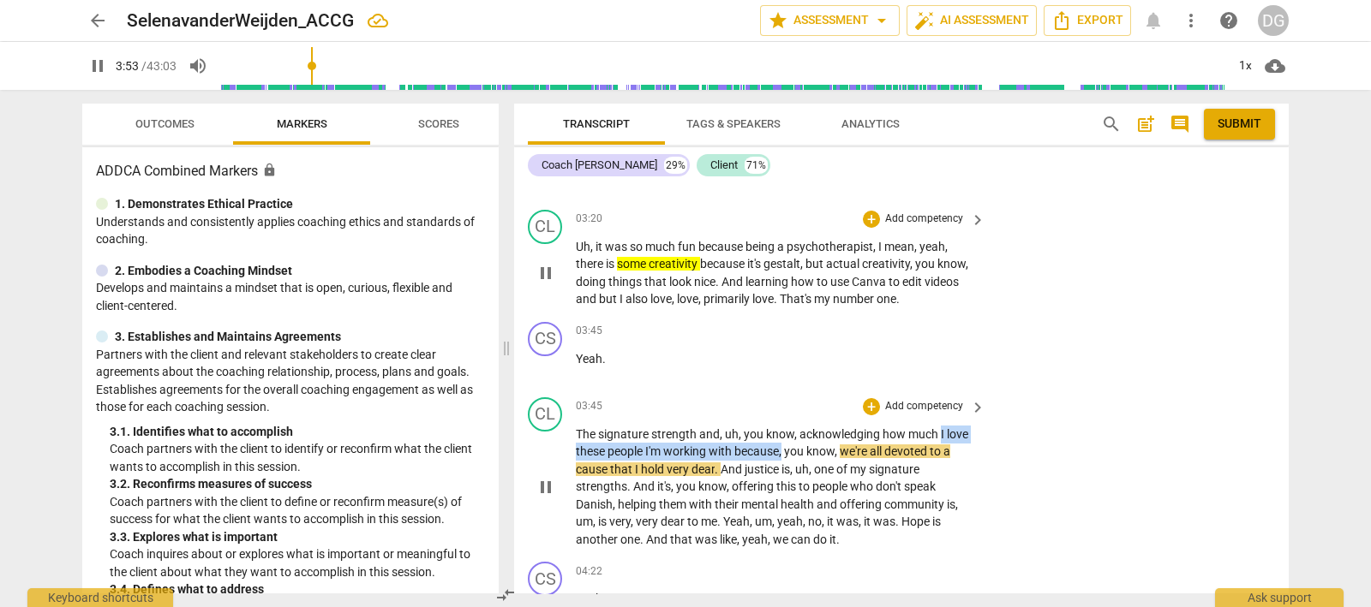
drag, startPoint x: 940, startPoint y: 407, endPoint x: 783, endPoint y: 428, distance: 158.2
click at [783, 428] on p "The signature strength and , uh , you know , acknowledging how much I love thes…" at bounding box center [776, 487] width 401 height 123
click at [827, 397] on icon "button" at bounding box center [825, 400] width 10 height 12
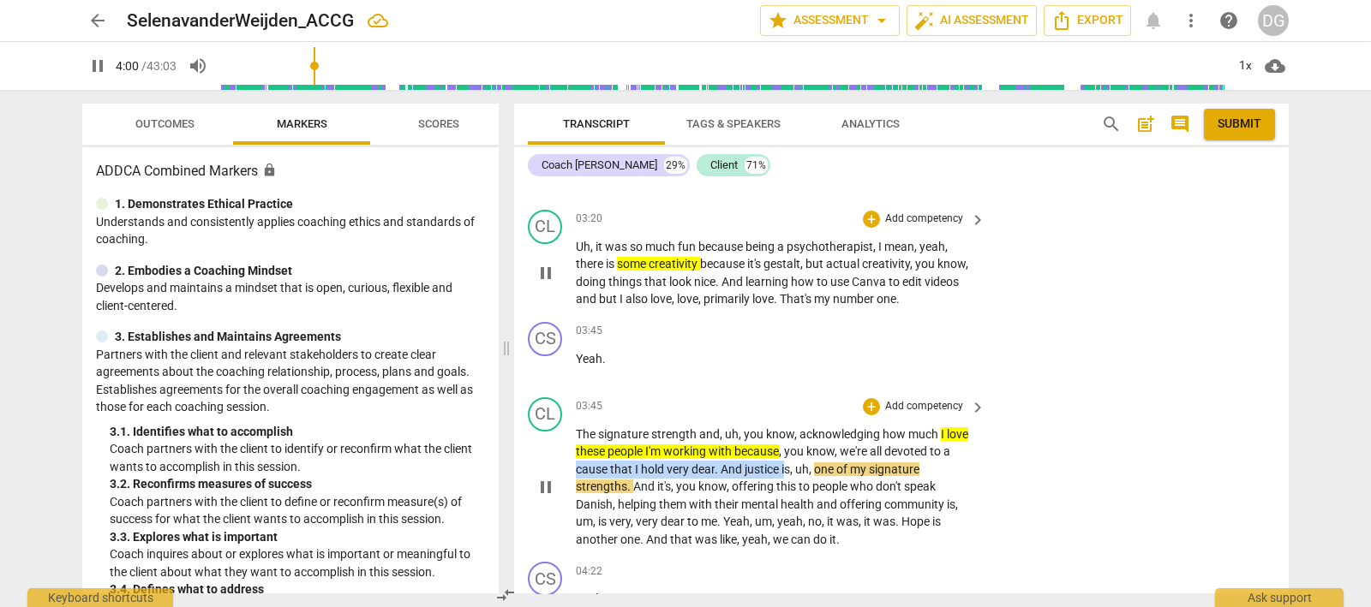
drag, startPoint x: 598, startPoint y: 442, endPoint x: 784, endPoint y: 443, distance: 185.9
click at [784, 443] on p "The signature strength and , uh , you know , acknowledging how much I love thes…" at bounding box center [776, 487] width 401 height 123
click at [831, 419] on icon "button" at bounding box center [830, 418] width 10 height 12
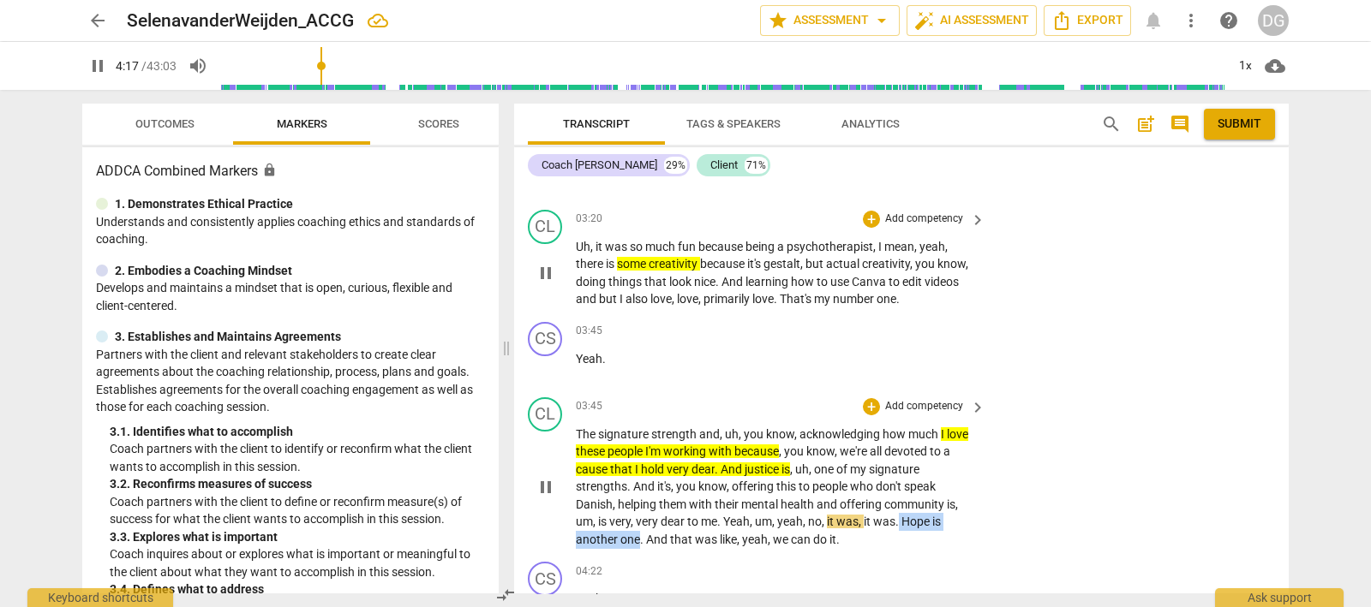
drag, startPoint x: 903, startPoint y: 493, endPoint x: 638, endPoint y: 511, distance: 265.2
click at [638, 511] on p "The signature strength and , uh , you know , acknowledging how much I love thes…" at bounding box center [776, 487] width 401 height 123
click at [679, 490] on icon "button" at bounding box center [677, 488] width 10 height 12
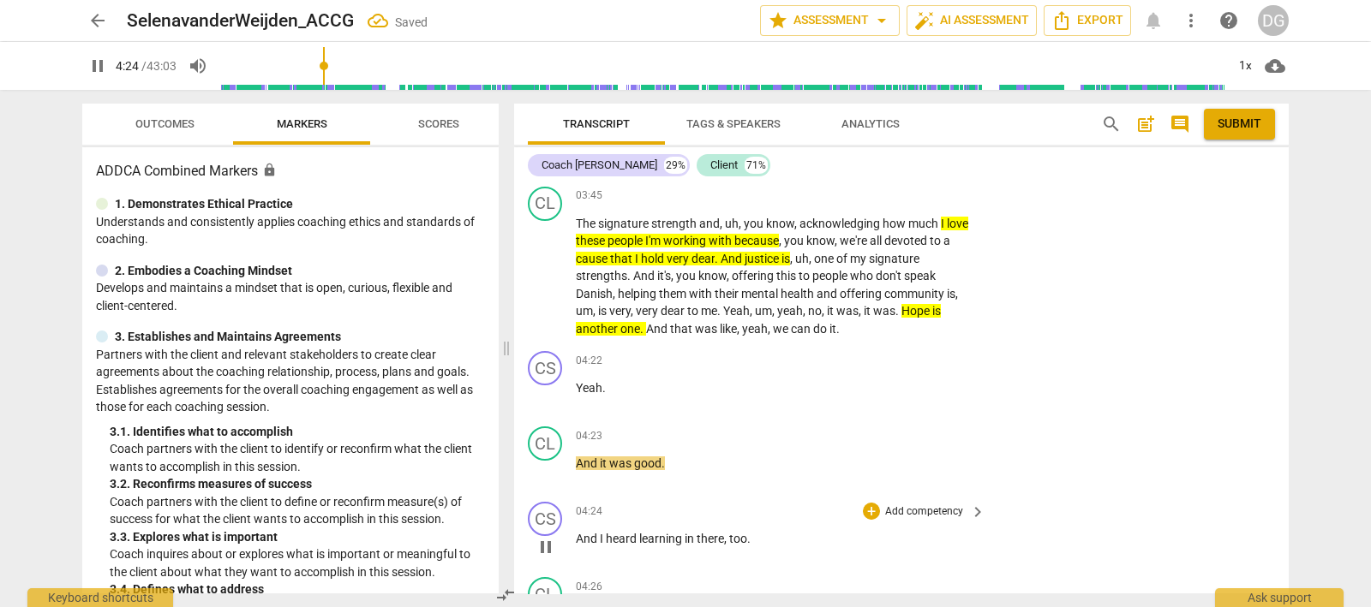
scroll to position [1782, 0]
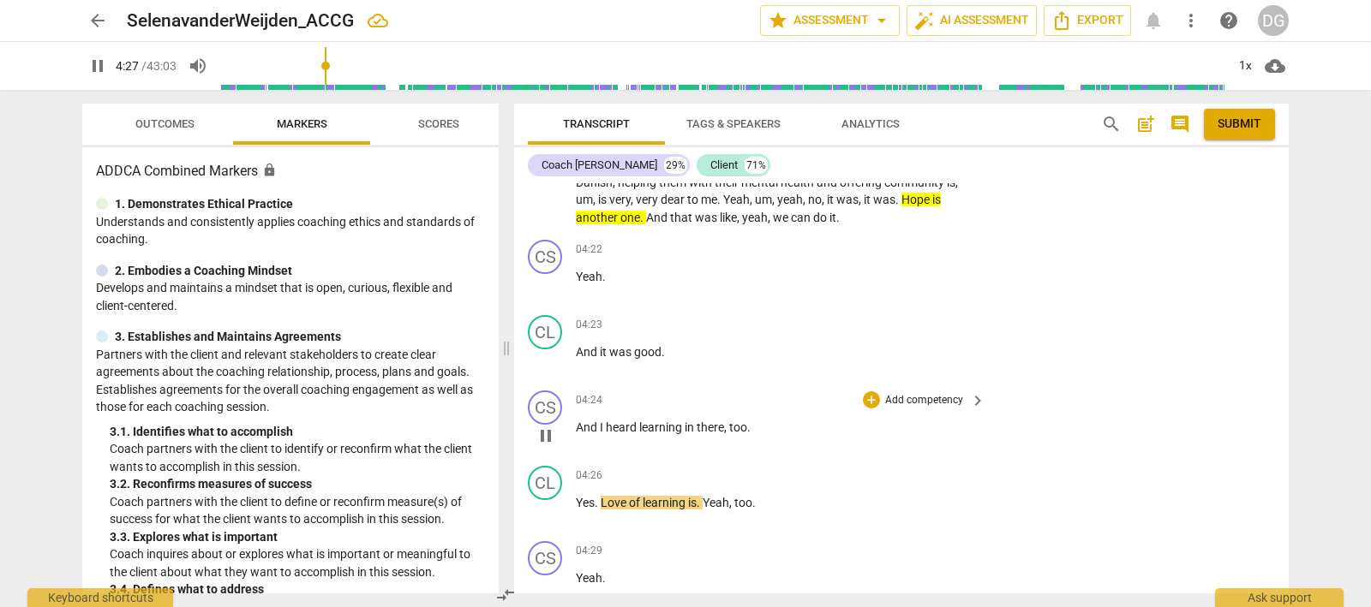
click at [544, 426] on span "pause" at bounding box center [545, 436] width 21 height 21
click at [544, 501] on span "play_arrow" at bounding box center [545, 511] width 21 height 21
drag, startPoint x: 546, startPoint y: 479, endPoint x: 683, endPoint y: 378, distance: 169.6
click at [548, 501] on span "pause" at bounding box center [545, 511] width 21 height 21
click at [864, 391] on div "+" at bounding box center [871, 399] width 17 height 17
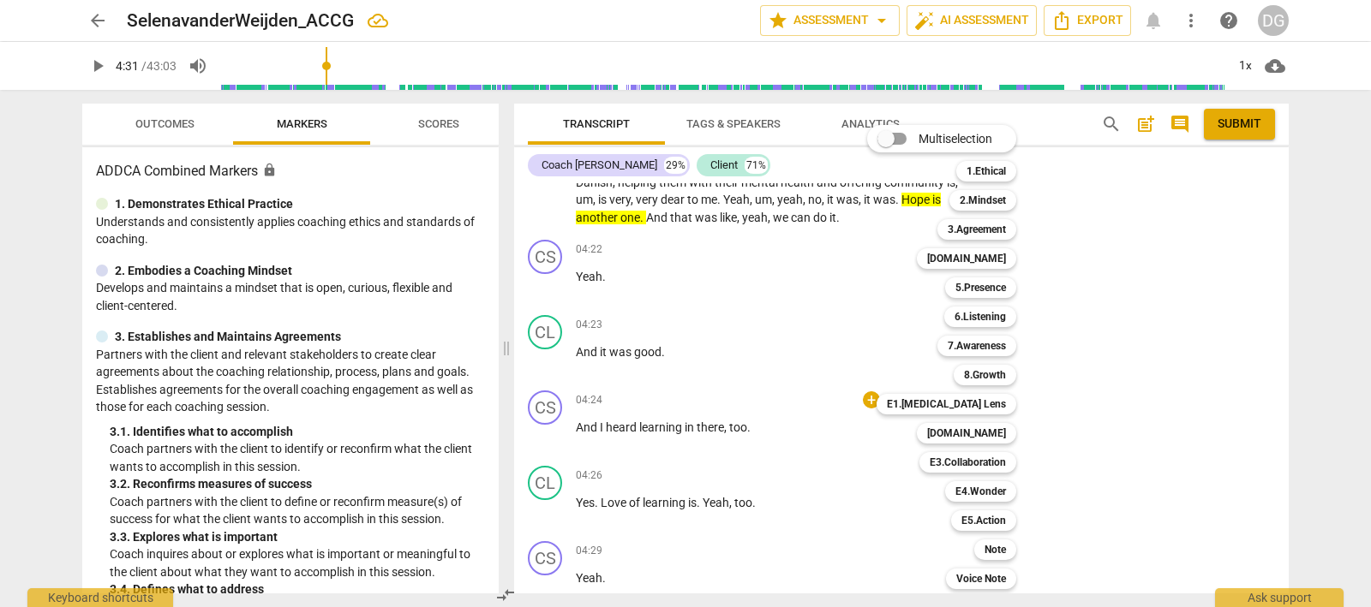
click at [716, 492] on div at bounding box center [685, 303] width 1371 height 607
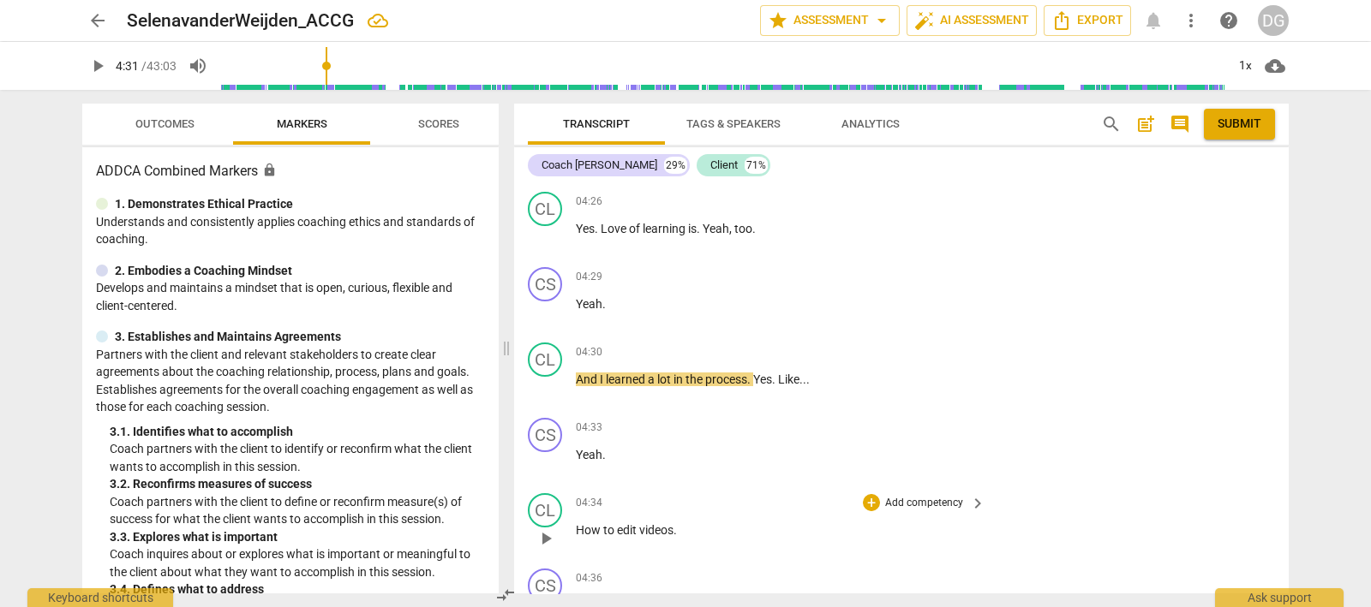
scroll to position [2210, 0]
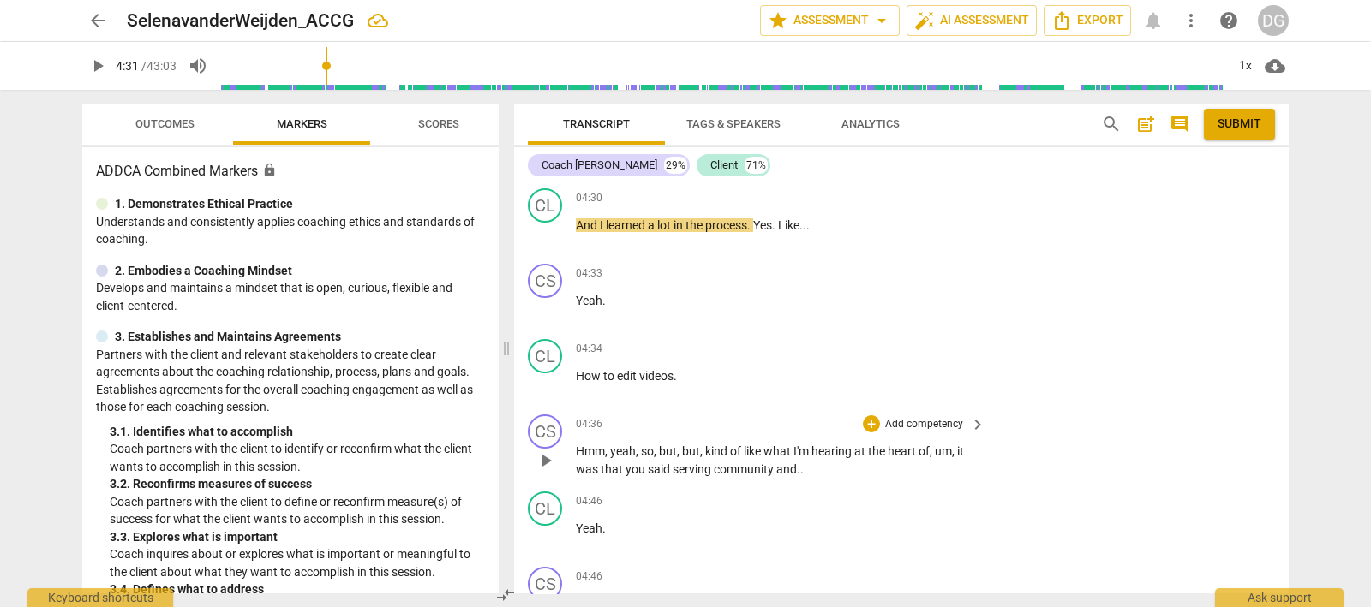
click at [546, 451] on span "play_arrow" at bounding box center [545, 461] width 21 height 21
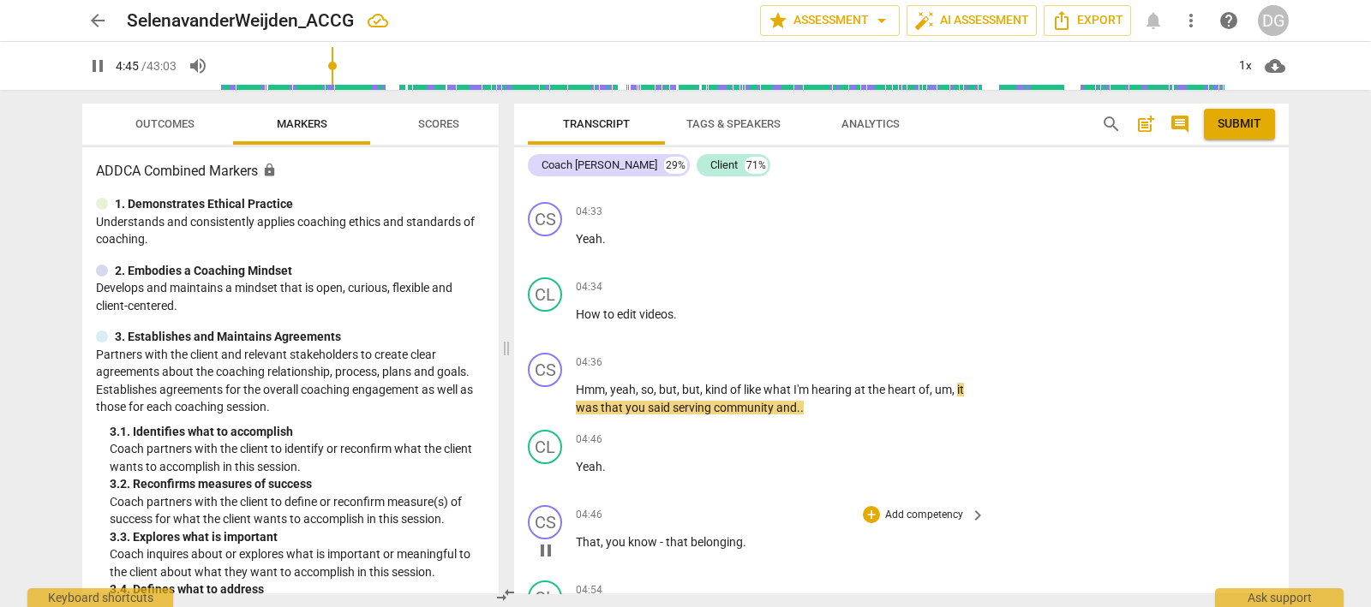
scroll to position [2317, 0]
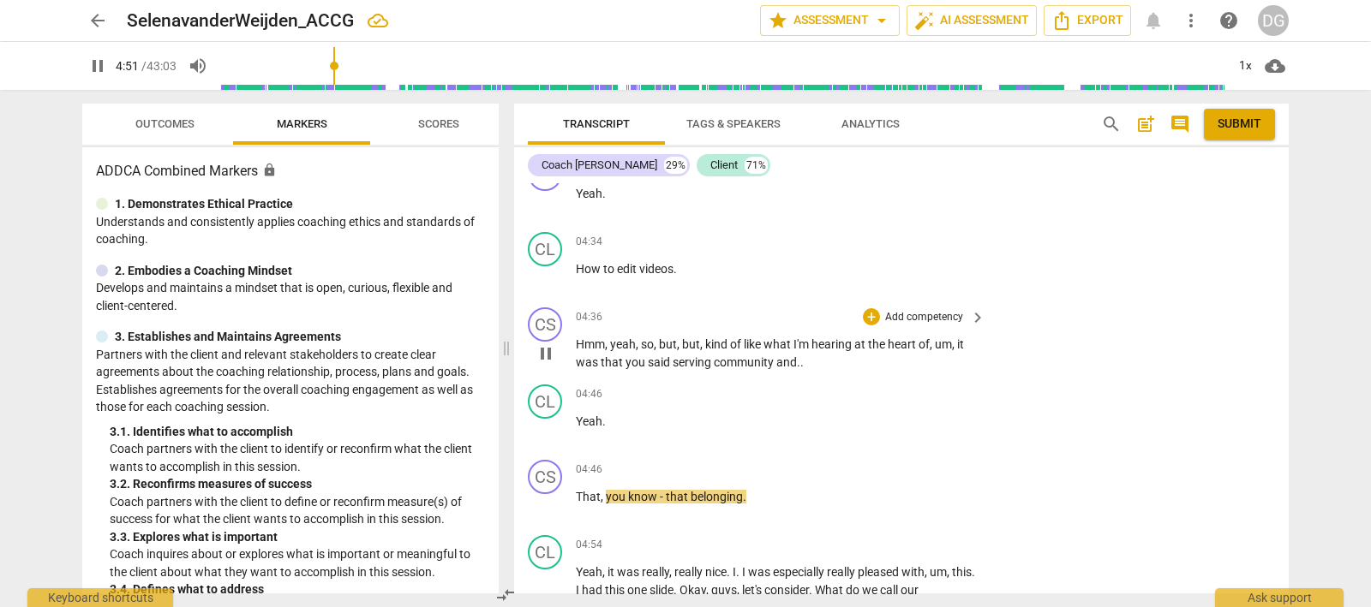
click at [577, 337] on span "Hmm" at bounding box center [590, 344] width 29 height 14
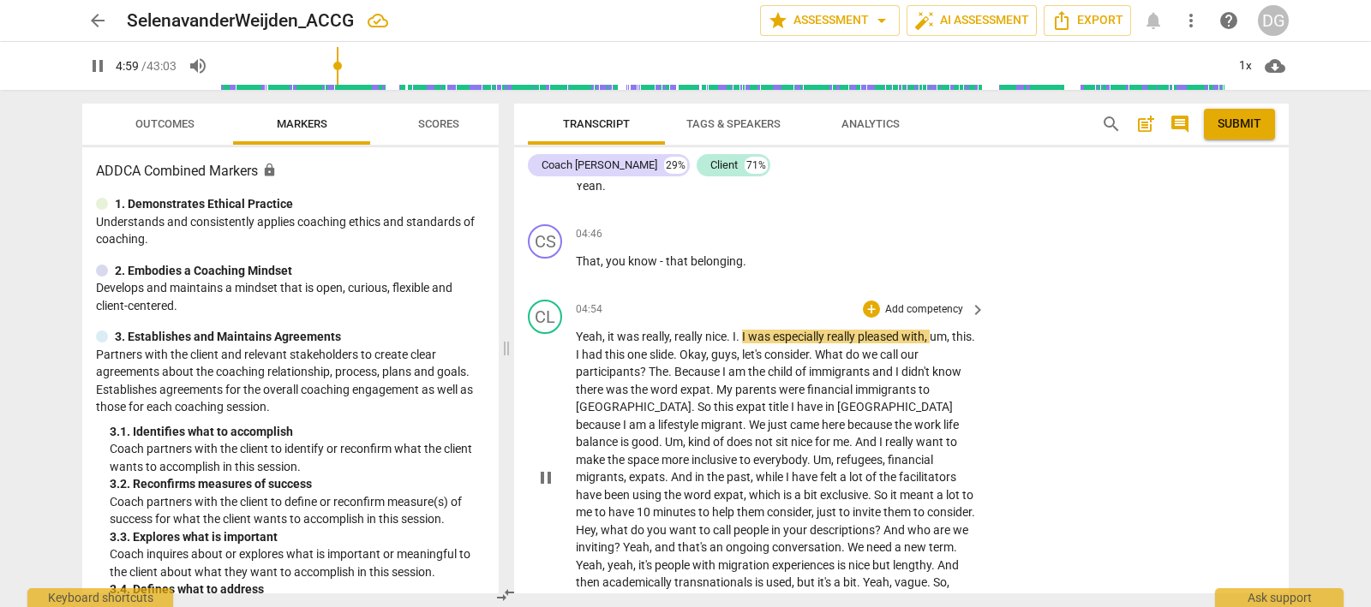
scroll to position [2424, 0]
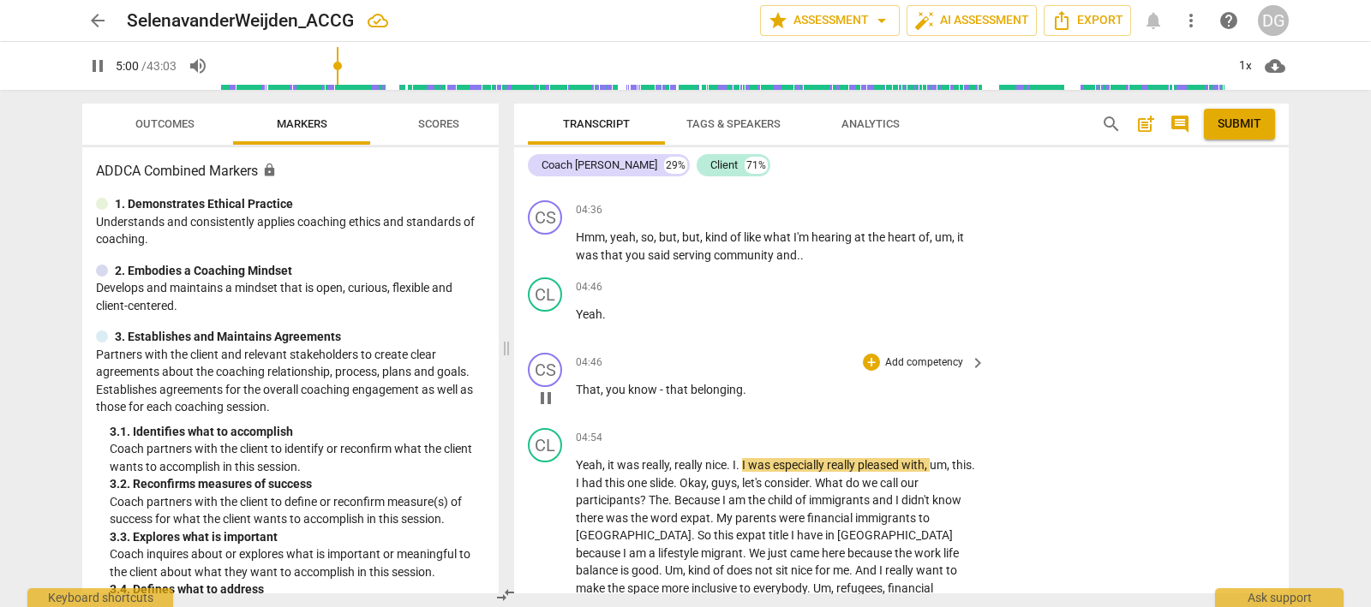
click at [548, 388] on span "pause" at bounding box center [545, 398] width 21 height 21
type input "301"
click at [869, 201] on div "+" at bounding box center [871, 209] width 17 height 17
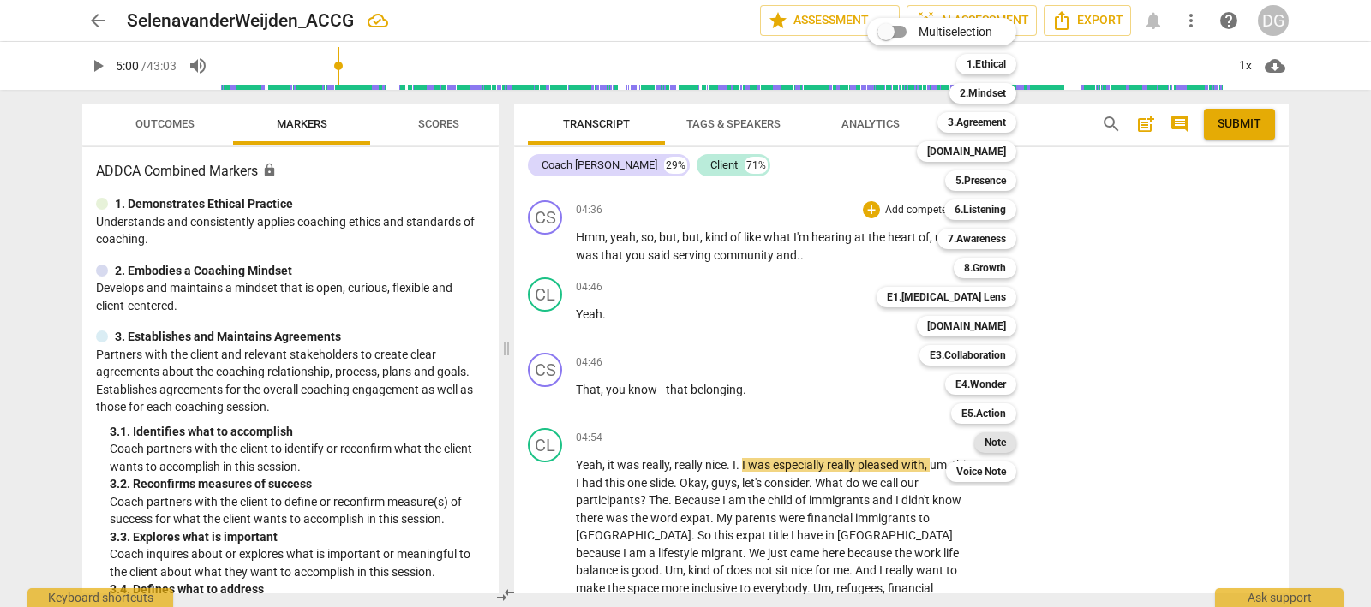
click at [994, 439] on b "Note" at bounding box center [994, 443] width 21 height 21
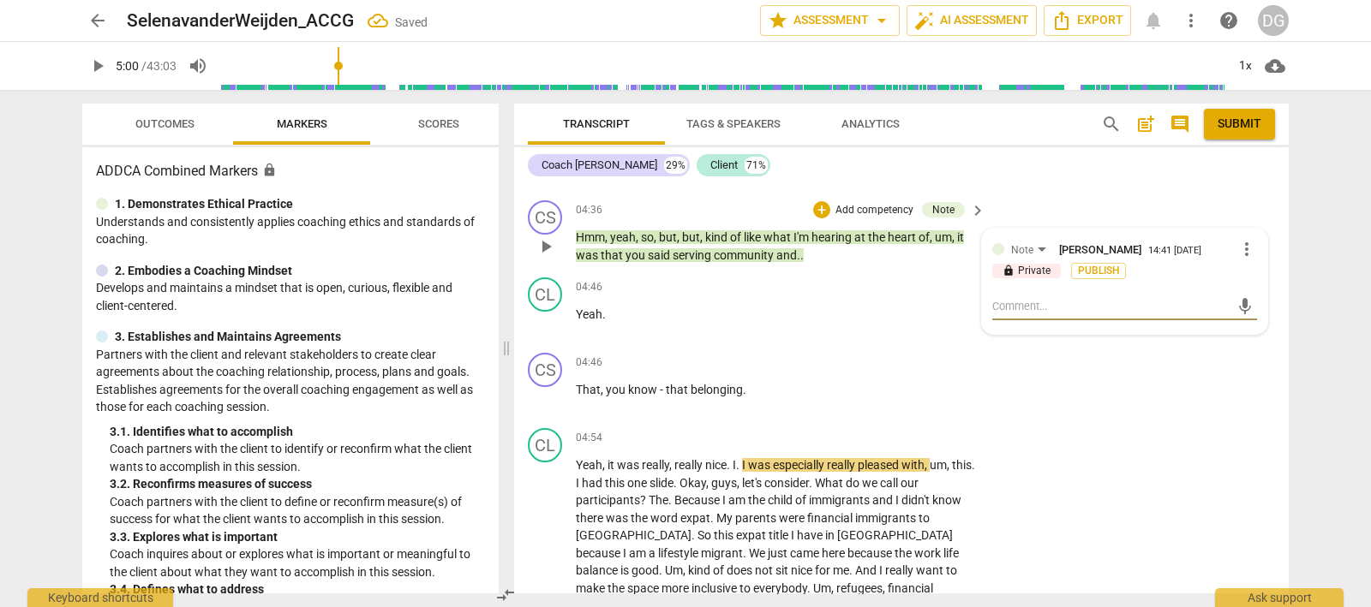
type textarea "E"
type textarea "Ev"
type textarea "Eve"
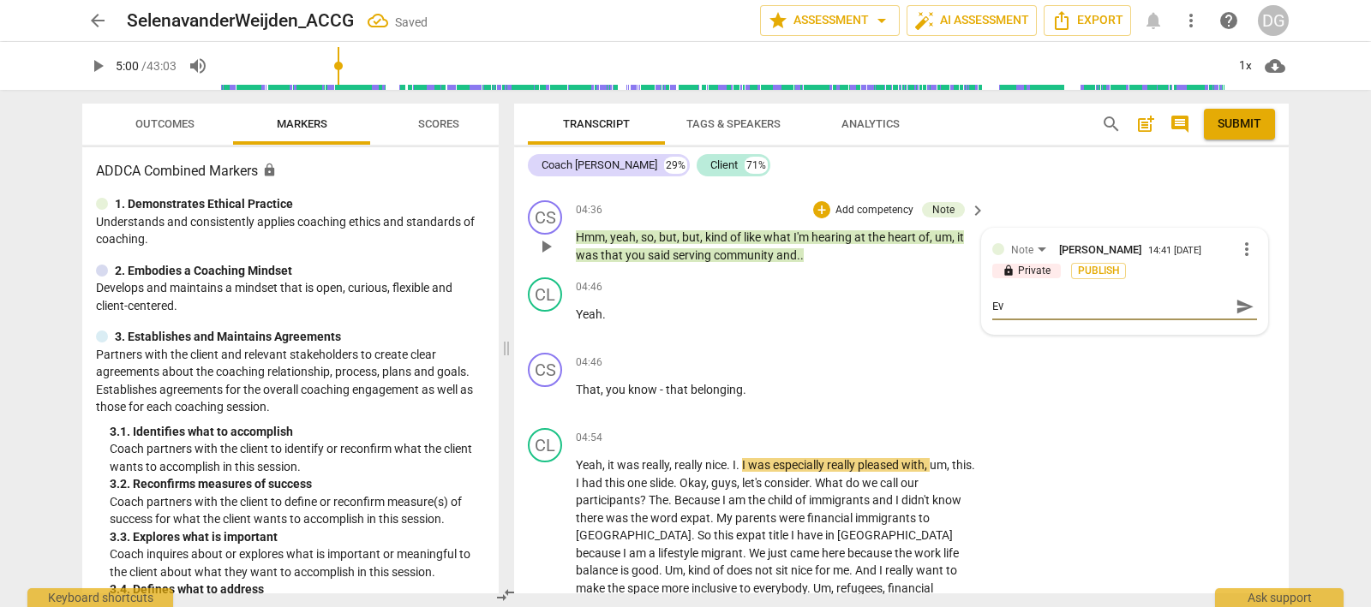
type textarea "Eve"
type textarea "Even"
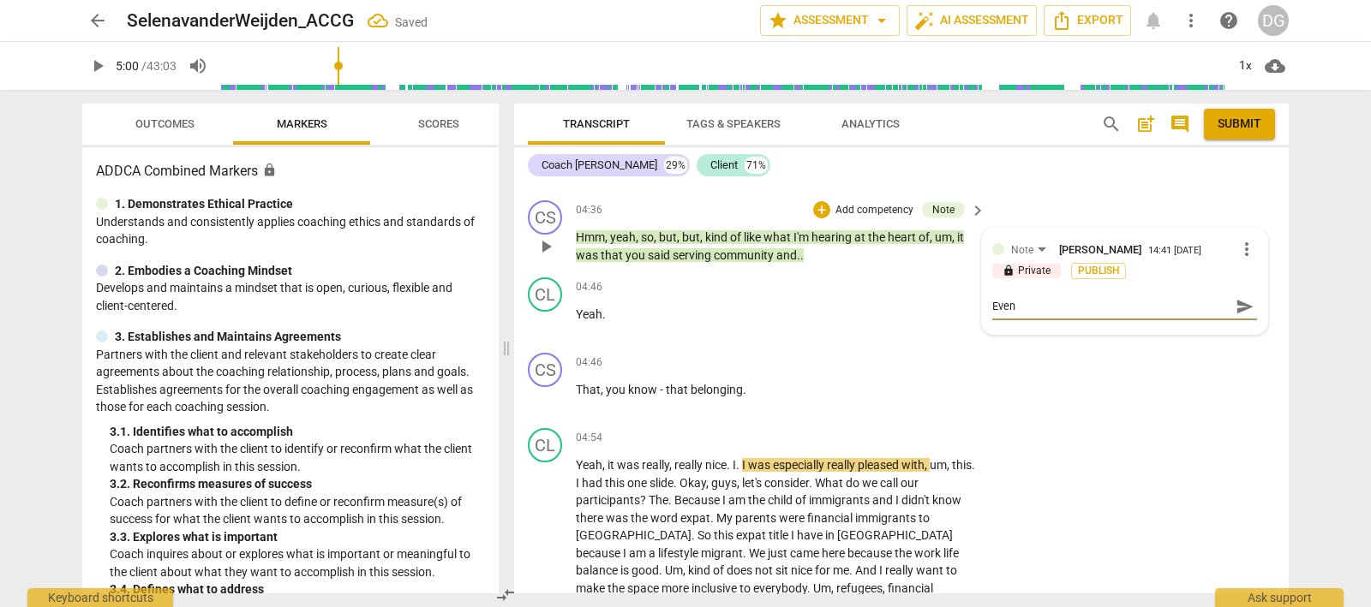
type textarea "Even t"
type textarea "Even th"
type textarea "Even tho"
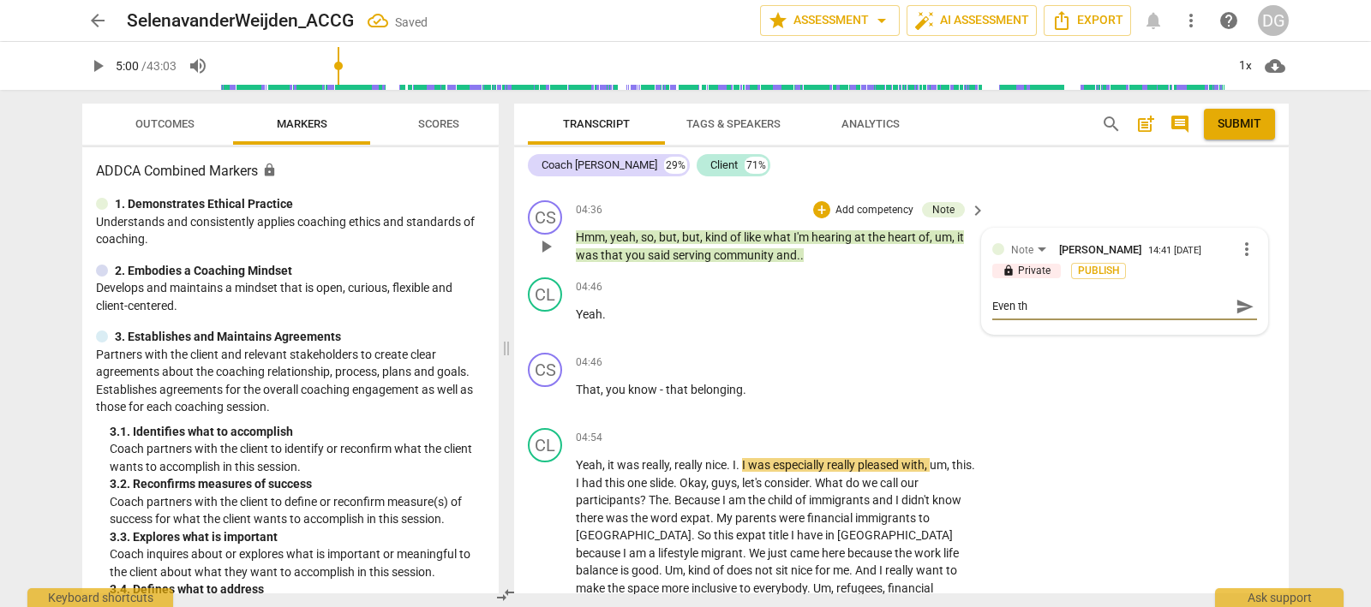
type textarea "Even tho"
type textarea "Even thou"
type textarea "Even thoug"
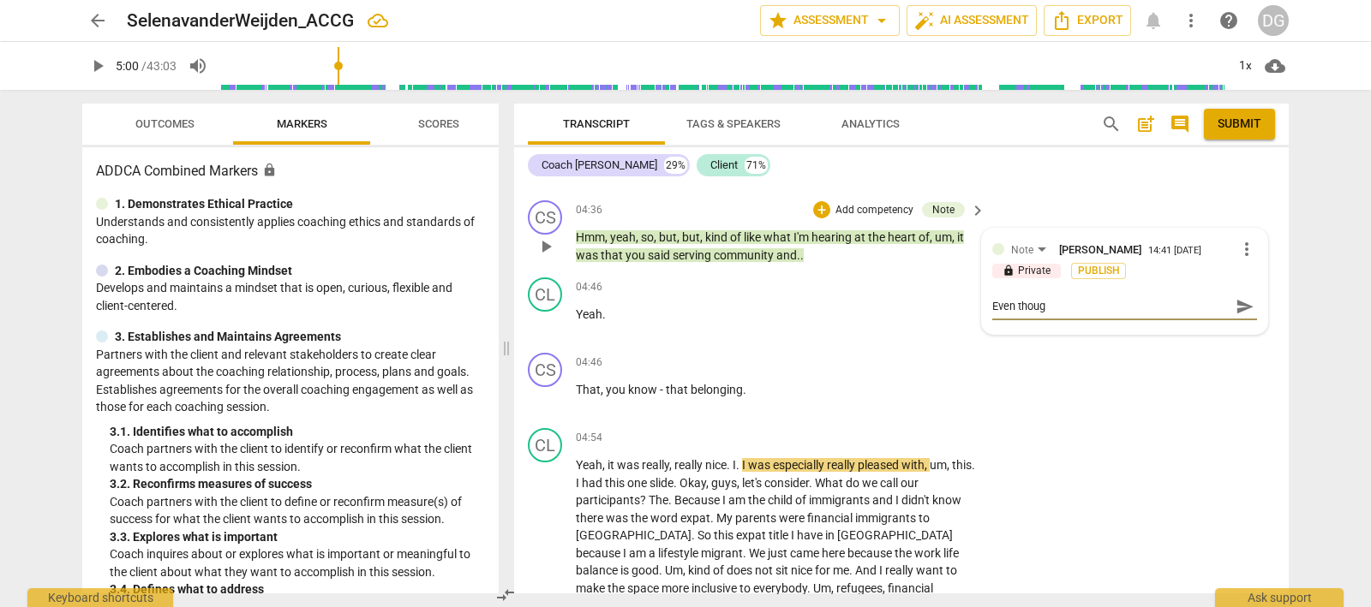
type textarea "Even though"
type textarea "Even though y"
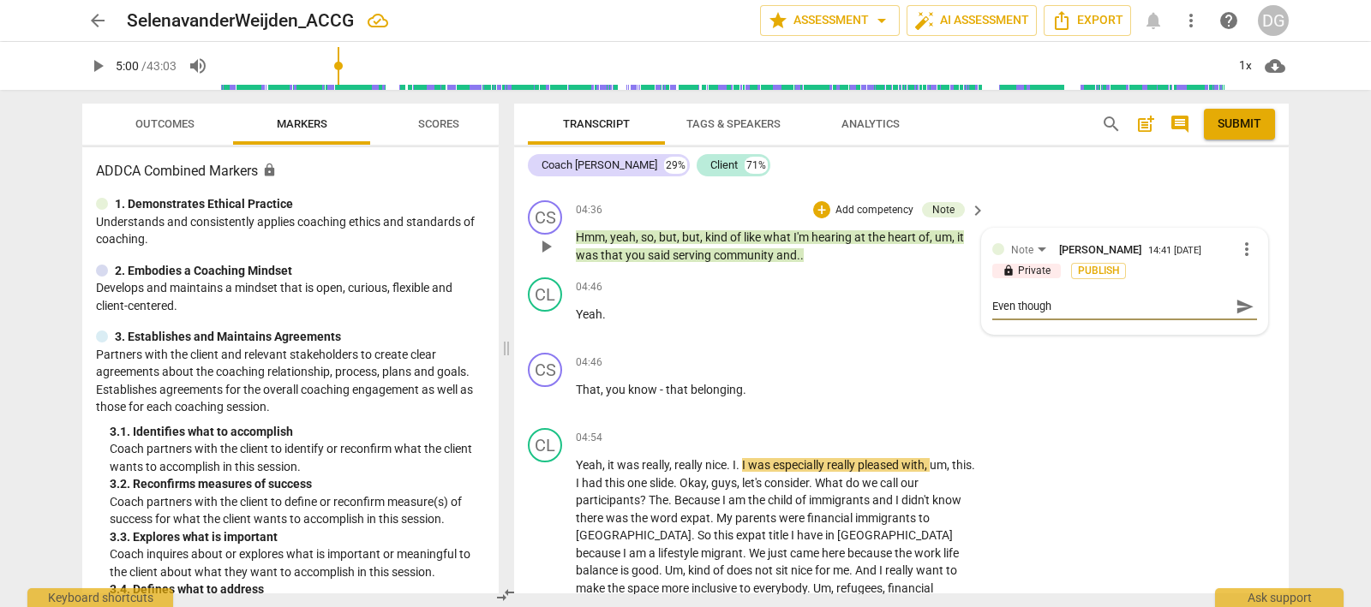
type textarea "Even though y"
type textarea "Even though yo"
type textarea "Even though you"
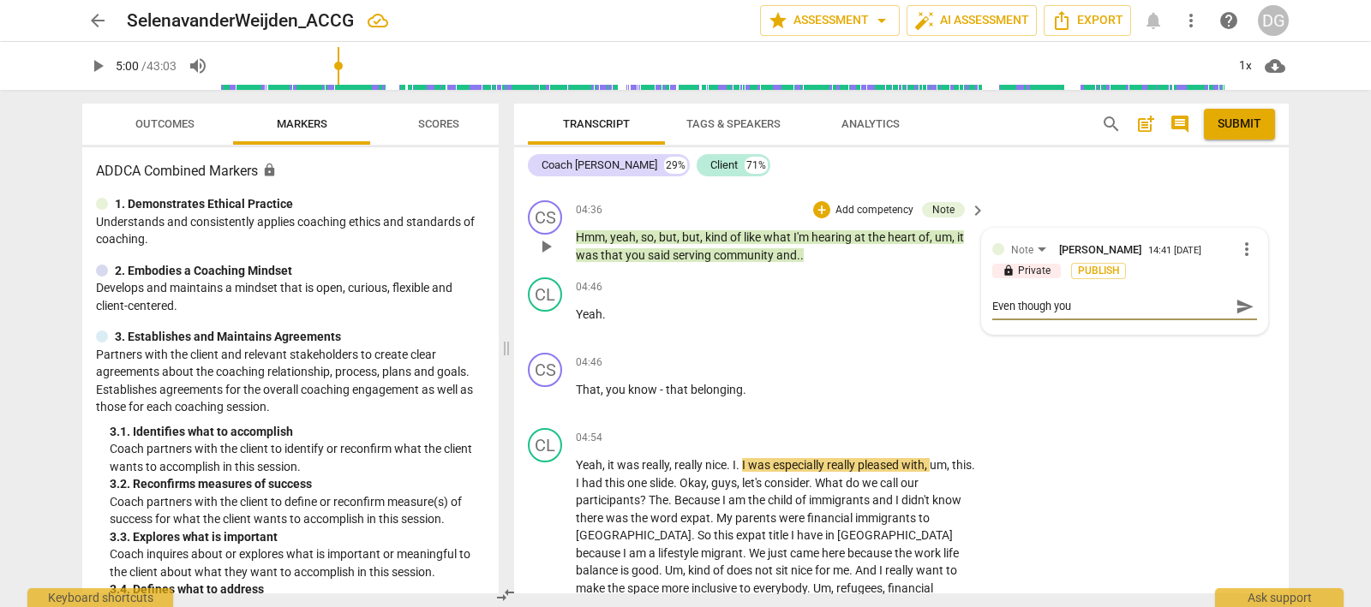
type textarea "Even though you"
type textarea "Even though you h"
type textarea "Even though you ha"
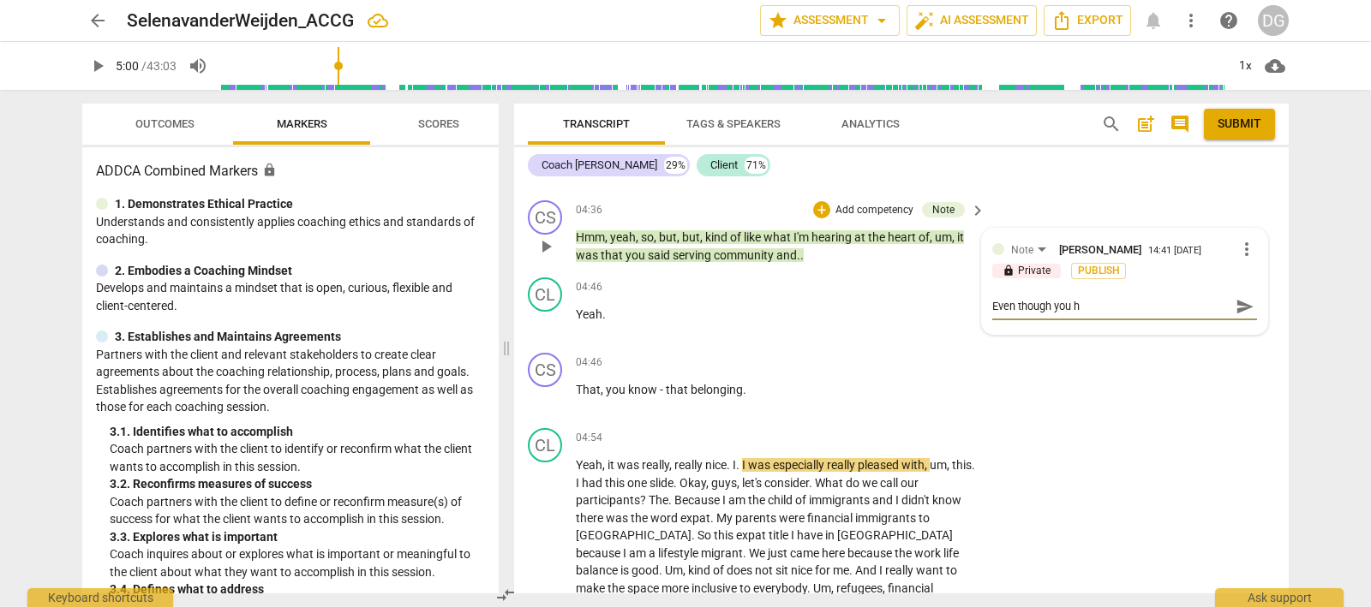
type textarea "Even though you ha"
type textarea "Even though you hav"
type textarea "Even though you have"
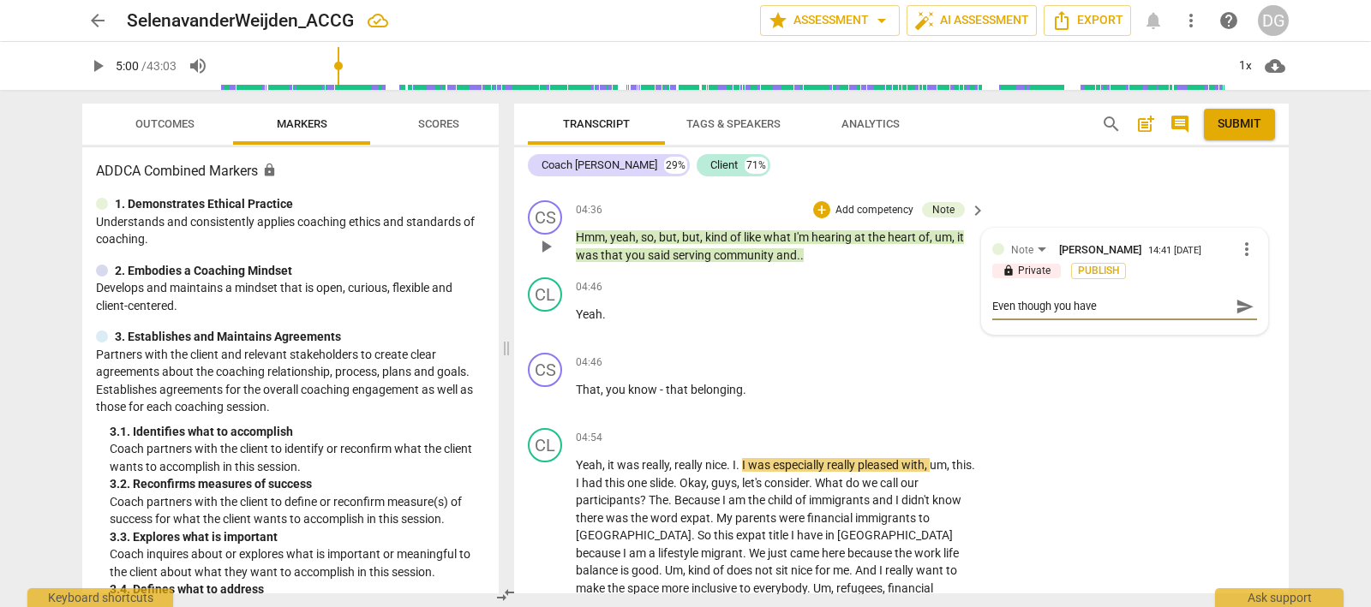
type textarea "Even though you have"
type textarea "Even though you have n"
type textarea "Even though you have no"
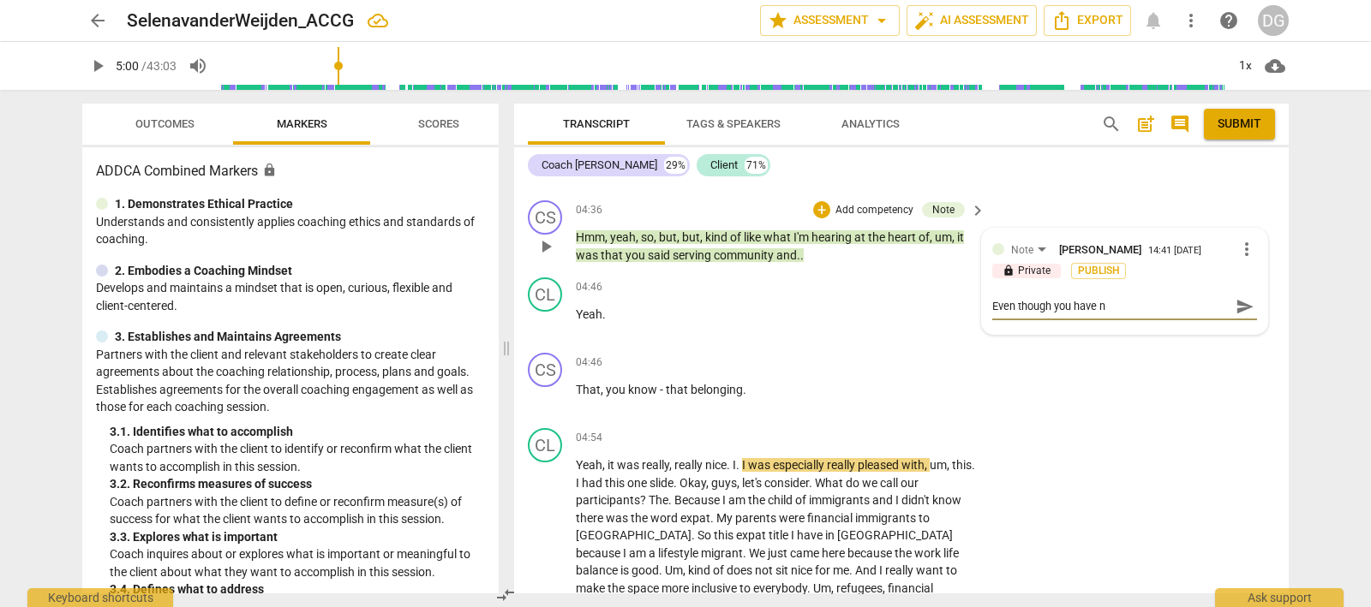
type textarea "Even though you have no"
type textarea "Even though you have not"
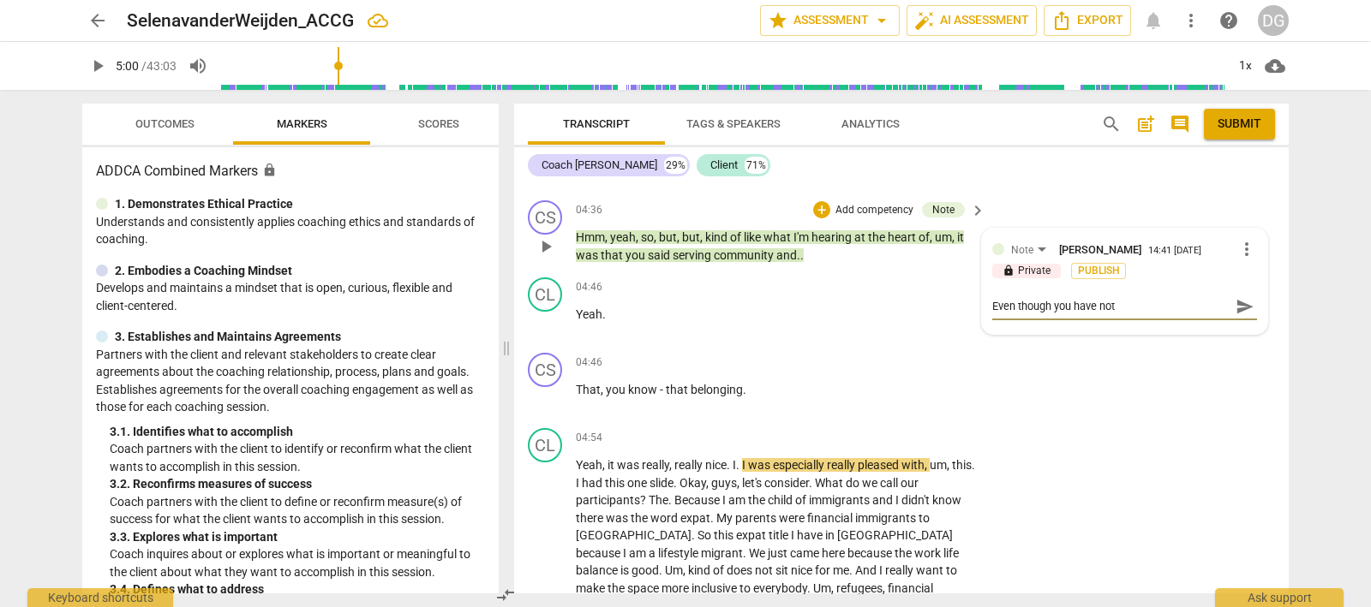
type textarea "Even though you have not a"
type textarea "Even though you have not ar"
type textarea "Even though you have not arr"
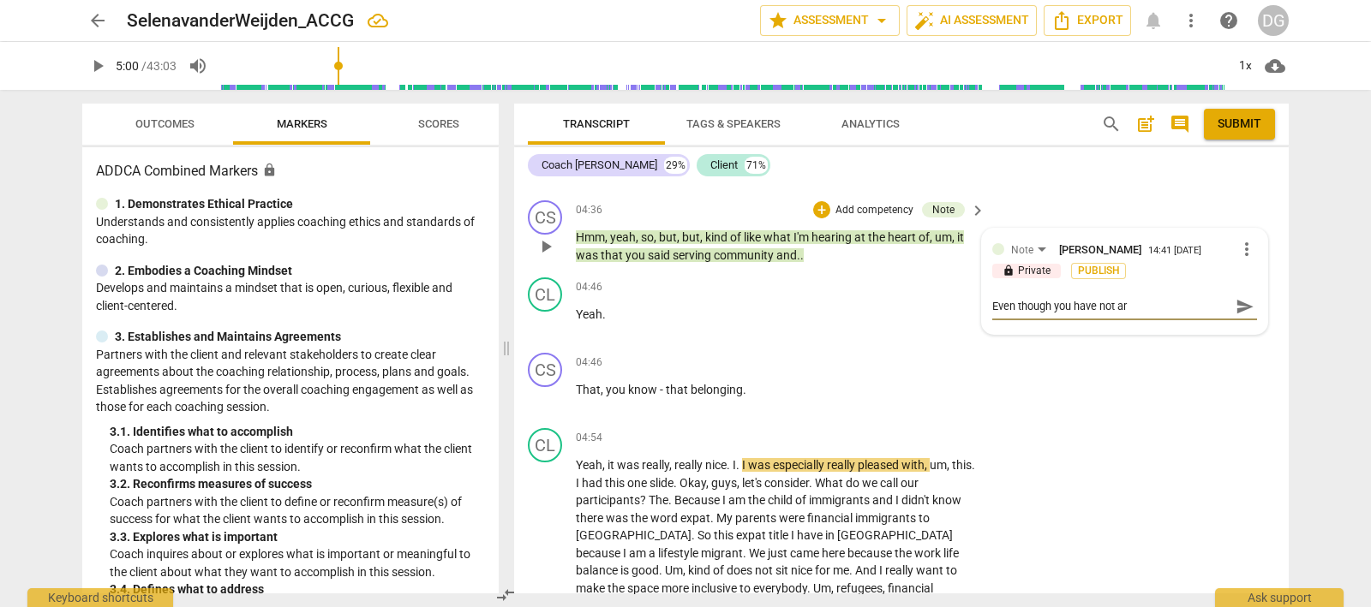
type textarea "Even though you have not arr"
type textarea "Even though you have not arri"
type textarea "Even though you have not arriv"
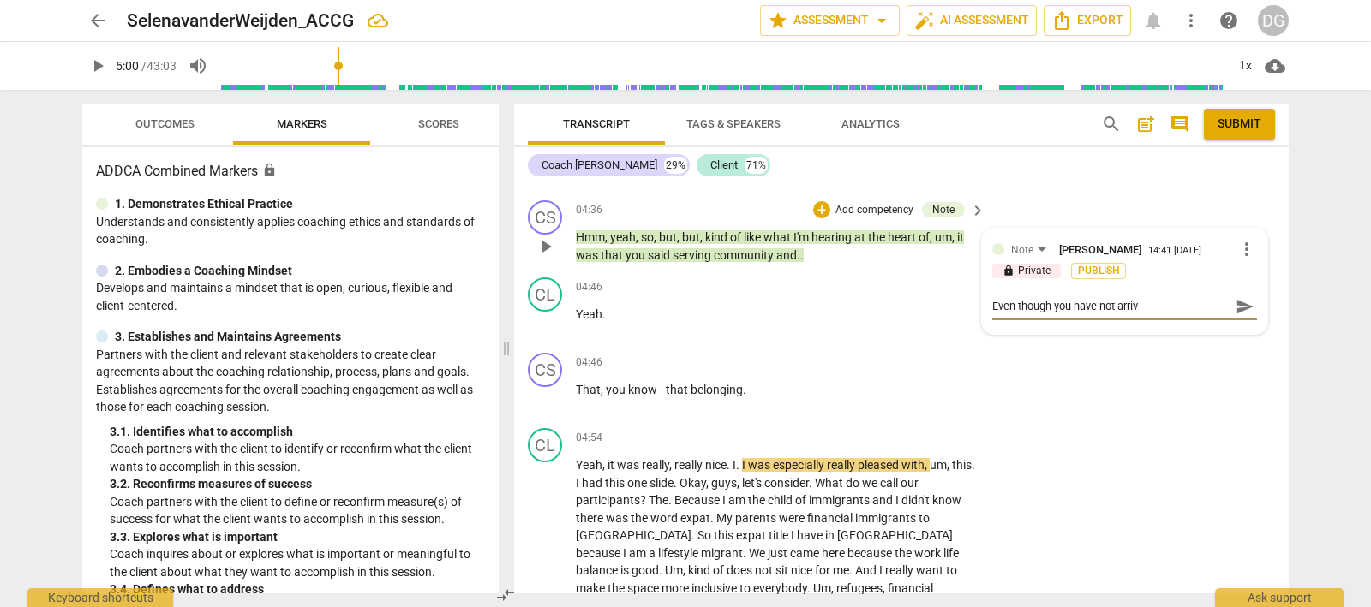
type textarea "Even though you have not arrive"
type textarea "Even though you have not arrived"
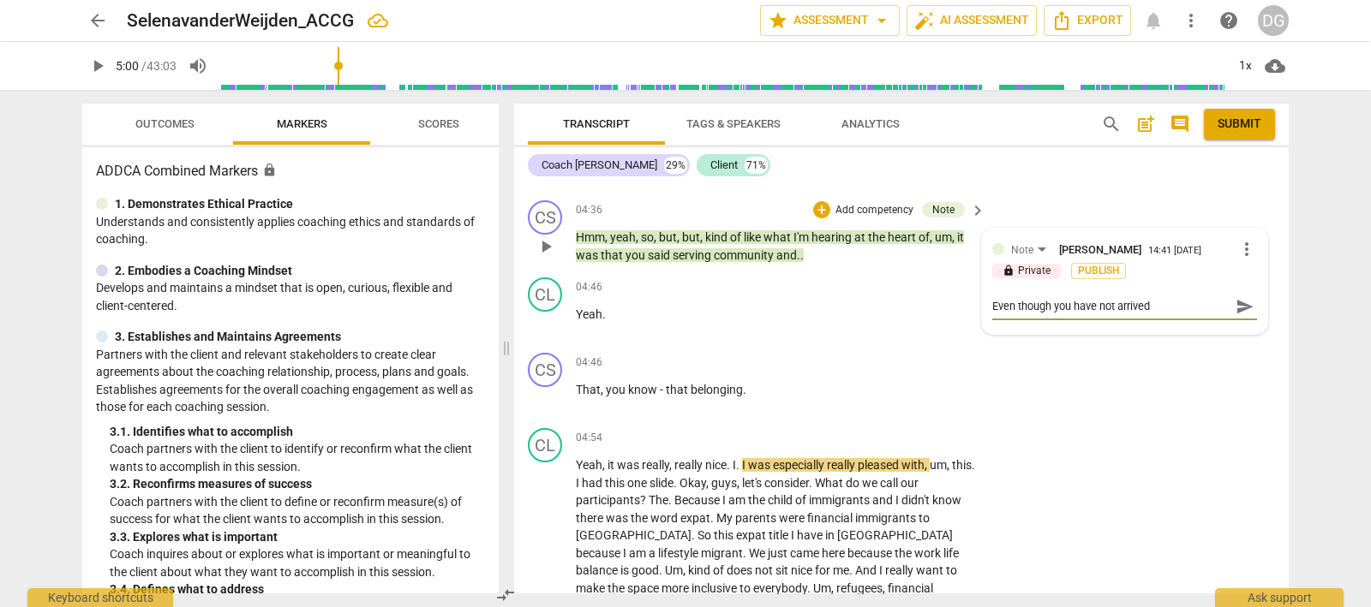
type textarea "Even though you have not arrived"
type textarea "Even though you have not arrived a"
type textarea "Even though you have not arrived at"
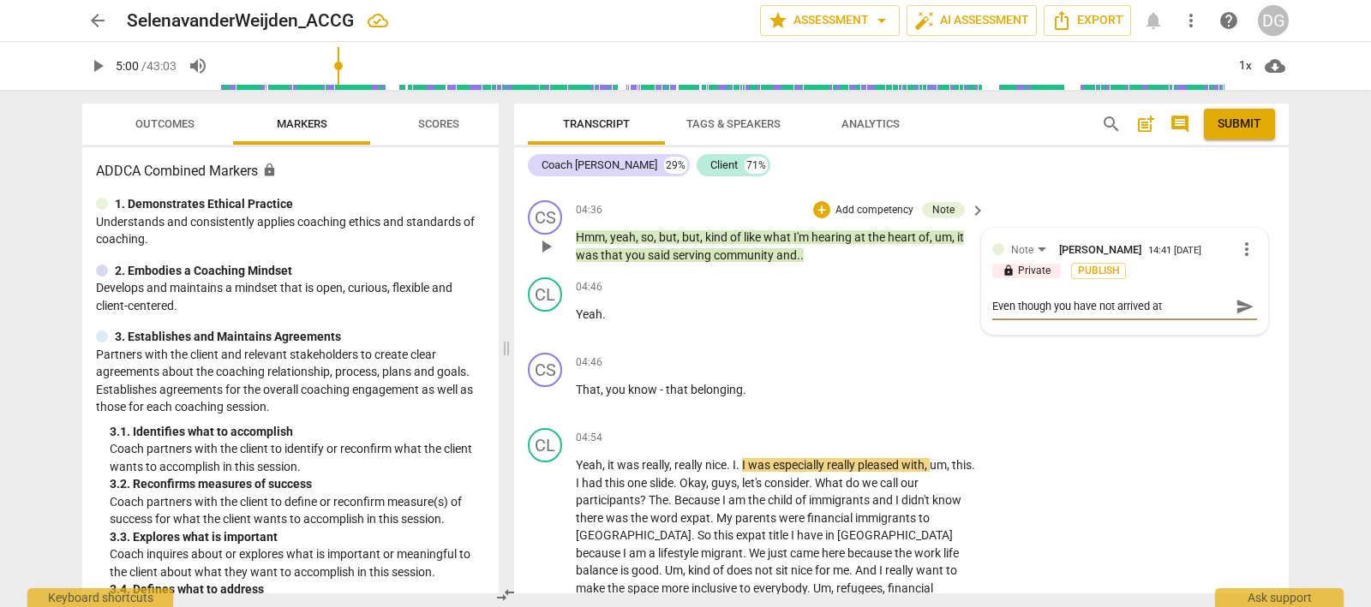
type textarea "Even though you have not arrived at"
type textarea "Even though you have not arrived at t"
type textarea "Even though you have not arrived at te"
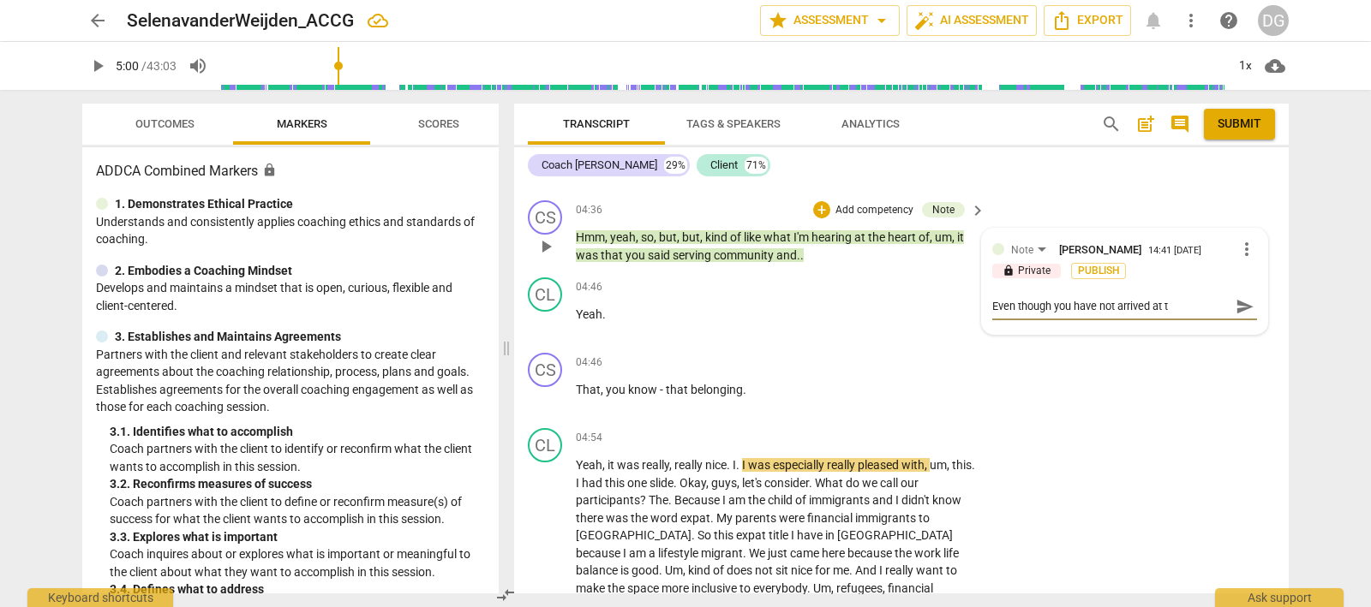
type textarea "Even though you have not arrived at te"
type textarea "Even though you have not arrived at teh"
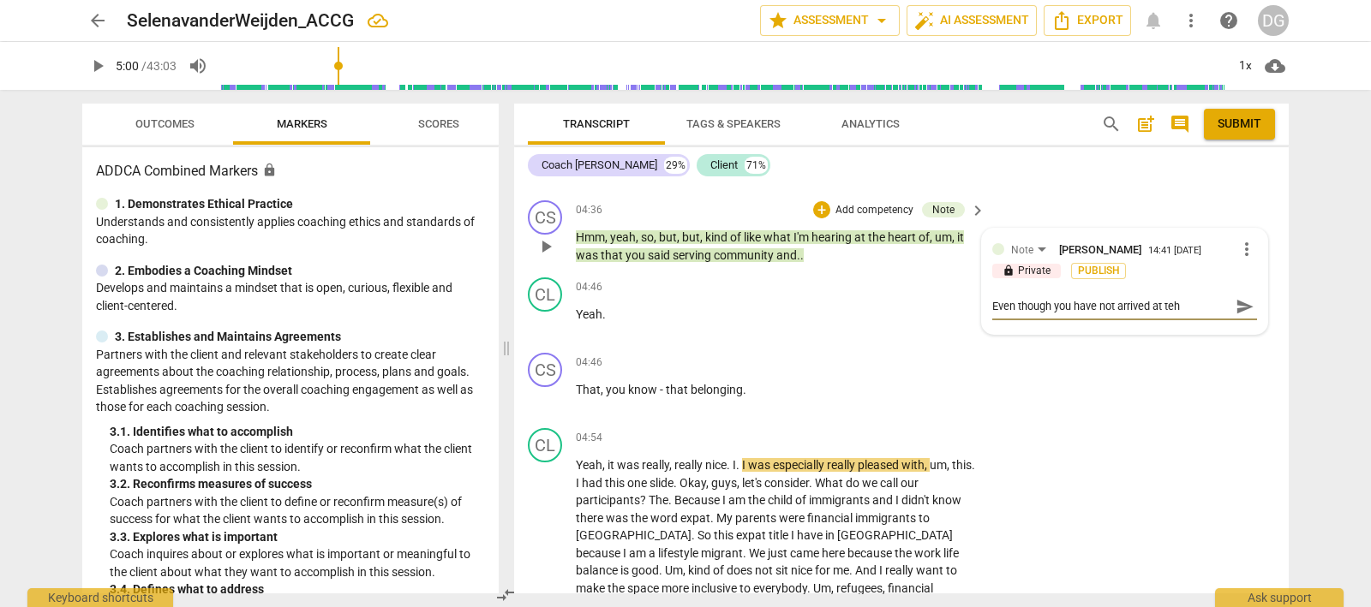
type textarea "Even though you have not arrived at teh d"
type textarea "Even though you have not arrived at teh di"
type textarea "Even though you have not arrived at teh dir"
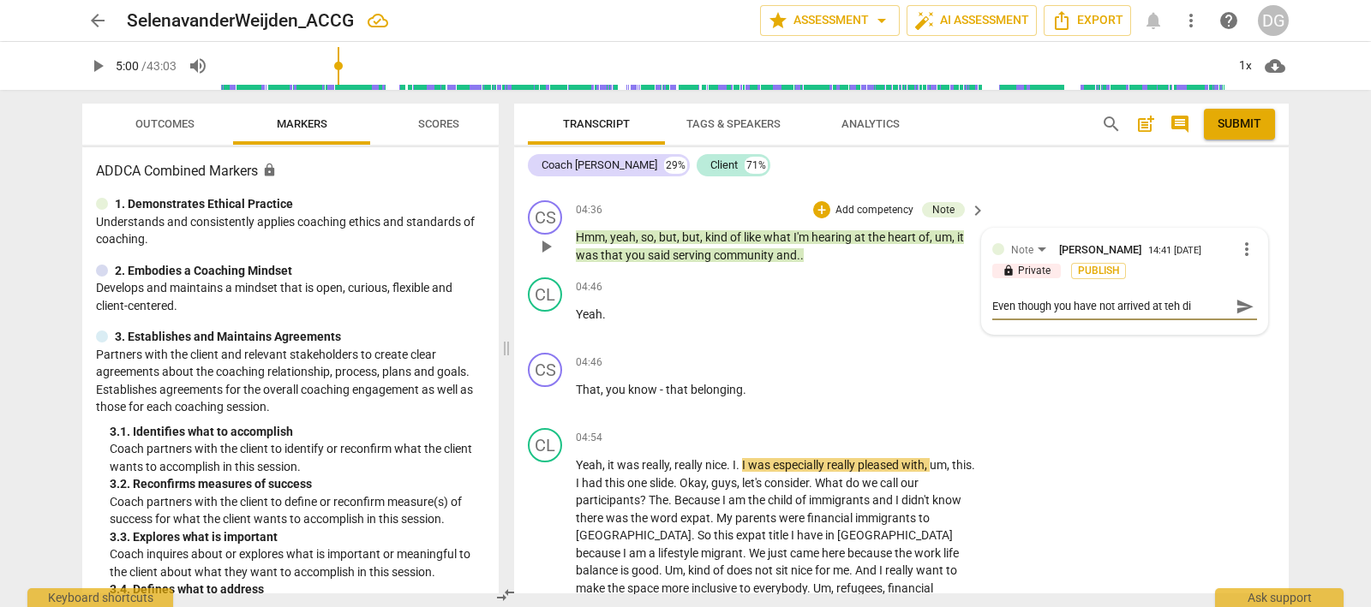
type textarea "Even though you have not arrived at teh dir"
type textarea "Even though you have not arrived at teh dirc"
type textarea "Even though you have not arrived at teh dirct"
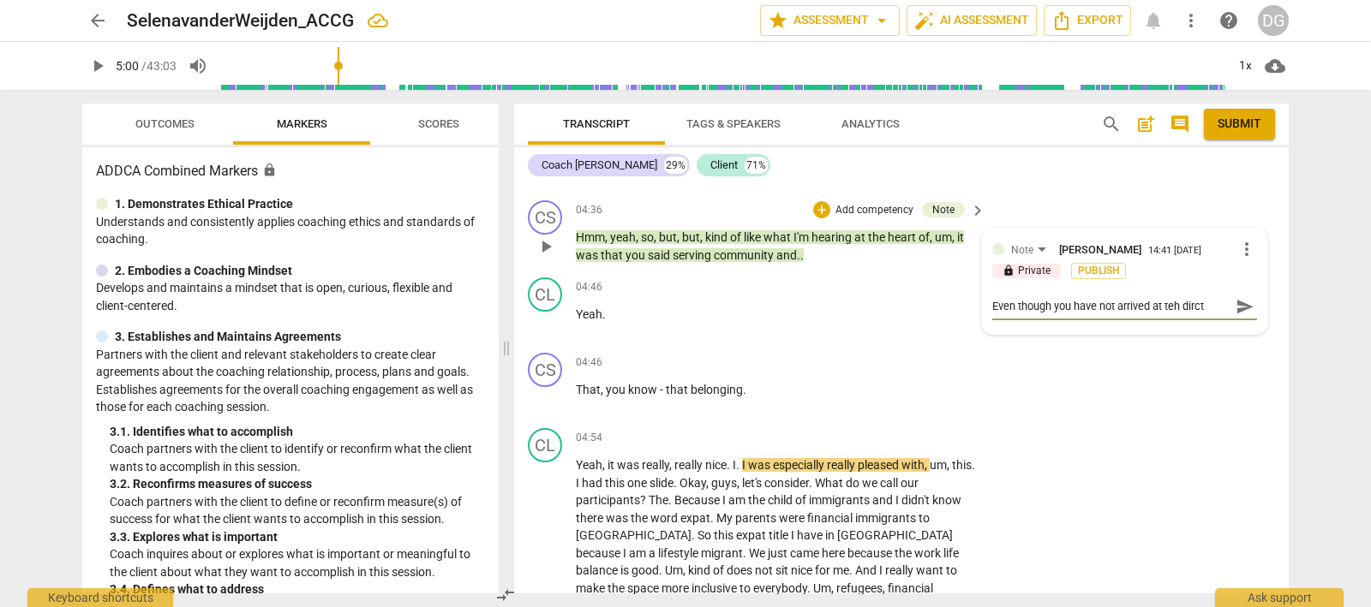
type textarea "Even though you have not arrived at teh dirct"
type textarea "Even though you have not arrived at teh dirct a"
type textarea "Even though you have not arrived at teh dirct ag"
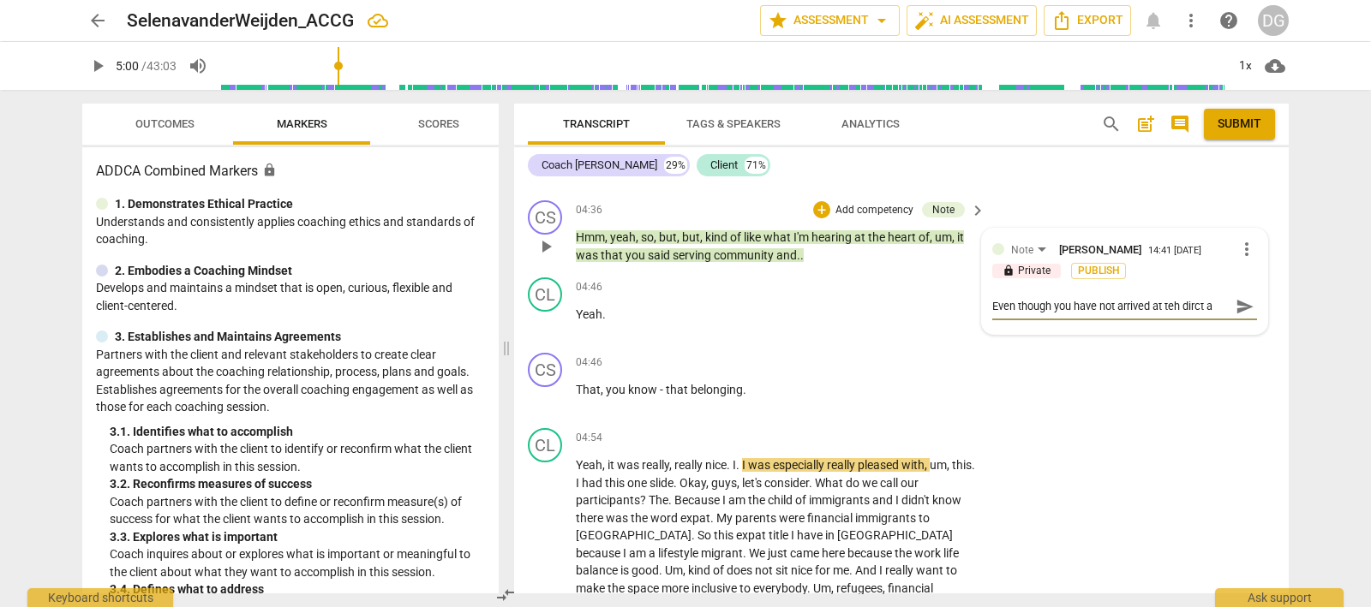
type textarea "Even though you have not arrived at teh dirct ag"
type textarea "Even though you have not arrived at teh dirct agr"
type textarea "Even though you have not arrived at teh dirct agre"
type textarea "Even though you have not arrived at teh dirct agree"
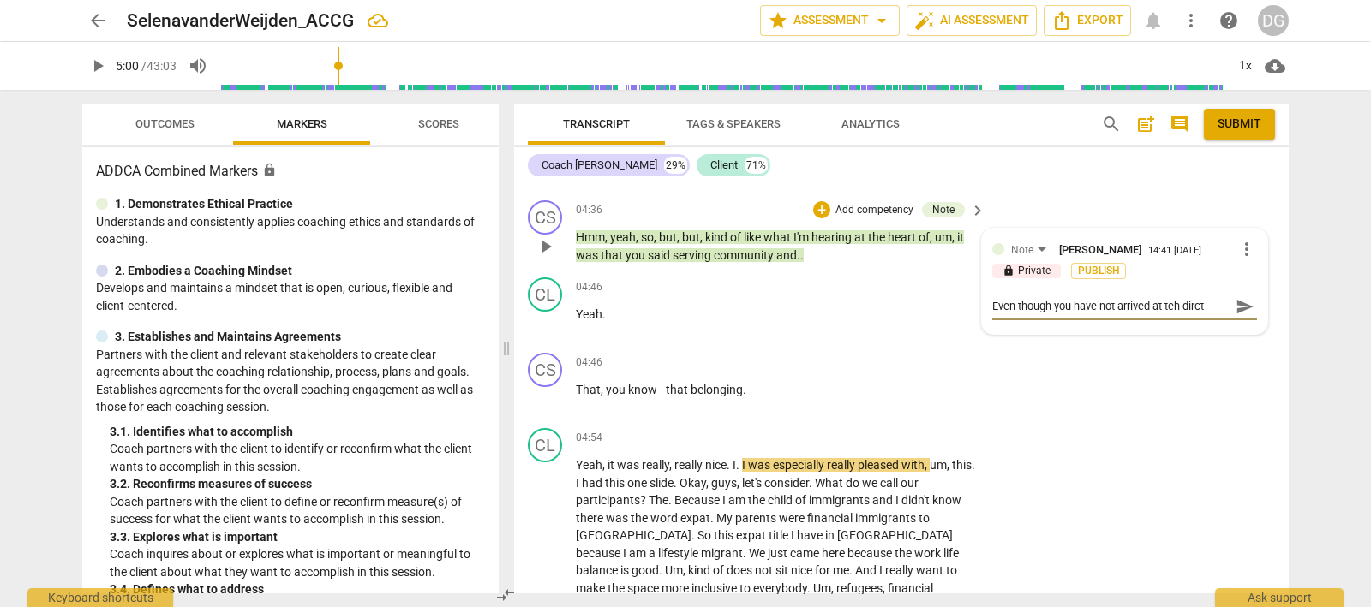
scroll to position [15, 0]
type textarea "Even though you have not arrived at teh dirct agreem"
type textarea "Even though you have not arrived at teh dirct agreeme"
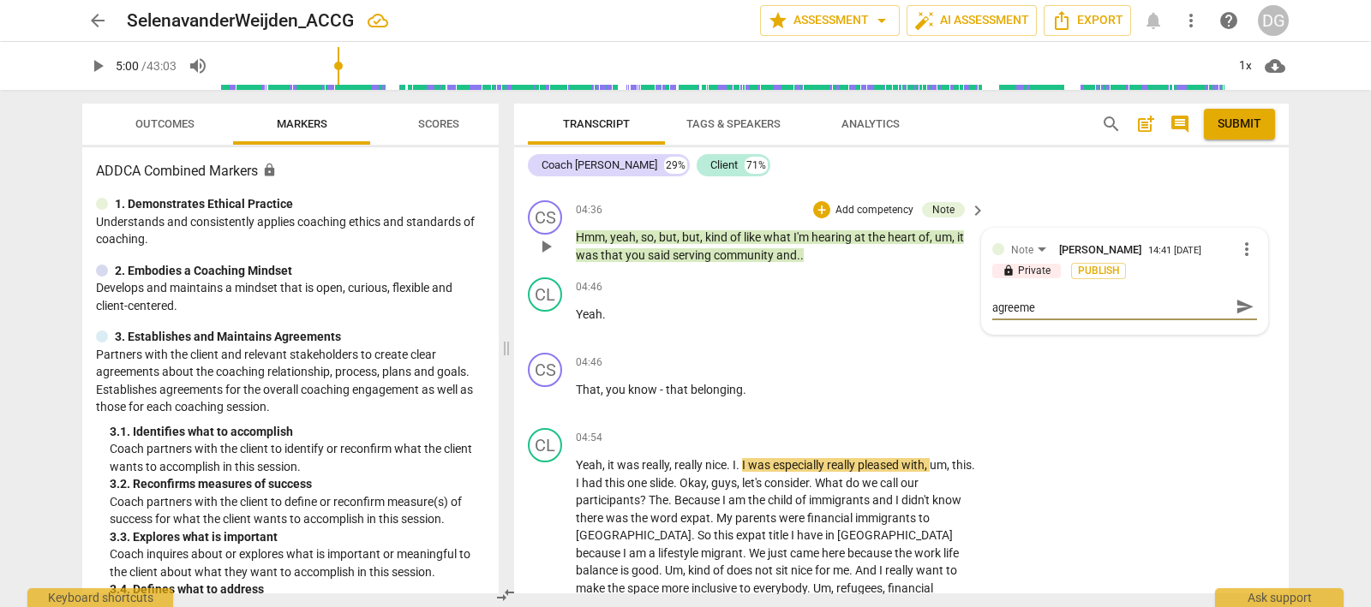
type textarea "Even though you have not arrived at teh dirct agreemen"
type textarea "Even though you have not arrived at teh dirct agreement"
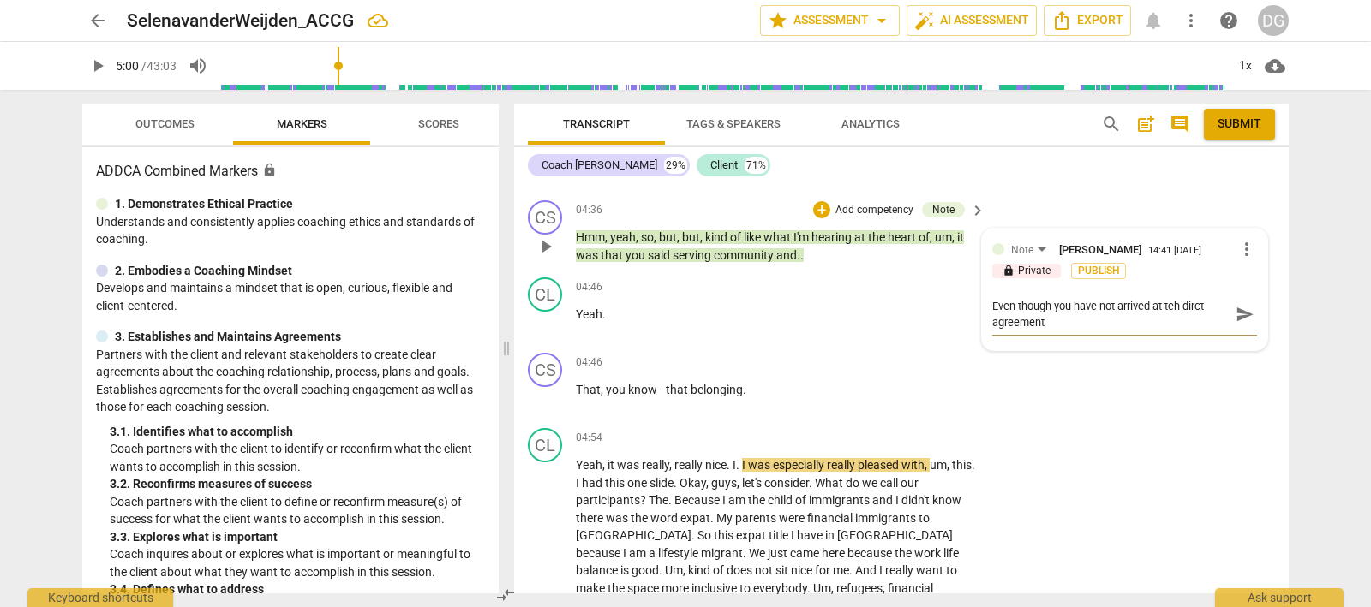
type textarea "Even though you have not arrived at teh dirct agreement,"
type textarea "Even though you have not arrived at teh dirct agreement, y"
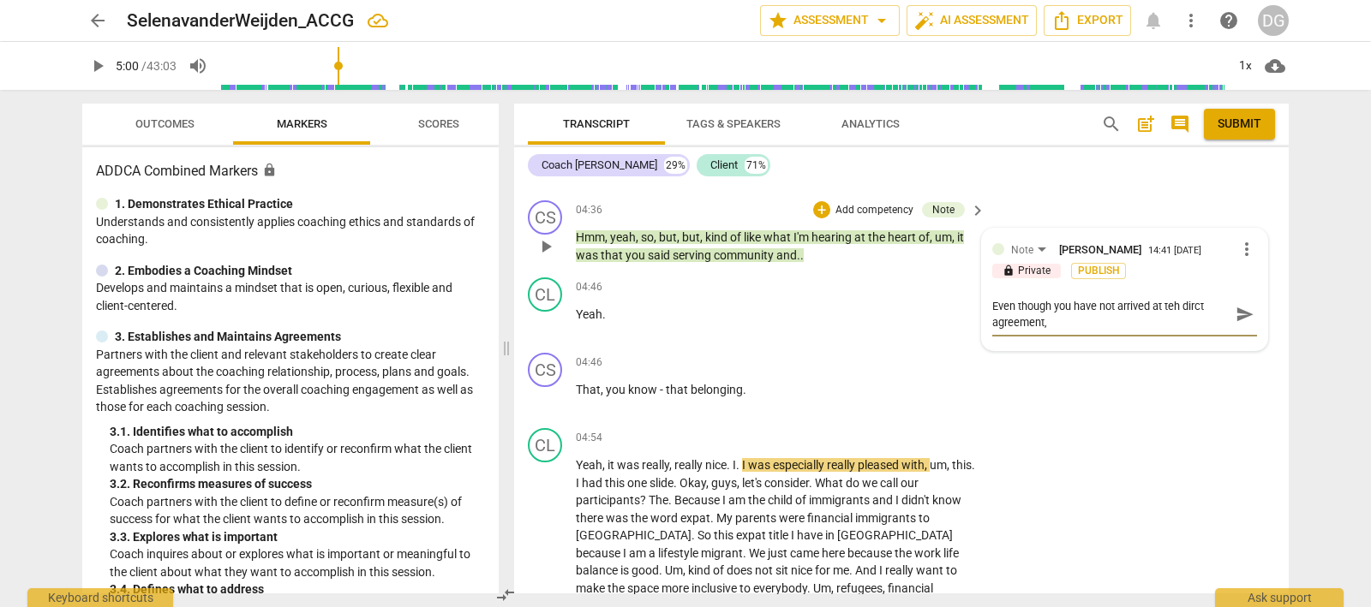
type textarea "Even though you have not arrived at teh dirct agreement, y"
type textarea "Even though you have not arrived at teh dirct agreement, yo"
type textarea "Even though you have not arrived at teh dirct agreement, you"
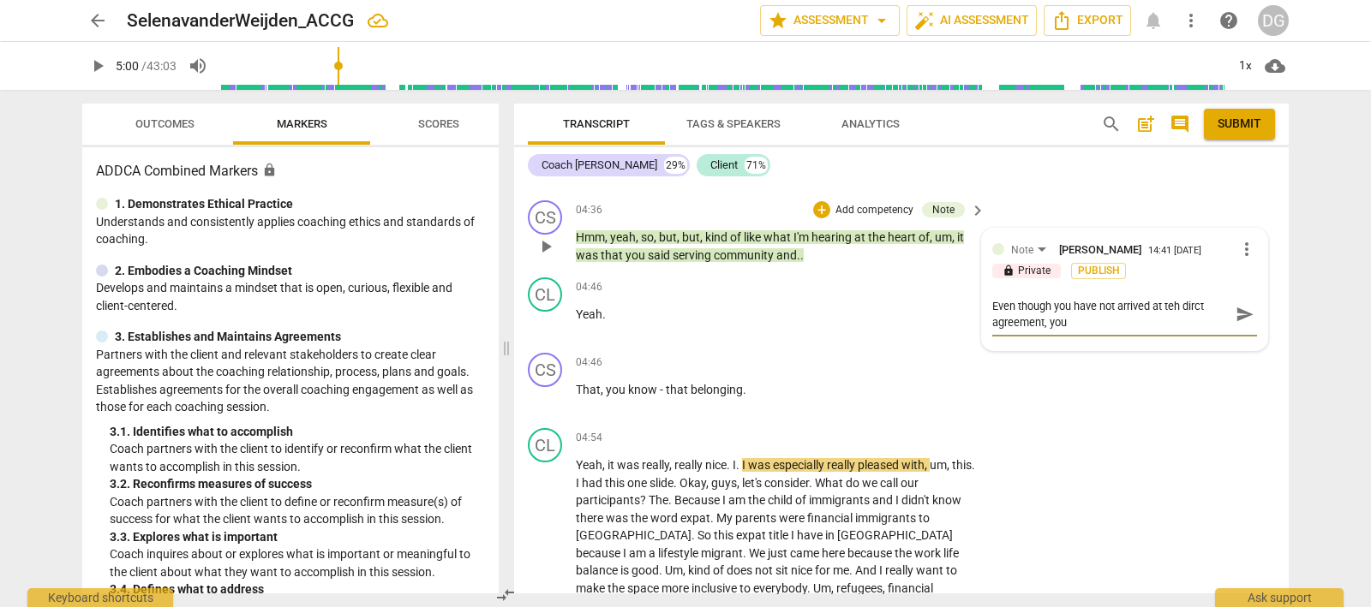
type textarea "Even though you have not arrived at teh dirct agreement, you"
type textarea "Even though you have not arrived at teh dirct agreement, you a"
type textarea "Even though you have not arrived at teh dirct agreement, you ar"
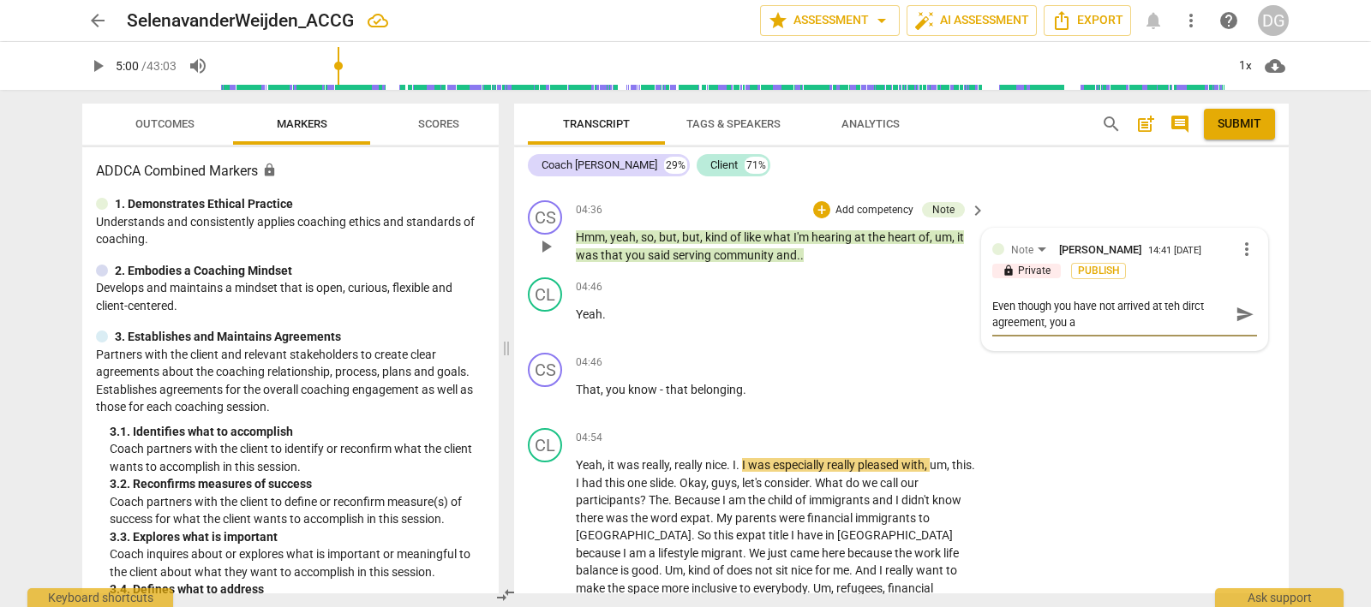
type textarea "Even though you have not arrived at teh dirct agreement, you ar"
type textarea "Even though you have not arrived at teh dirct agreement, you are"
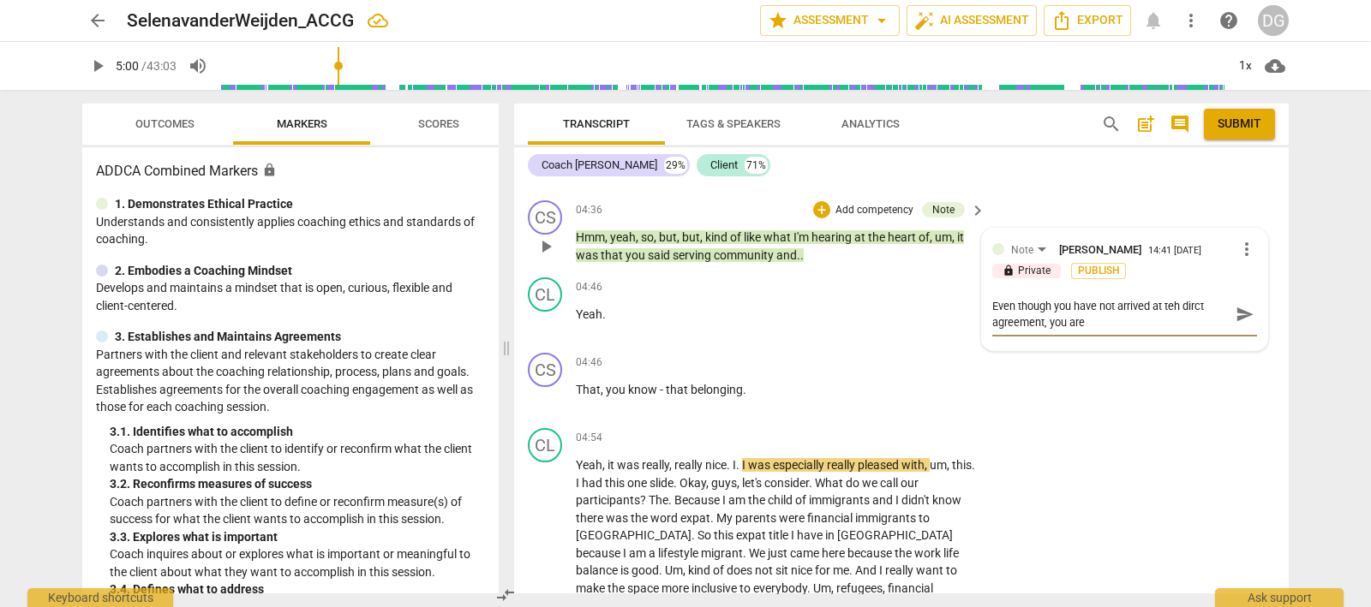
type textarea "Even though you have not arrived at teh dirct agreement, you are d"
type textarea "Even though you have not arrived at teh dirct agreement, you are do"
type textarea "Even though you have not arrived at teh dirct agreement, you are doi"
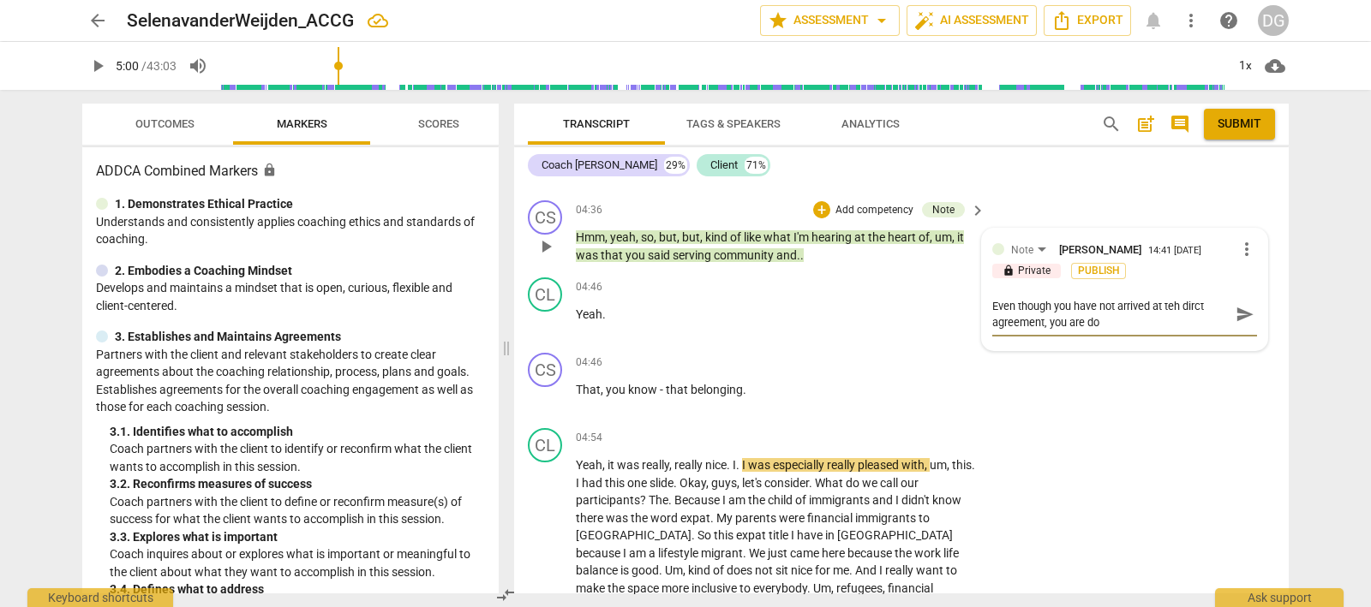
type textarea "Even though you have not arrived at teh dirct agreement, you are doi"
type textarea "Even though you have not arrived at teh dirct agreement, you are doin"
type textarea "Even though you have not arrived at teh dirct agreement, you are doing"
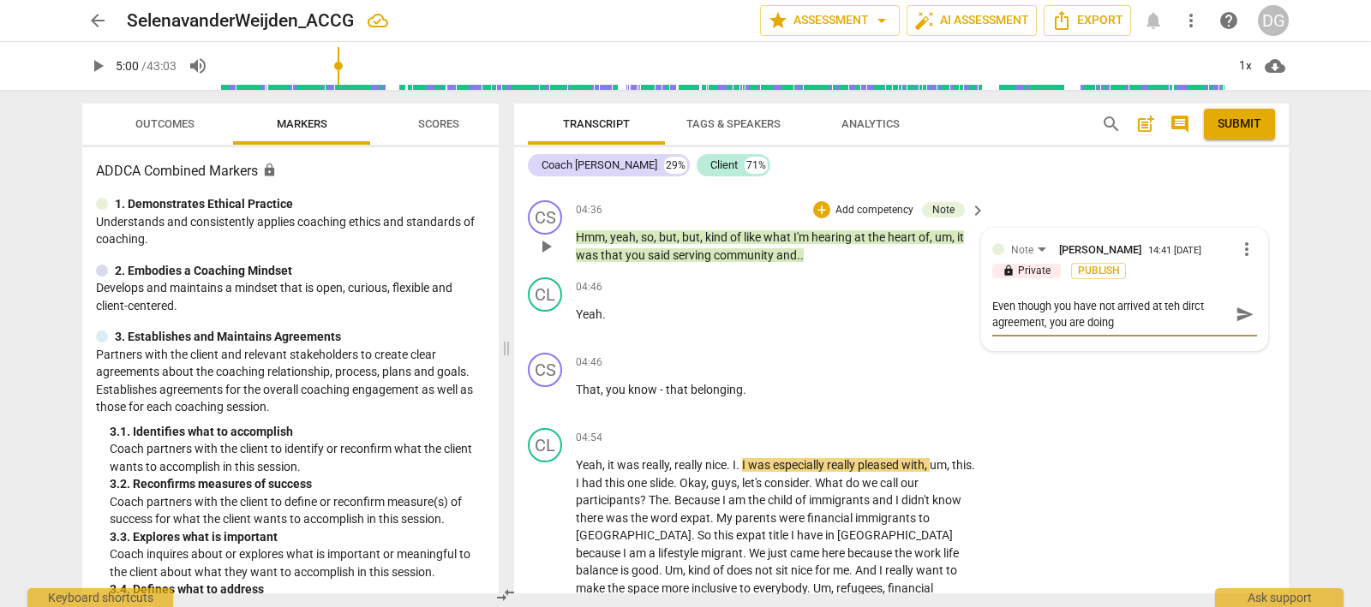
type textarea "Even though you have not arrived at teh dirct agreement, you are doings"
type textarea "Even though you have not arrived at teh dirct agreement, you are doingso"
type textarea "Even though you have not arrived at teh dirct agreement, you are doingsom"
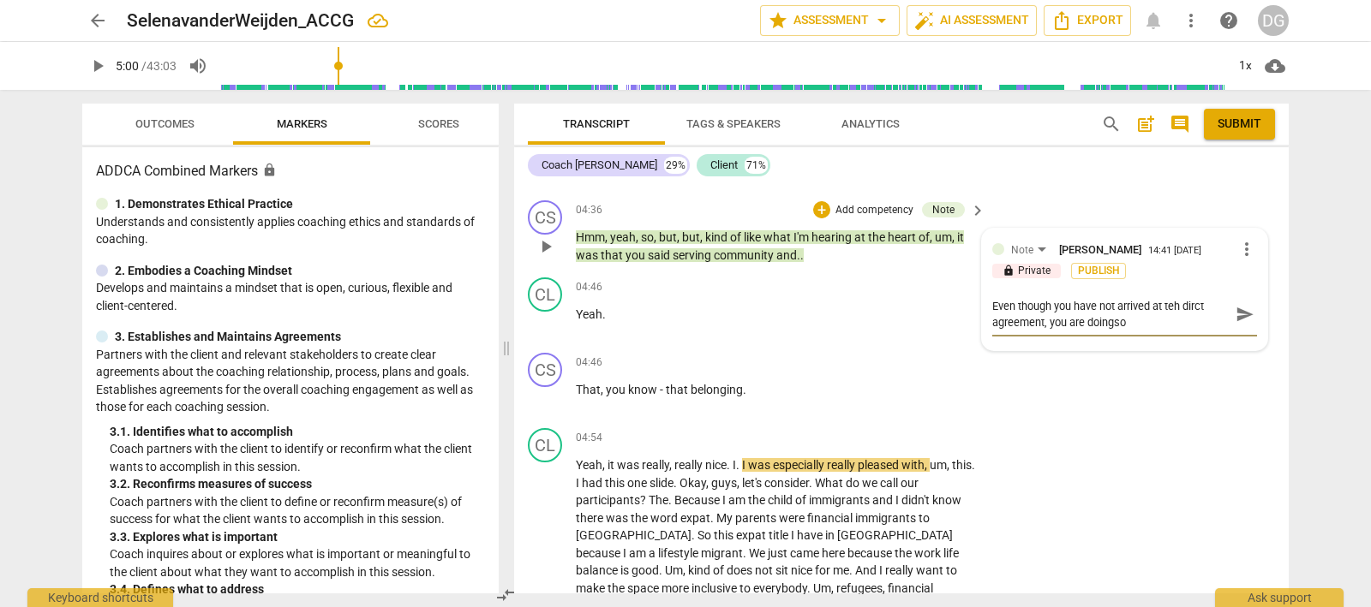
type textarea "Even though you have not arrived at teh dirct agreement, you are doingsom"
type textarea "Even though you have not arrived at teh dirct agreement, you are doingsome"
type textarea "Even though you have not arrived at teh dirct agreement, you are doingsomet"
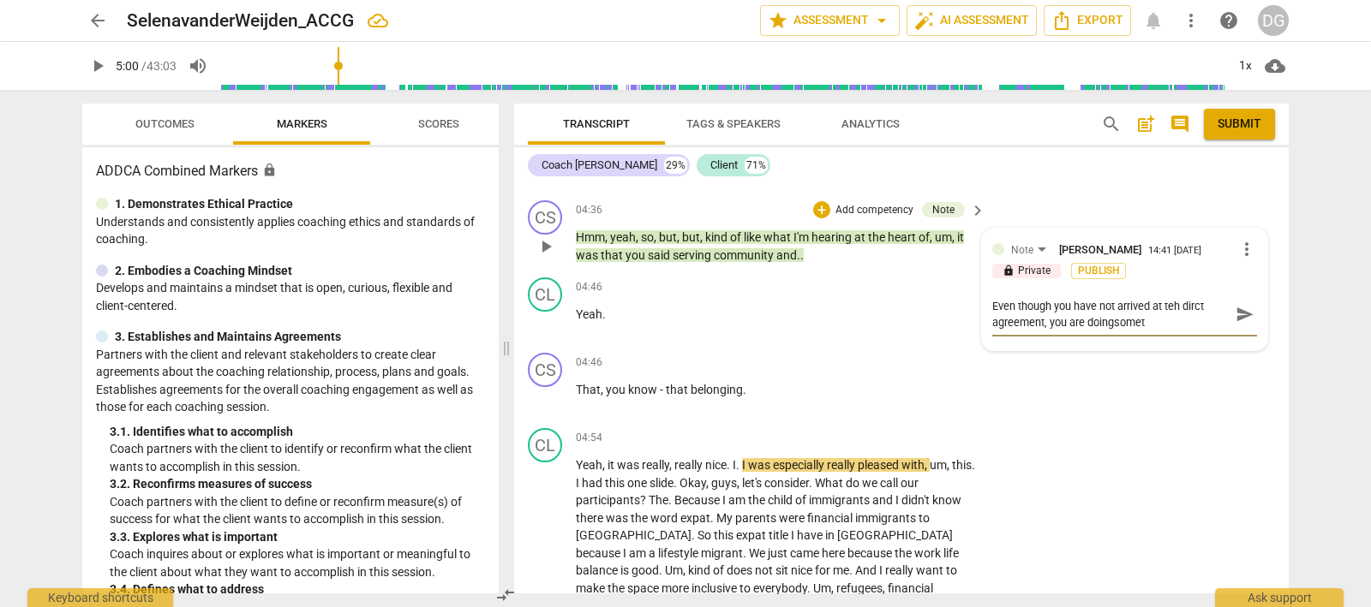
type textarea "Even though you have not arrived at teh dirct agreement, you are doingsometh"
type textarea "Even though you have not arrived at teh dirct agreement, you are doingsomethi"
type textarea "Even though you have not arrived at teh dirct agreement, you are doingsomethin"
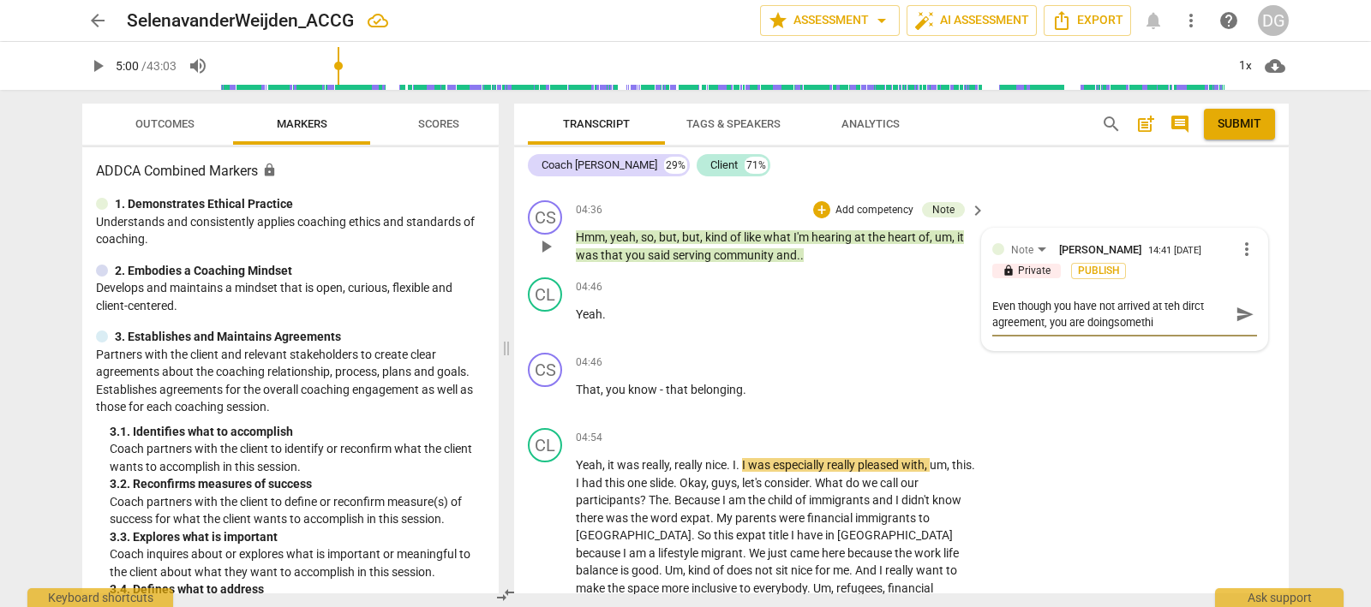
type textarea "Even though you have not arrived at teh dirct agreement, you are doingsomethin"
type textarea "Even though you have not arrived at teh dirct agreement, you are doingsomething"
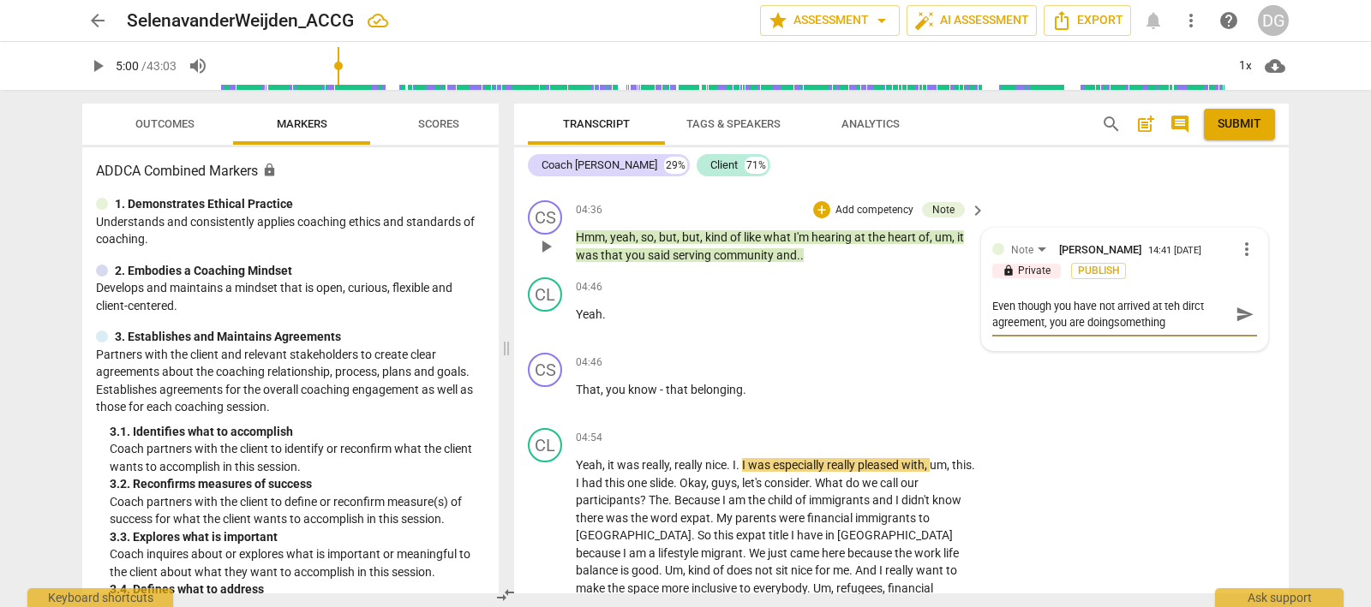
type textarea "Even though you have not arrived at teh dirct agreement, you are doingsomething…"
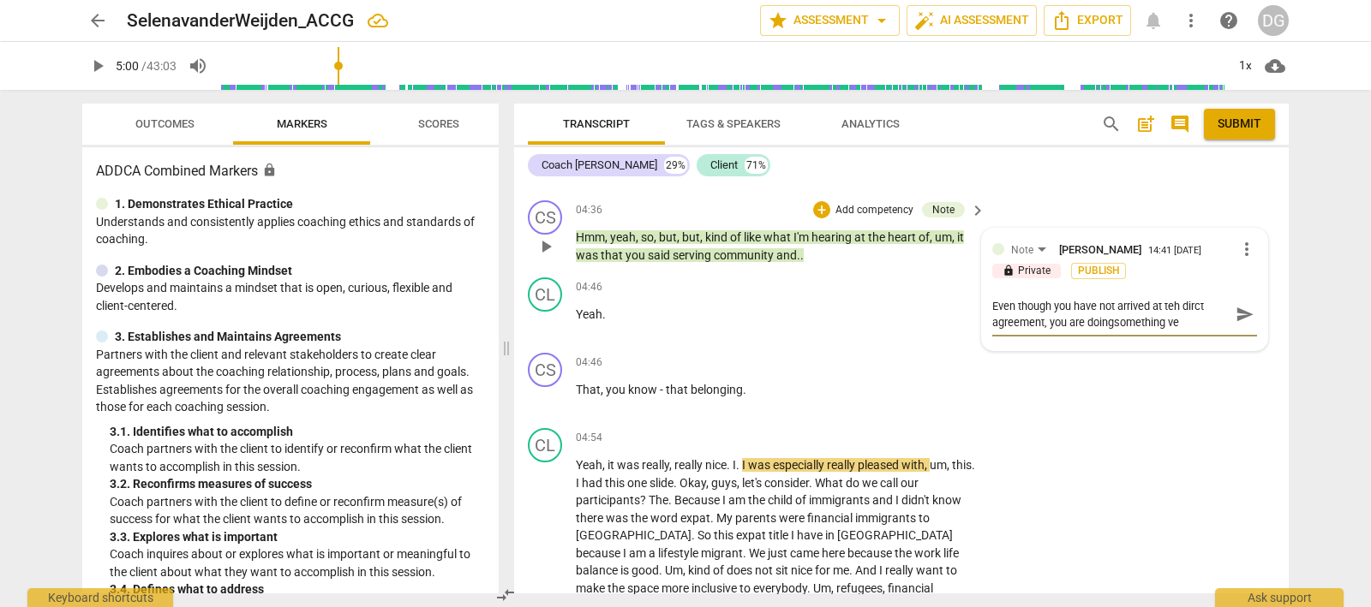
type textarea "Even though you have not arrived at teh dirct agreement, you are doingsomething…"
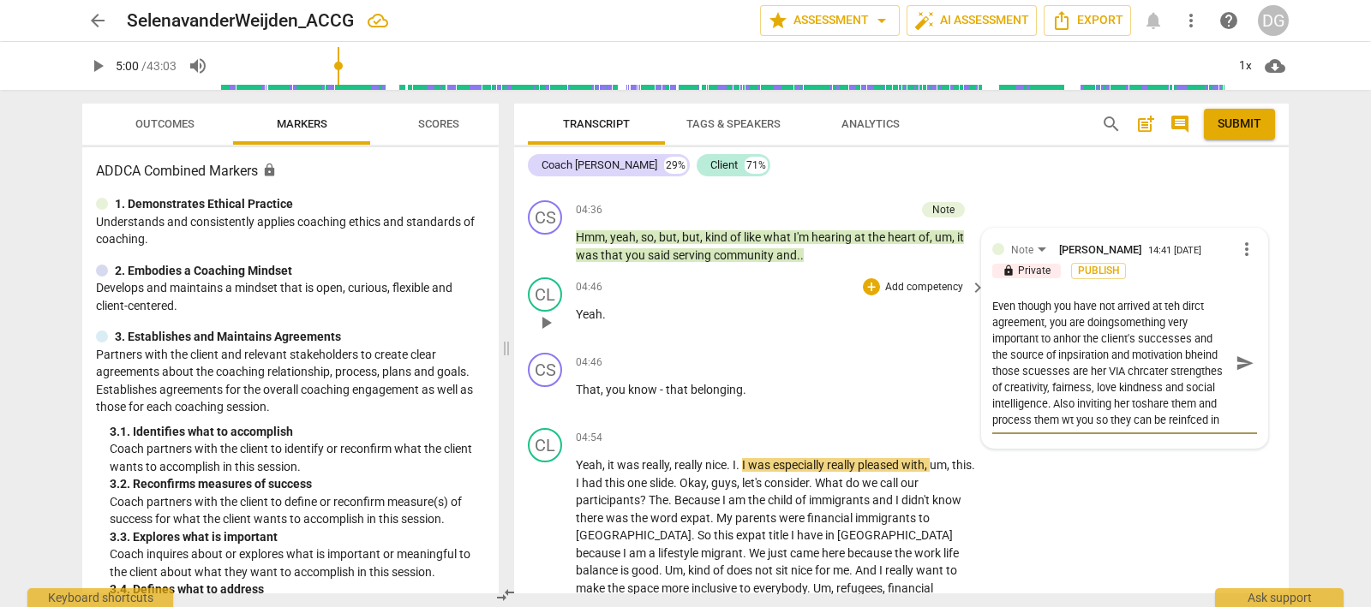
drag, startPoint x: 1175, startPoint y: 394, endPoint x: 959, endPoint y: 266, distance: 250.8
click at [959, 266] on div "CS play_arrow pause 00:03 + Add competency keyboard_arrow_right Hello . CL play…" at bounding box center [901, 388] width 774 height 410
drag, startPoint x: 989, startPoint y: 271, endPoint x: 1210, endPoint y: 427, distance: 270.9
click at [1210, 427] on div "CS play_arrow pause 00:03 + Add competency keyboard_arrow_right Hello . CL play…" at bounding box center [901, 388] width 774 height 410
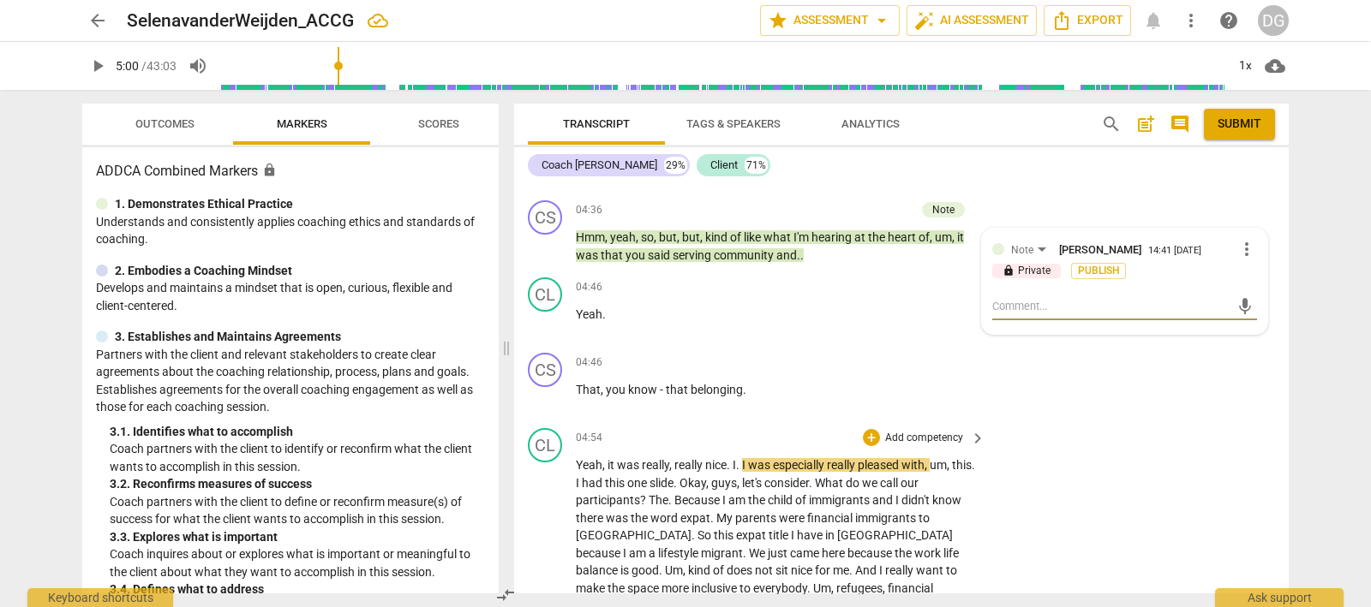
scroll to position [0, 0]
paste textarea "You haven’t reached a direct agreement yet, but you’re doing something powerful…"
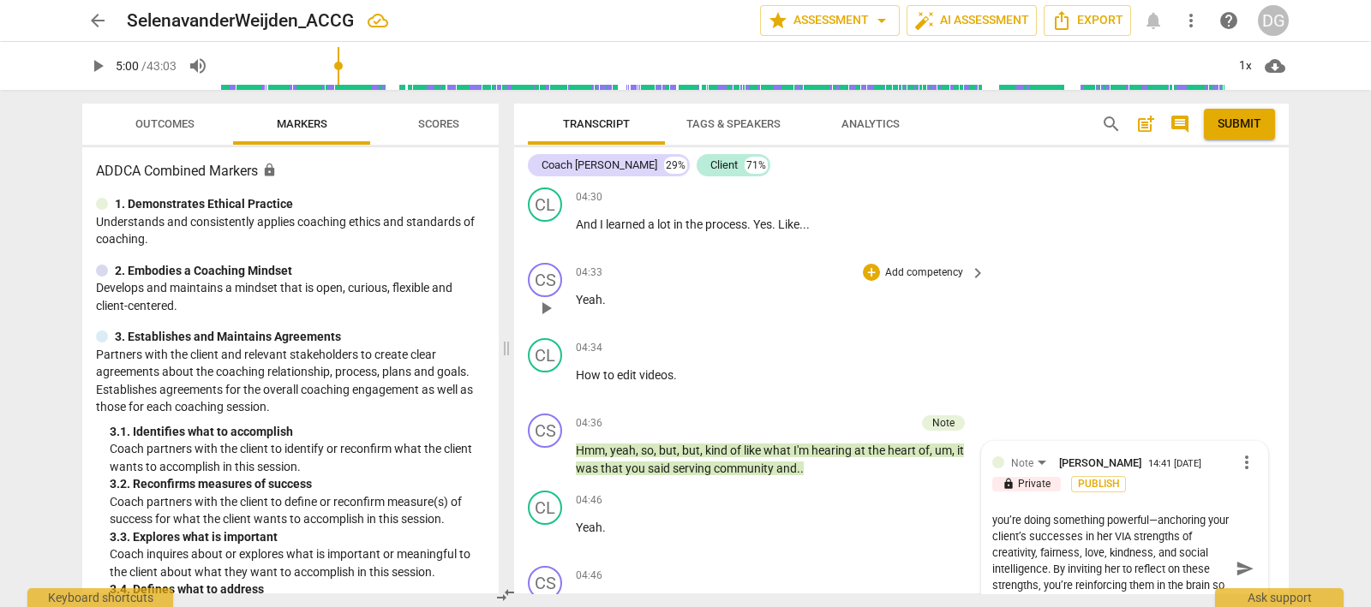
scroll to position [2210, 0]
click at [824, 415] on div "+" at bounding box center [821, 423] width 17 height 17
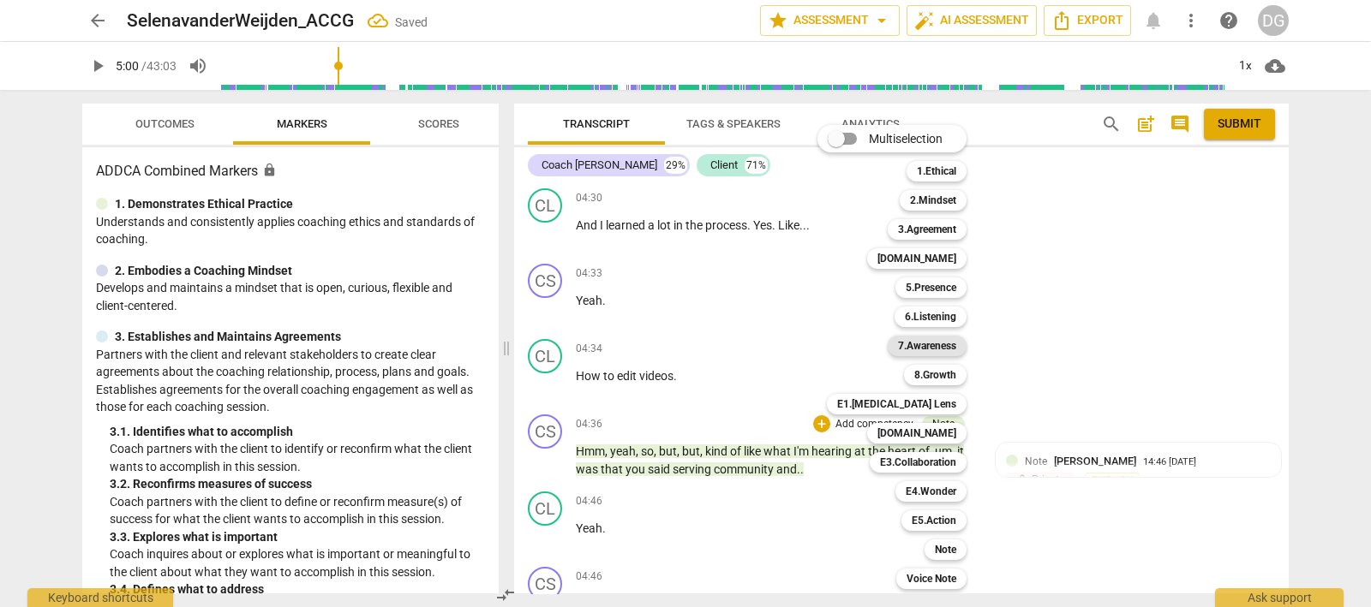
click at [934, 346] on b "7.Awareness" at bounding box center [927, 346] width 58 height 21
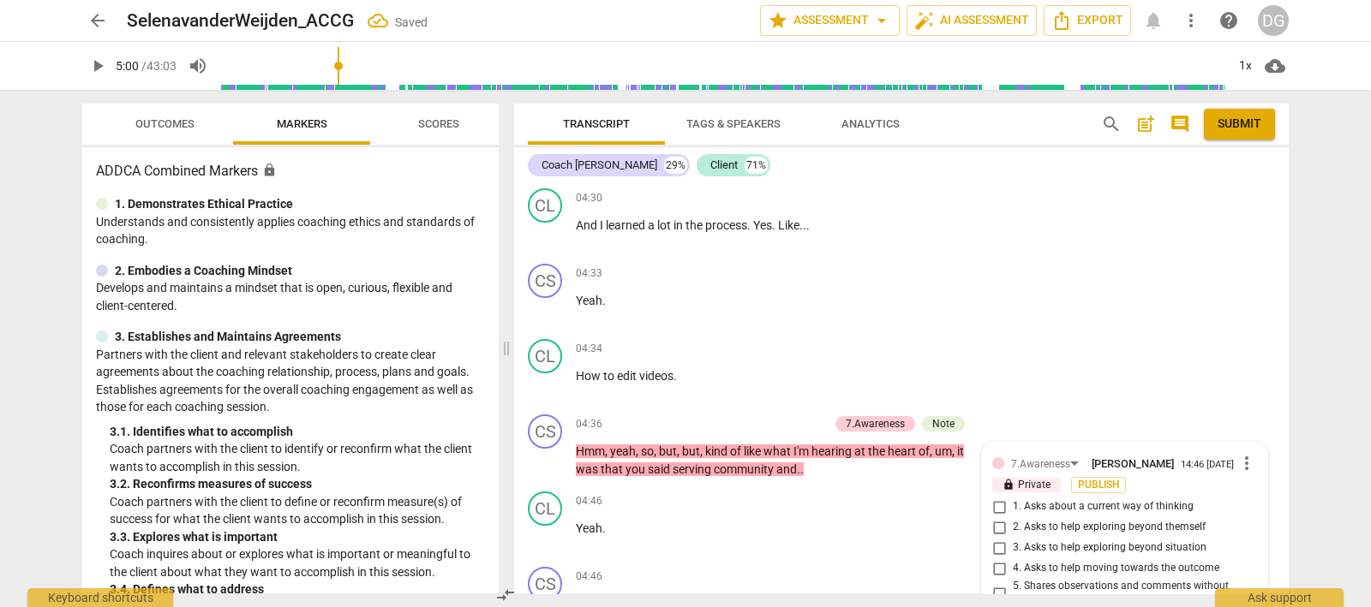
scroll to position [2496, 0]
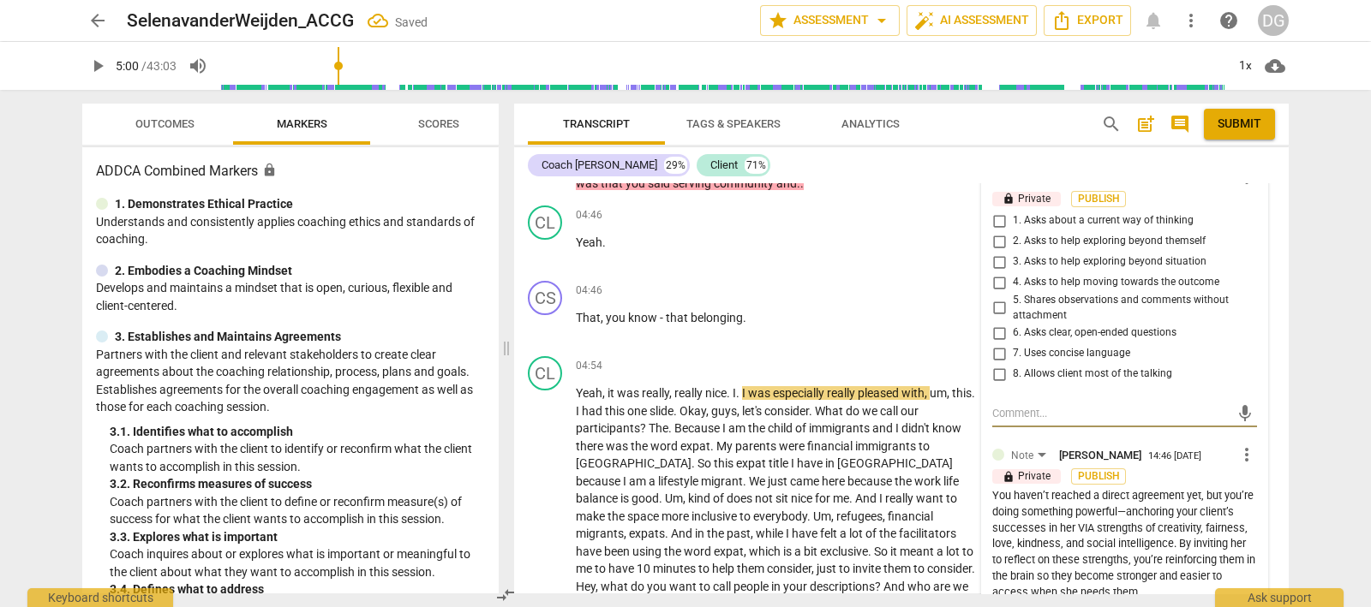
click at [992, 298] on input "5. Shares observations and comments without attachment" at bounding box center [998, 308] width 27 height 21
click at [994, 343] on input "7. Uses concise language" at bounding box center [998, 353] width 27 height 21
click at [994, 364] on input "8. Allows client most of the talking" at bounding box center [998, 374] width 27 height 21
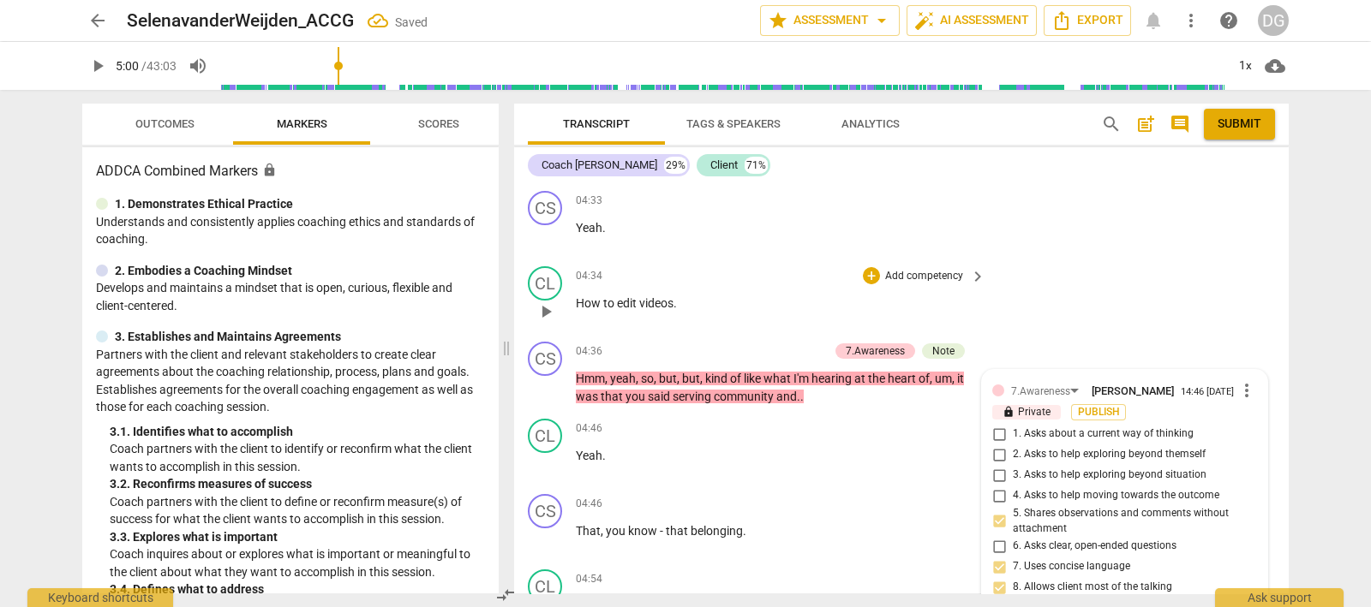
scroll to position [2282, 0]
click at [732, 343] on div "+" at bounding box center [734, 351] width 17 height 17
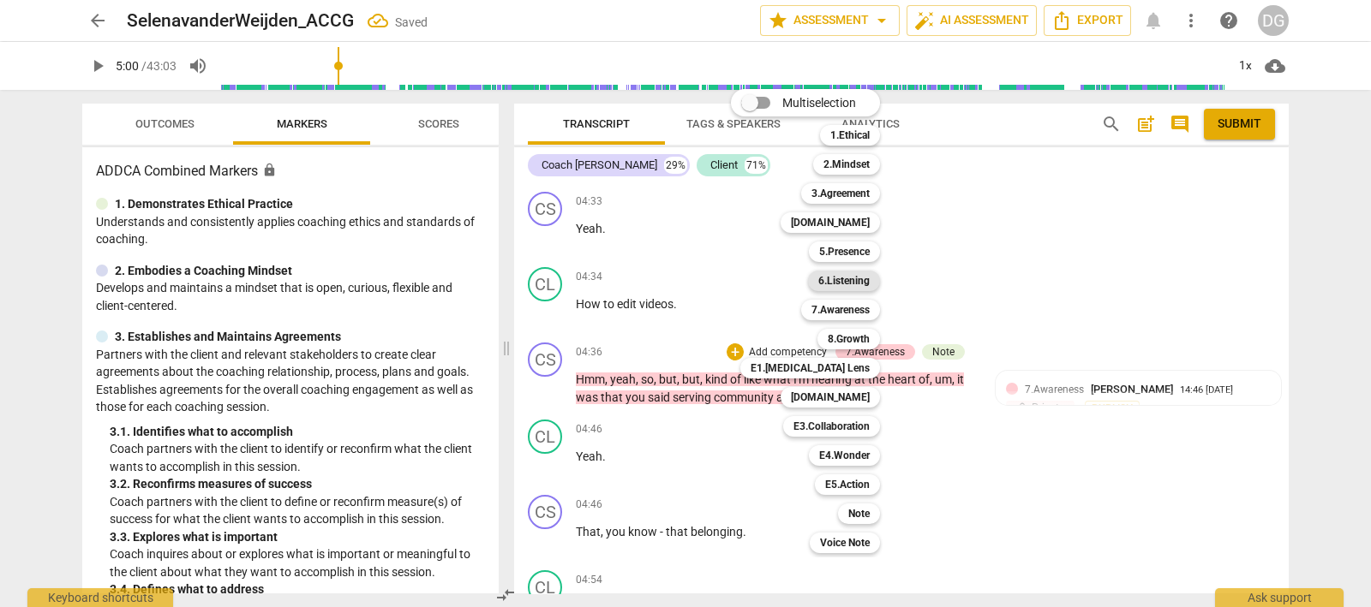
click at [846, 276] on b "6.Listening" at bounding box center [843, 281] width 51 height 21
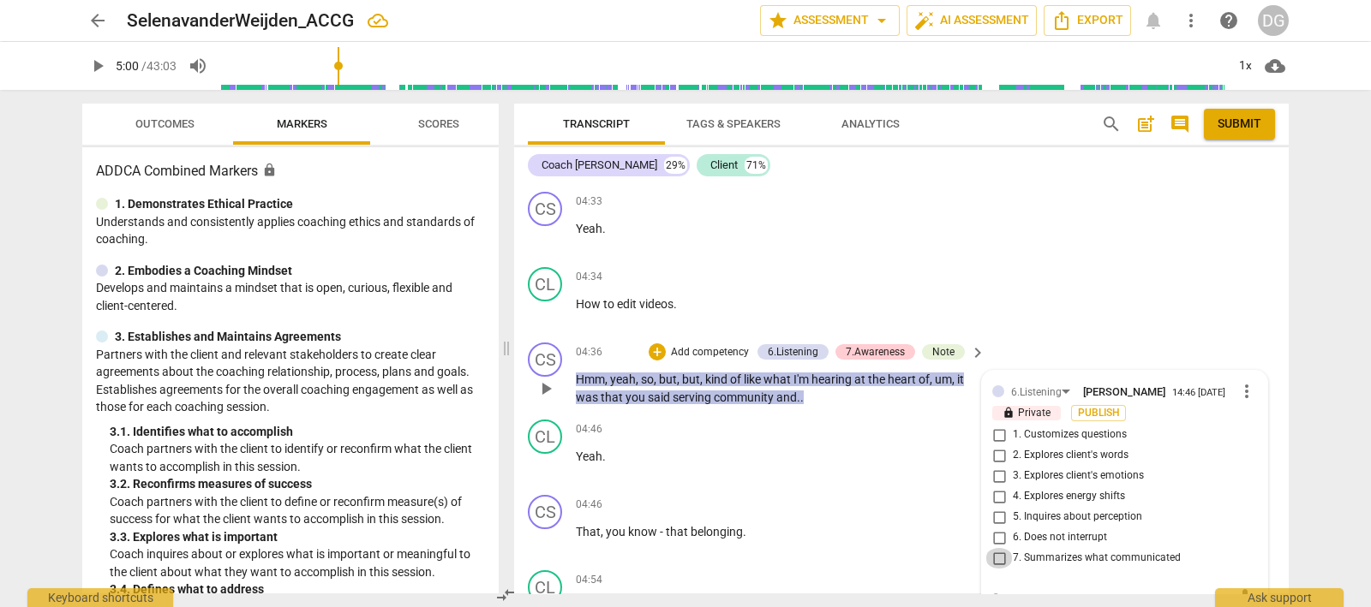
click at [995, 548] on input "7. Summarizes what communicated" at bounding box center [998, 558] width 27 height 21
click at [992, 528] on input "6. Does not interrupt" at bounding box center [998, 538] width 27 height 21
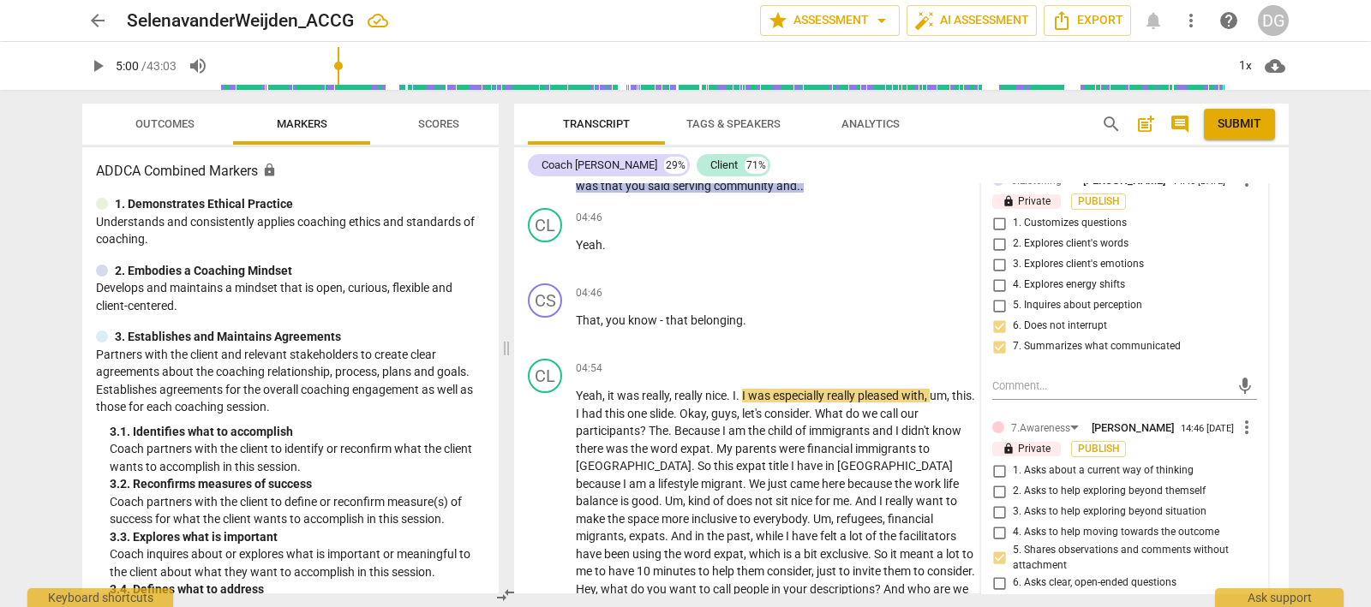
scroll to position [2496, 0]
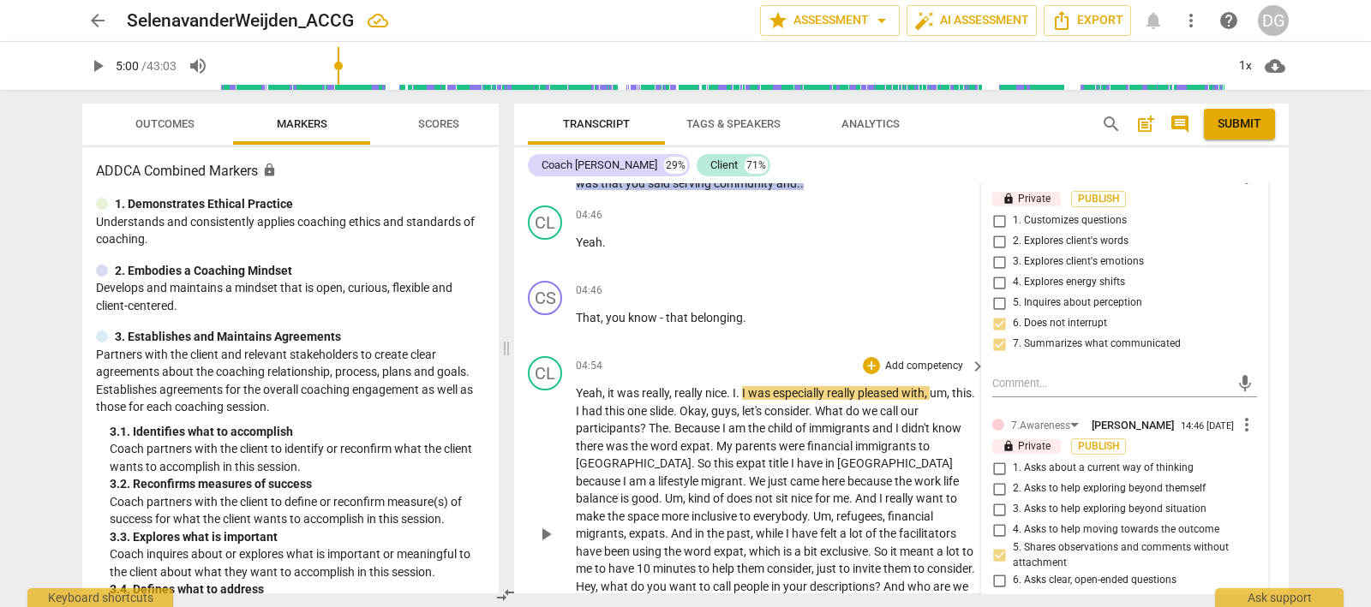
click at [544, 524] on span "play_arrow" at bounding box center [545, 534] width 21 height 21
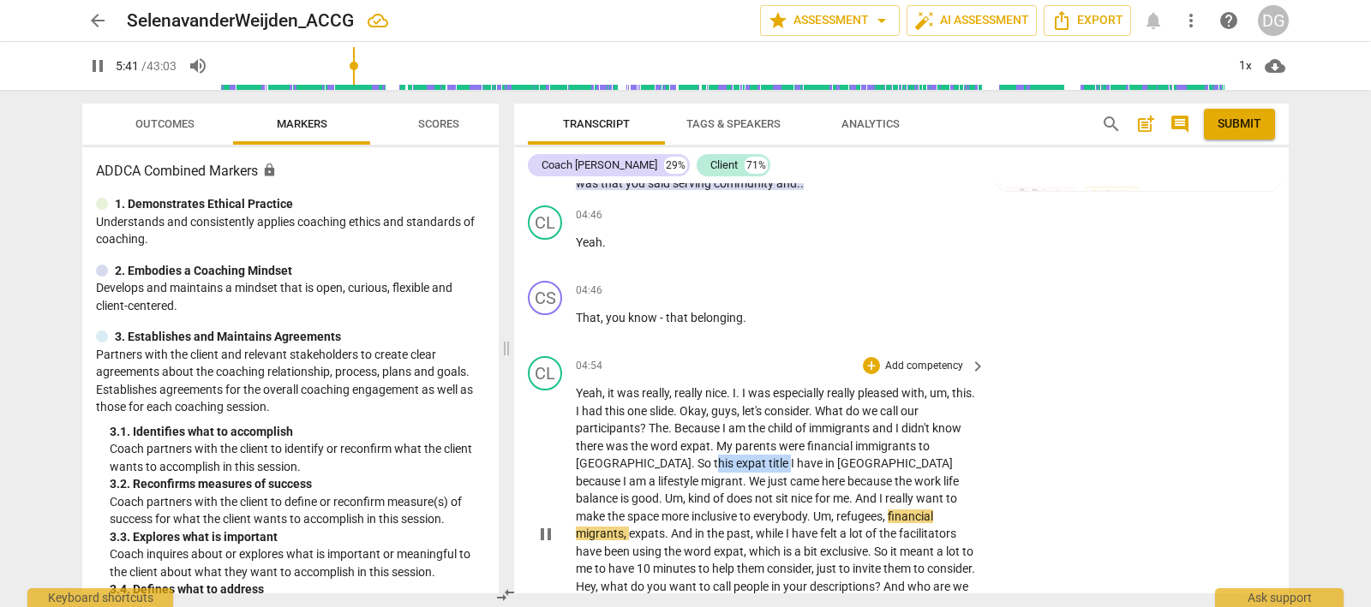
drag, startPoint x: 646, startPoint y: 434, endPoint x: 715, endPoint y: 430, distance: 69.5
click at [715, 430] on p "Yeah , it was really , really nice . I . I was especially really pleased with ,…" at bounding box center [776, 534] width 401 height 299
click at [756, 405] on icon "button" at bounding box center [755, 407] width 10 height 12
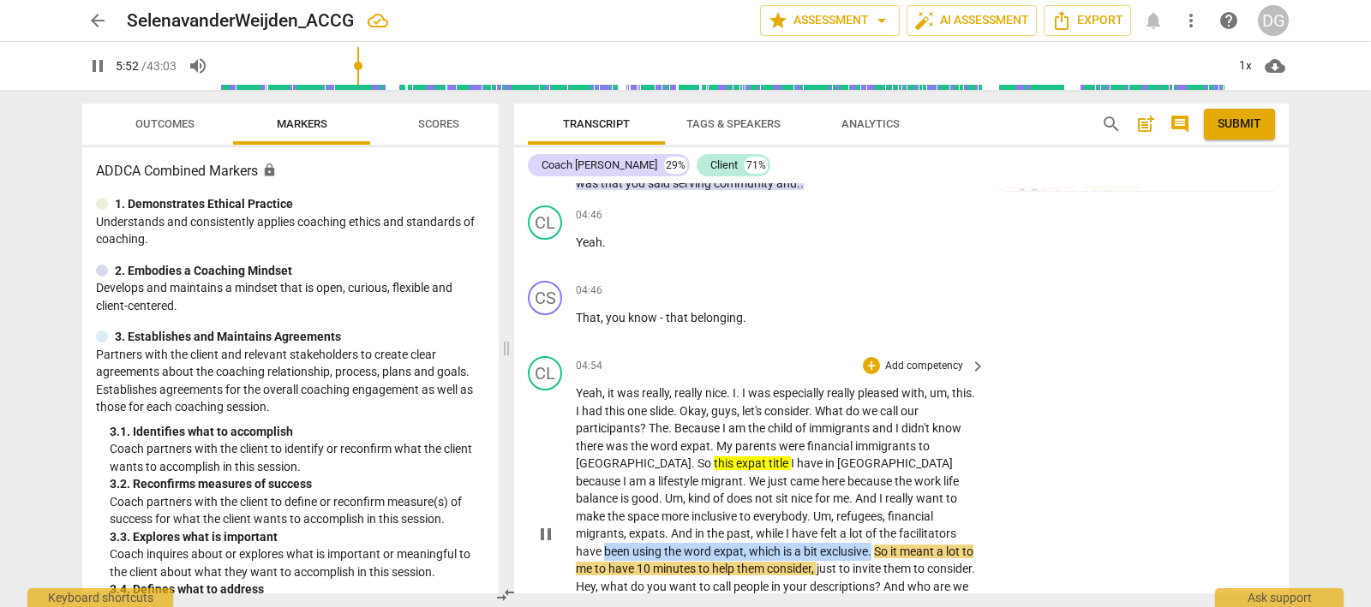
drag, startPoint x: 839, startPoint y: 500, endPoint x: 734, endPoint y: 513, distance: 106.1
click at [734, 513] on p "Yeah , it was really , really nice . I . I was especially really pleased with ,…" at bounding box center [776, 534] width 401 height 299
click at [771, 493] on icon "button" at bounding box center [776, 497] width 17 height 21
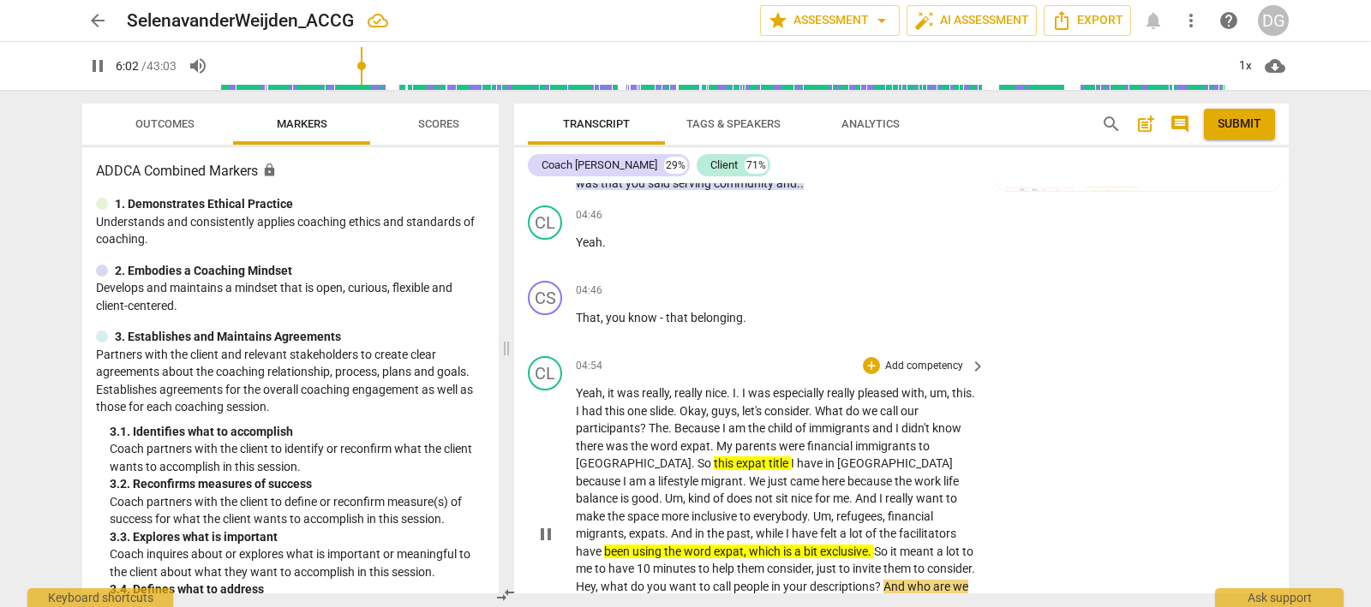
click at [630, 580] on span "what" at bounding box center [615, 587] width 30 height 14
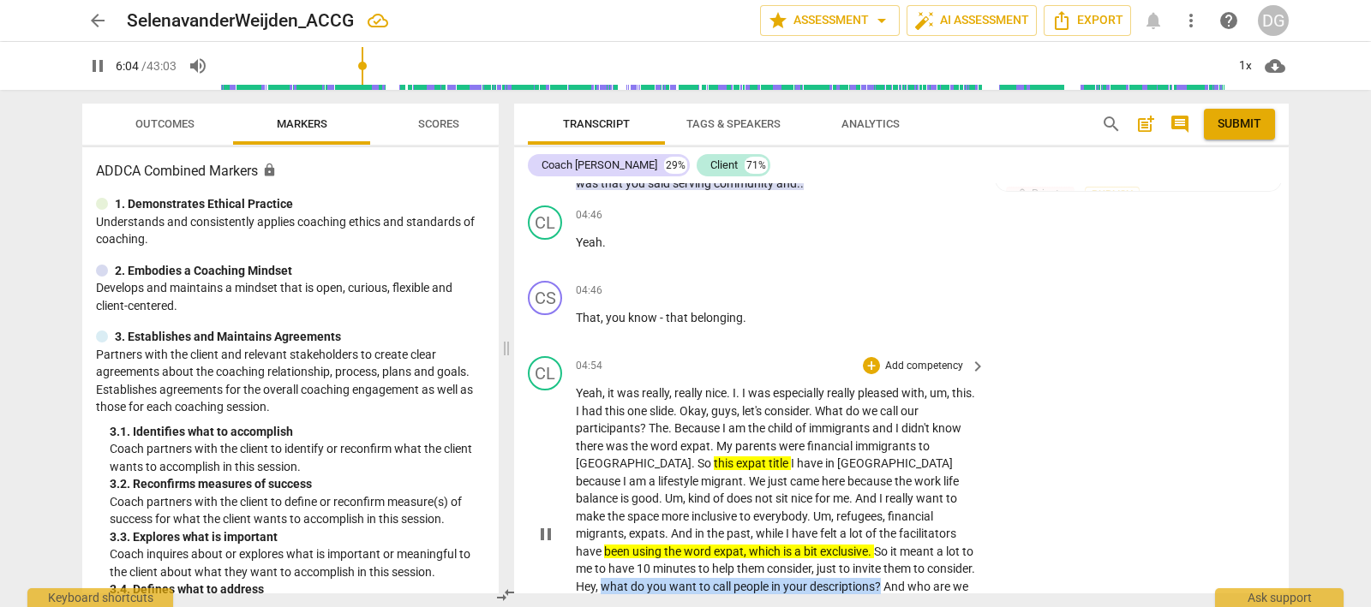
drag, startPoint x: 887, startPoint y: 535, endPoint x: 789, endPoint y: 555, distance: 99.8
click at [789, 555] on p "Yeah , it was really , really nice . I . I was especially really pleased with ,…" at bounding box center [776, 534] width 401 height 299
click at [826, 526] on icon "button" at bounding box center [830, 532] width 17 height 21
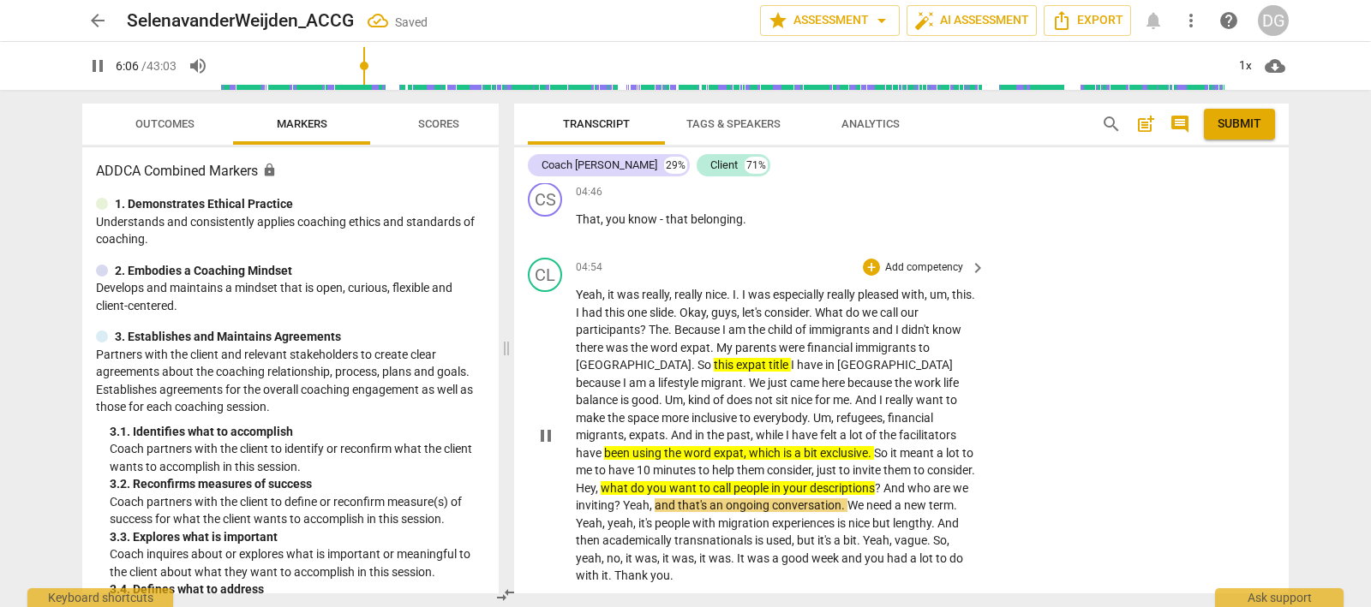
scroll to position [2603, 0]
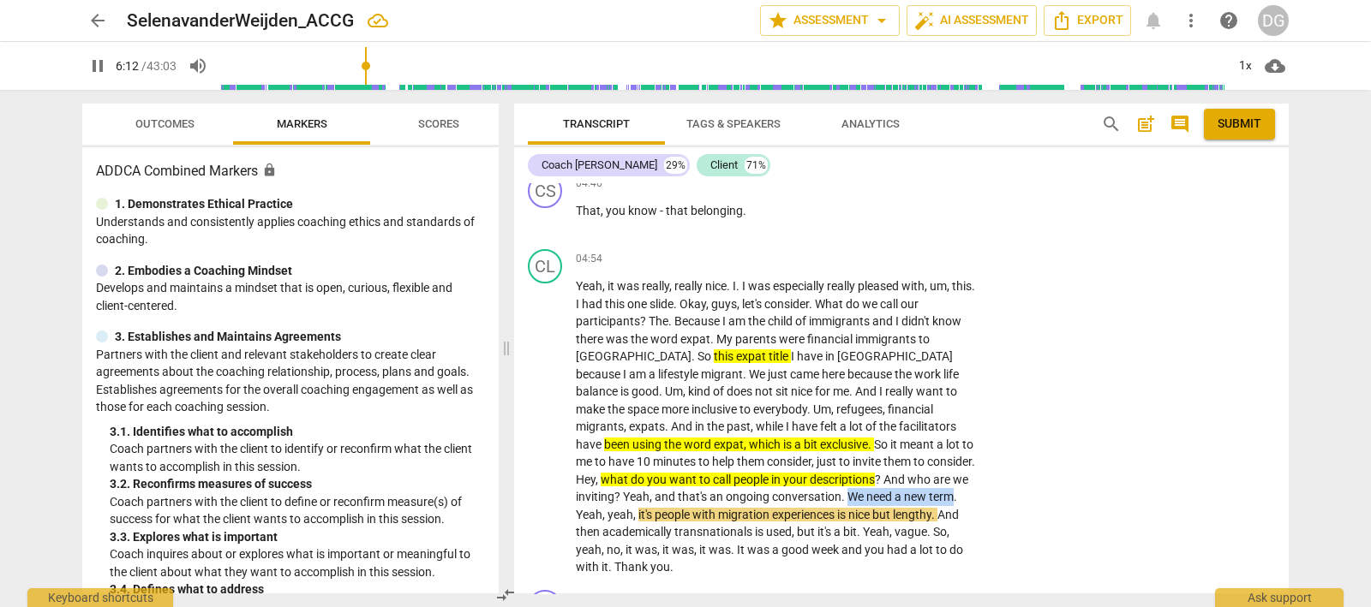
drag, startPoint x: 769, startPoint y: 464, endPoint x: 874, endPoint y: 465, distance: 104.5
click at [874, 465] on p "Yeah , it was really , really nice . I . I was especially really pleased with ,…" at bounding box center [776, 427] width 401 height 299
click at [911, 439] on icon "button" at bounding box center [914, 440] width 10 height 12
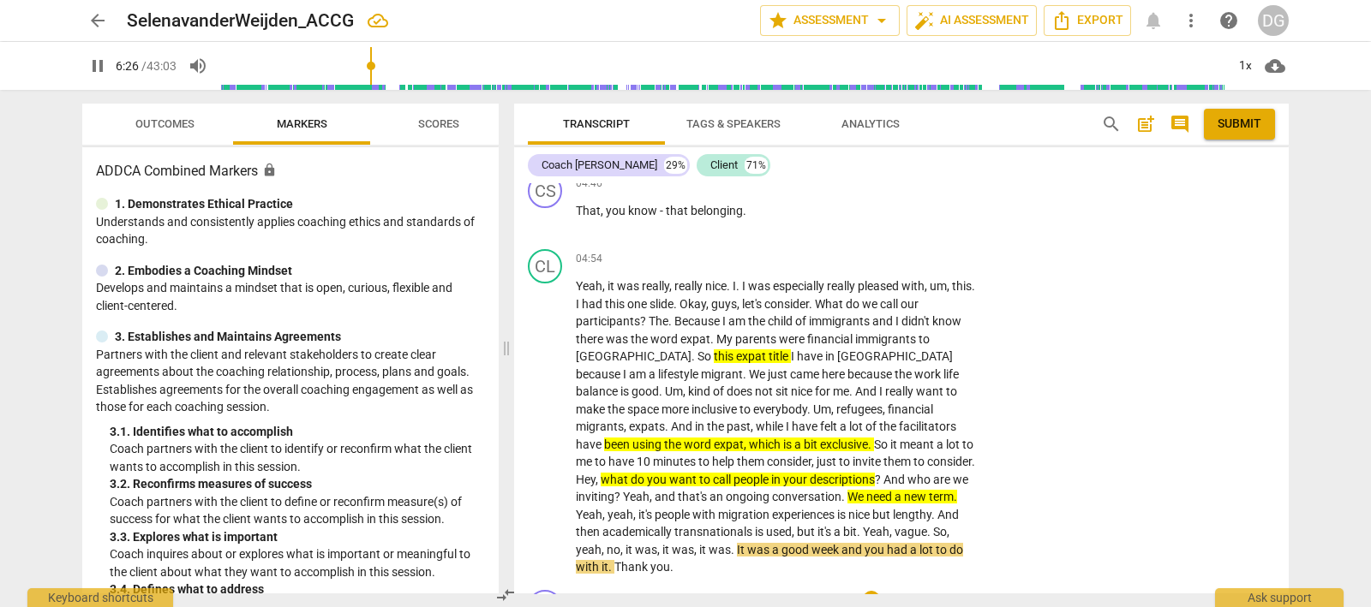
scroll to position [2710, 0]
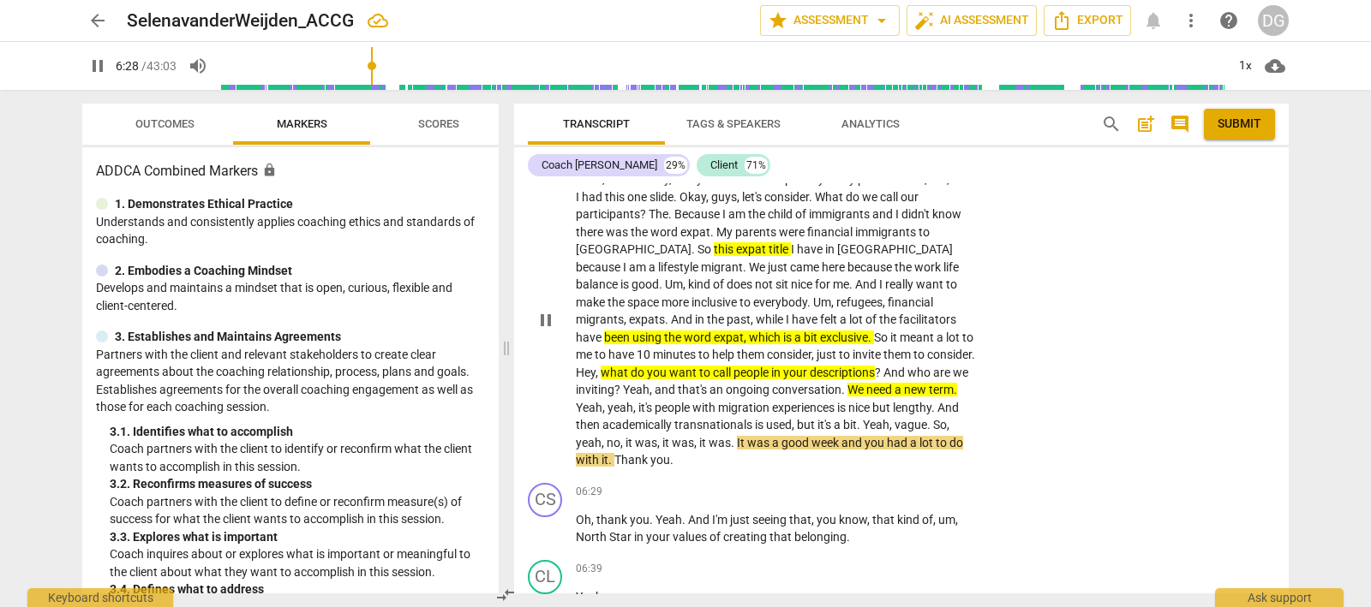
click at [750, 439] on div "CL play_arrow pause 04:54 + Add competency keyboard_arrow_right Yeah , it was r…" at bounding box center [901, 305] width 774 height 341
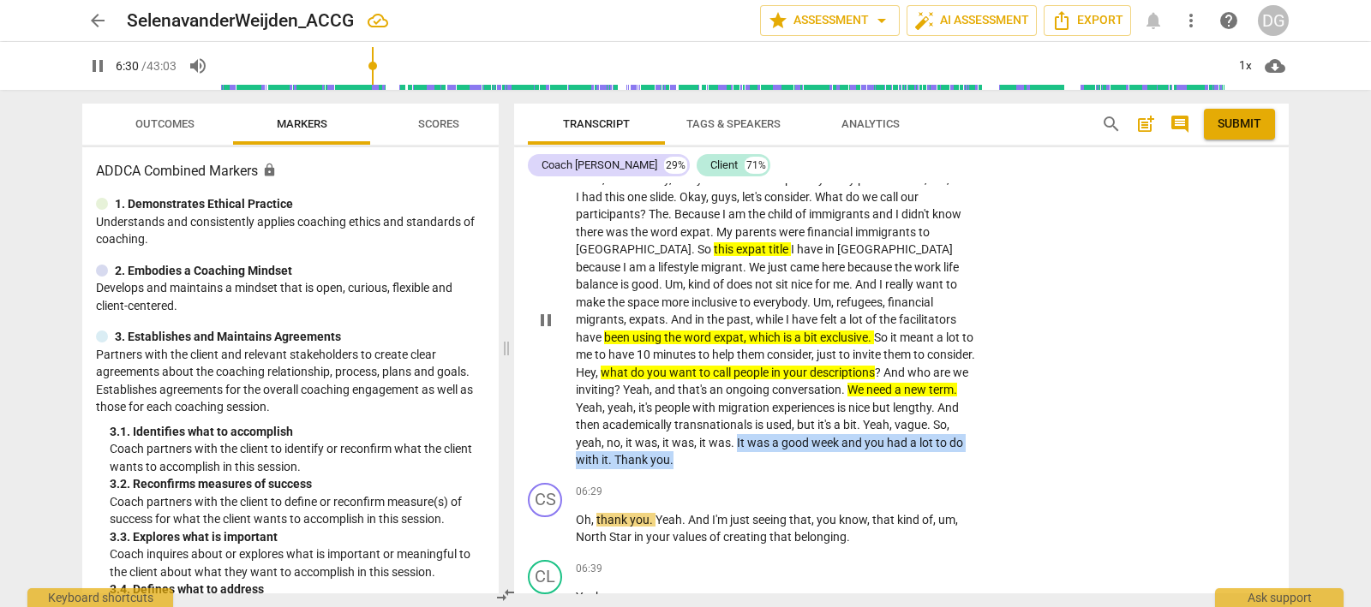
drag, startPoint x: 713, startPoint y: 412, endPoint x: 718, endPoint y: 424, distance: 13.0
click at [718, 424] on p "Yeah , it was really , really nice . I . I was especially really pleased with ,…" at bounding box center [776, 319] width 401 height 299
click at [675, 407] on icon "button" at bounding box center [672, 406] width 17 height 21
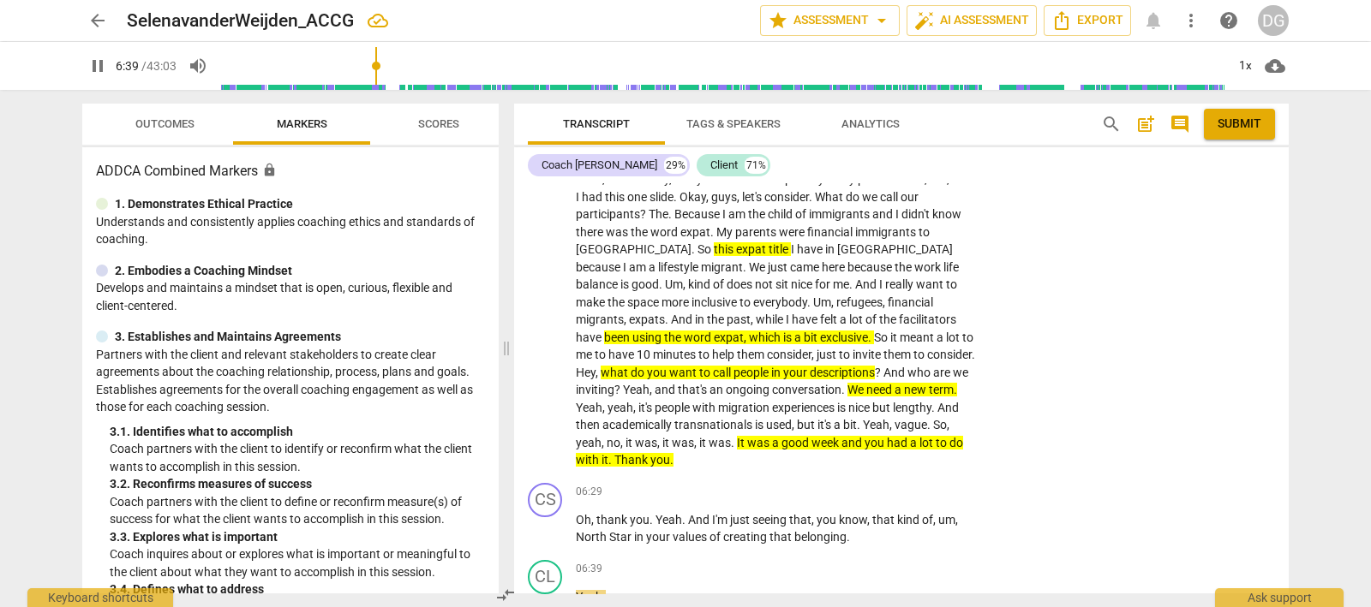
click at [548, 492] on div "CS play_arrow pause 00:03 + Add competency keyboard_arrow_right Hello . CL play…" at bounding box center [901, 388] width 774 height 410
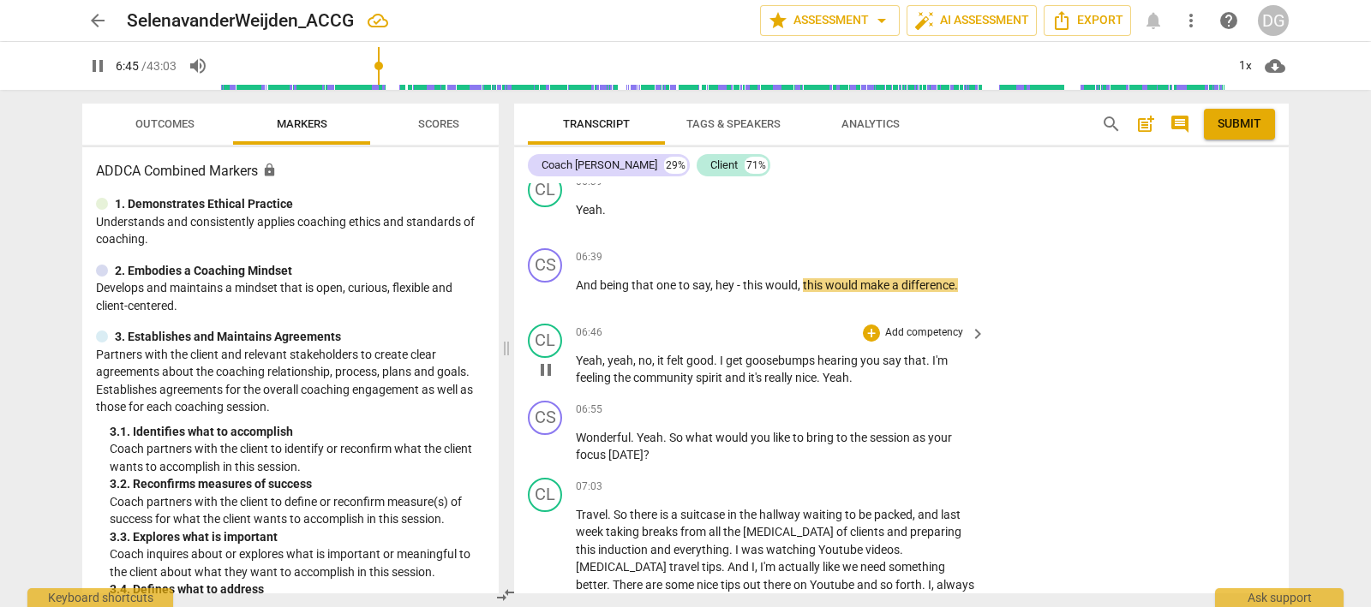
scroll to position [3052, 0]
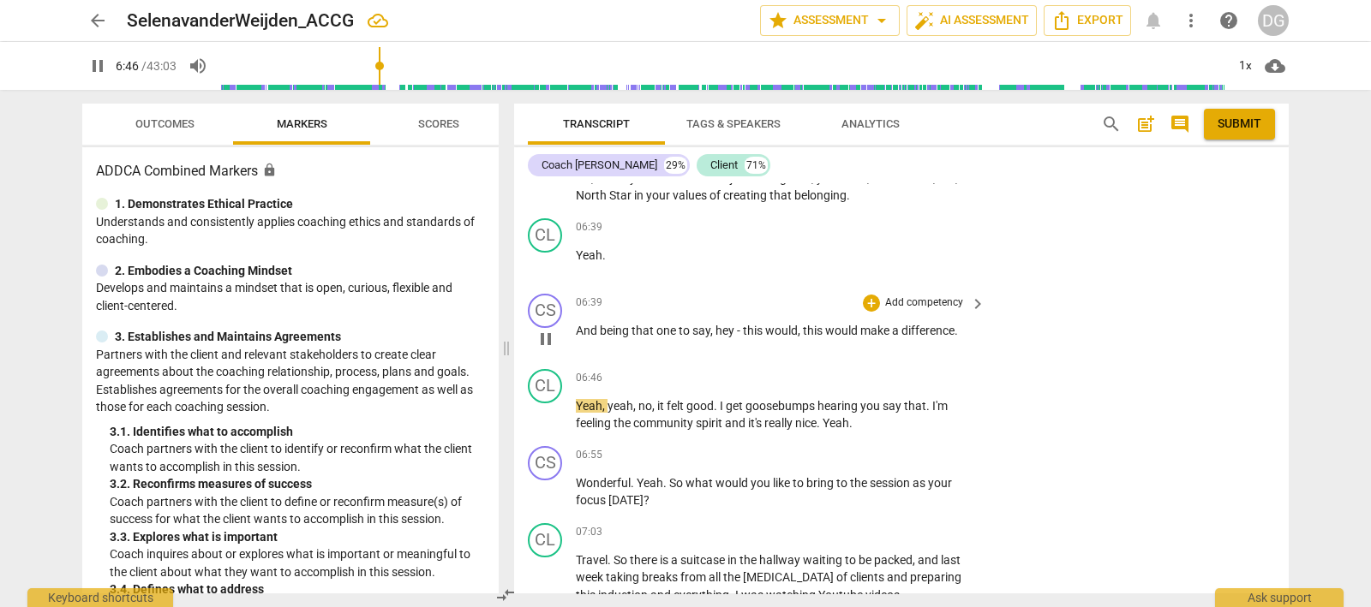
click at [545, 329] on span "pause" at bounding box center [545, 339] width 21 height 21
click at [868, 370] on div "+" at bounding box center [871, 378] width 17 height 17
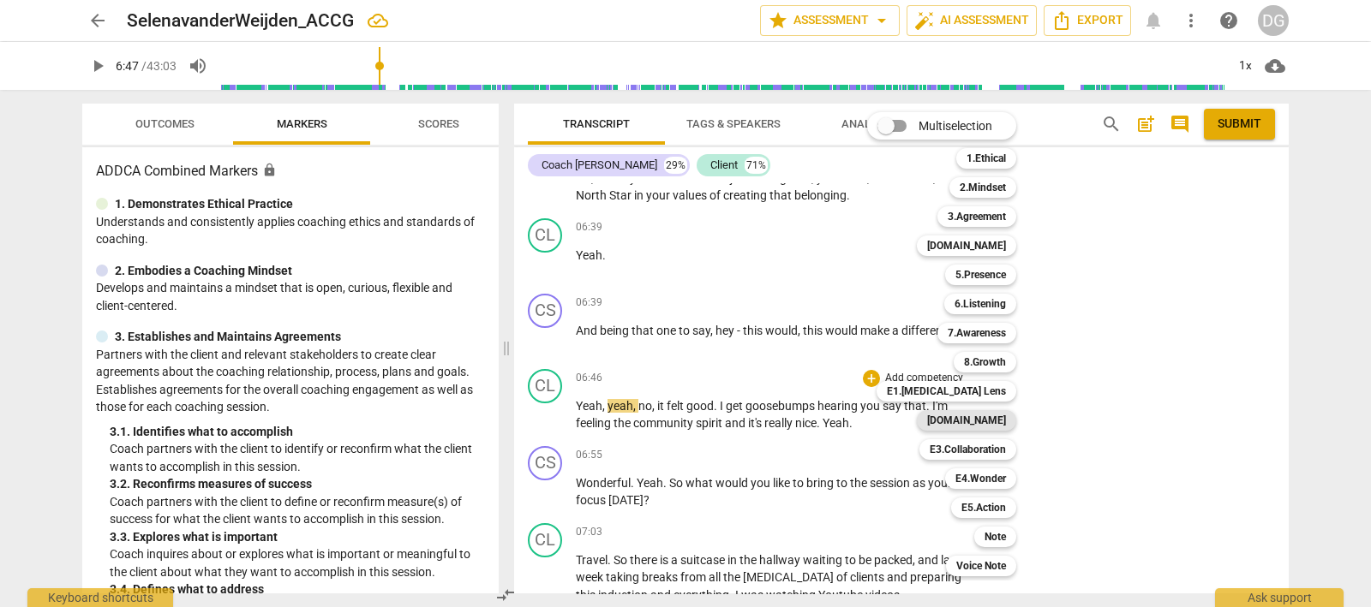
click at [978, 421] on b "[DOMAIN_NAME]" at bounding box center [966, 420] width 79 height 21
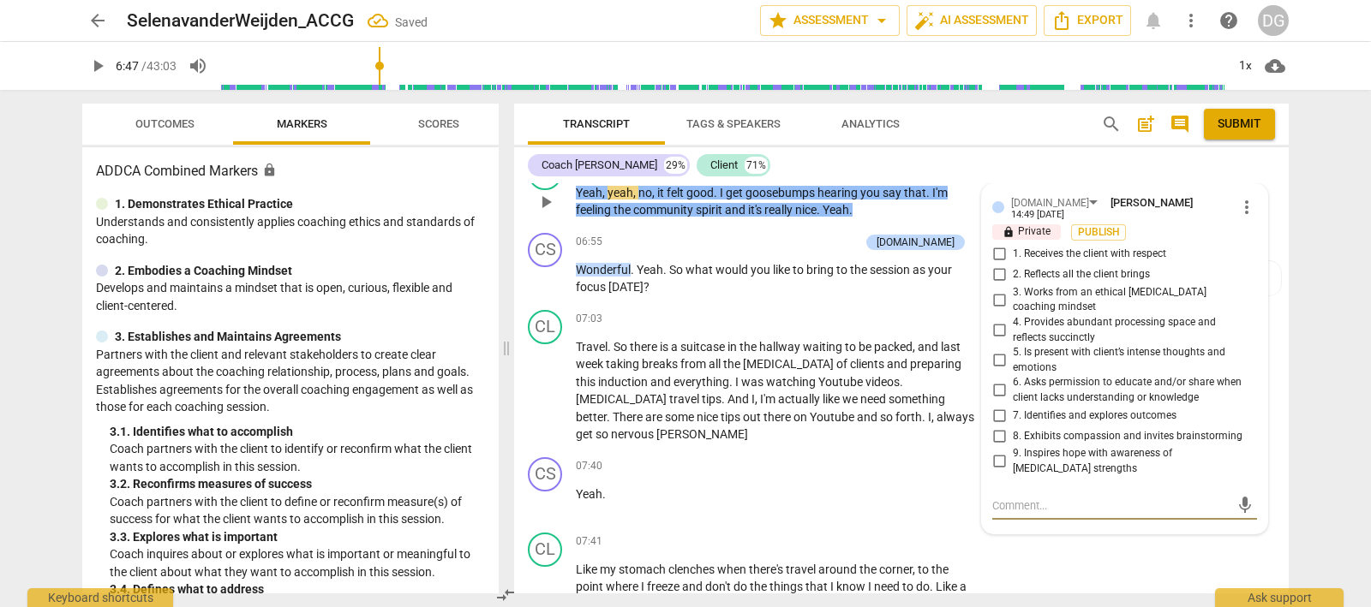
scroll to position [3216, 0]
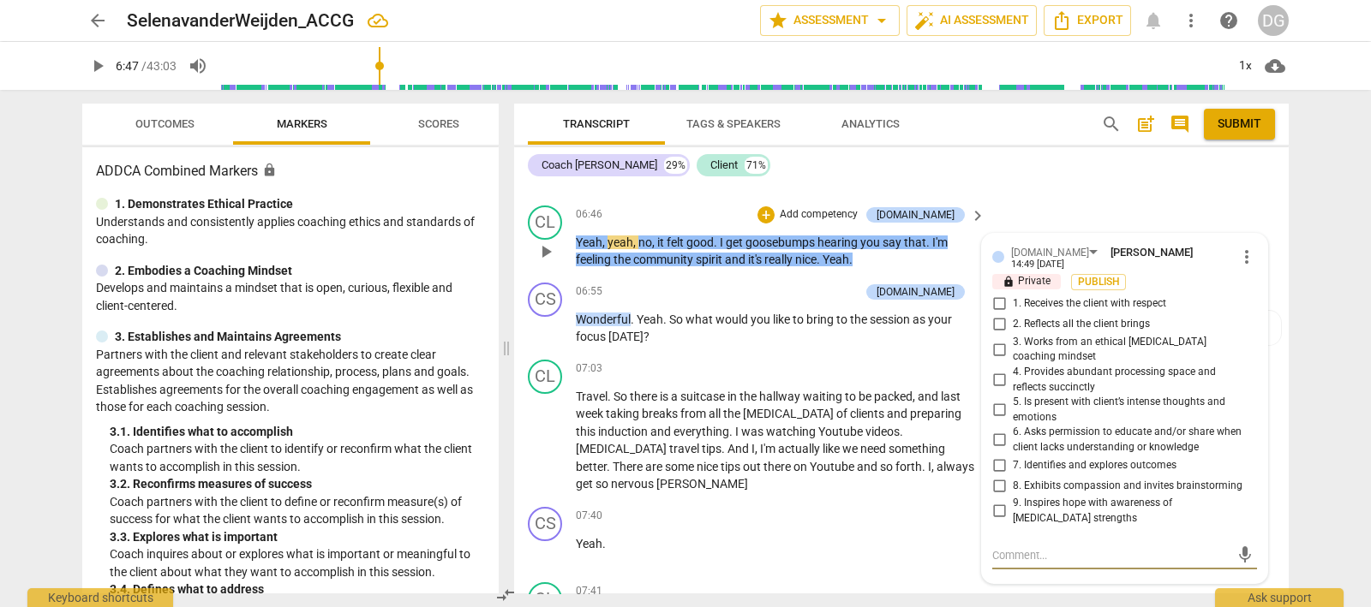
click at [999, 294] on input "1. Receives the client with respect" at bounding box center [998, 304] width 27 height 21
